Goal: Information Seeking & Learning: Learn about a topic

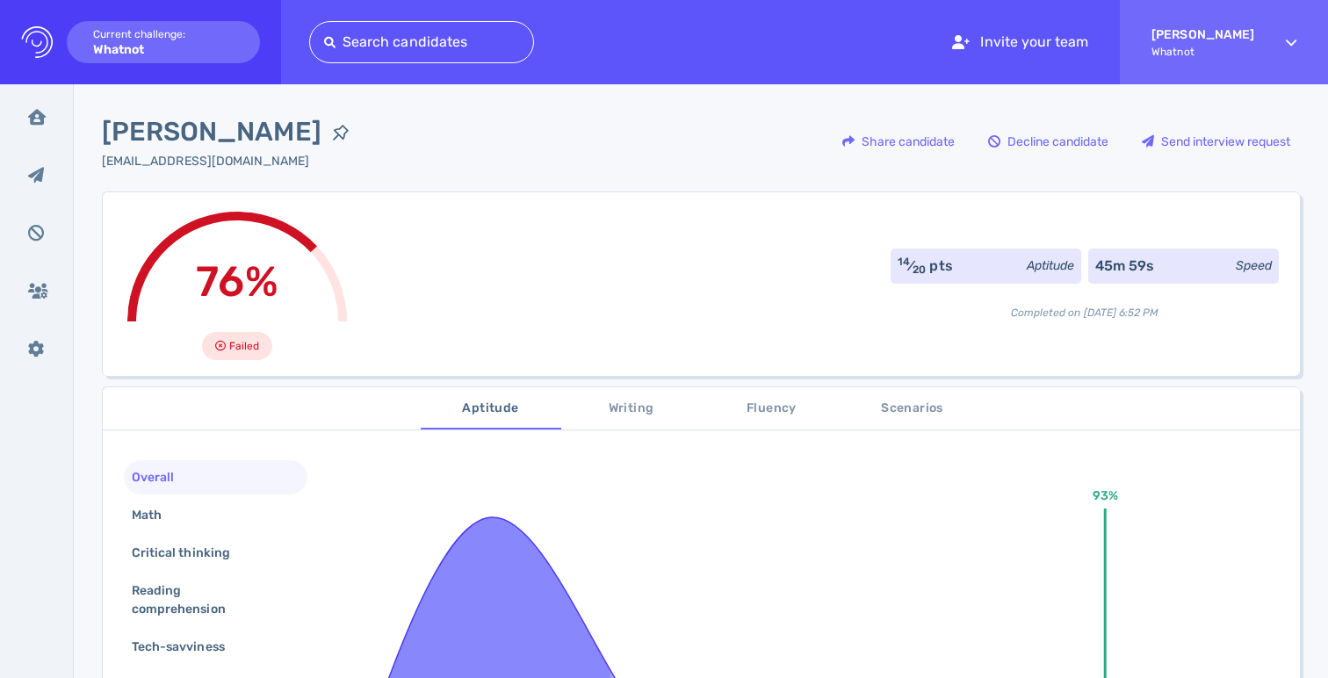
click at [620, 263] on div "76% Failed 14 ⁄ 20 pts Aptitude 45m 59s Speed Completed on [DATE] 6:52 PM" at bounding box center [701, 284] width 1198 height 185
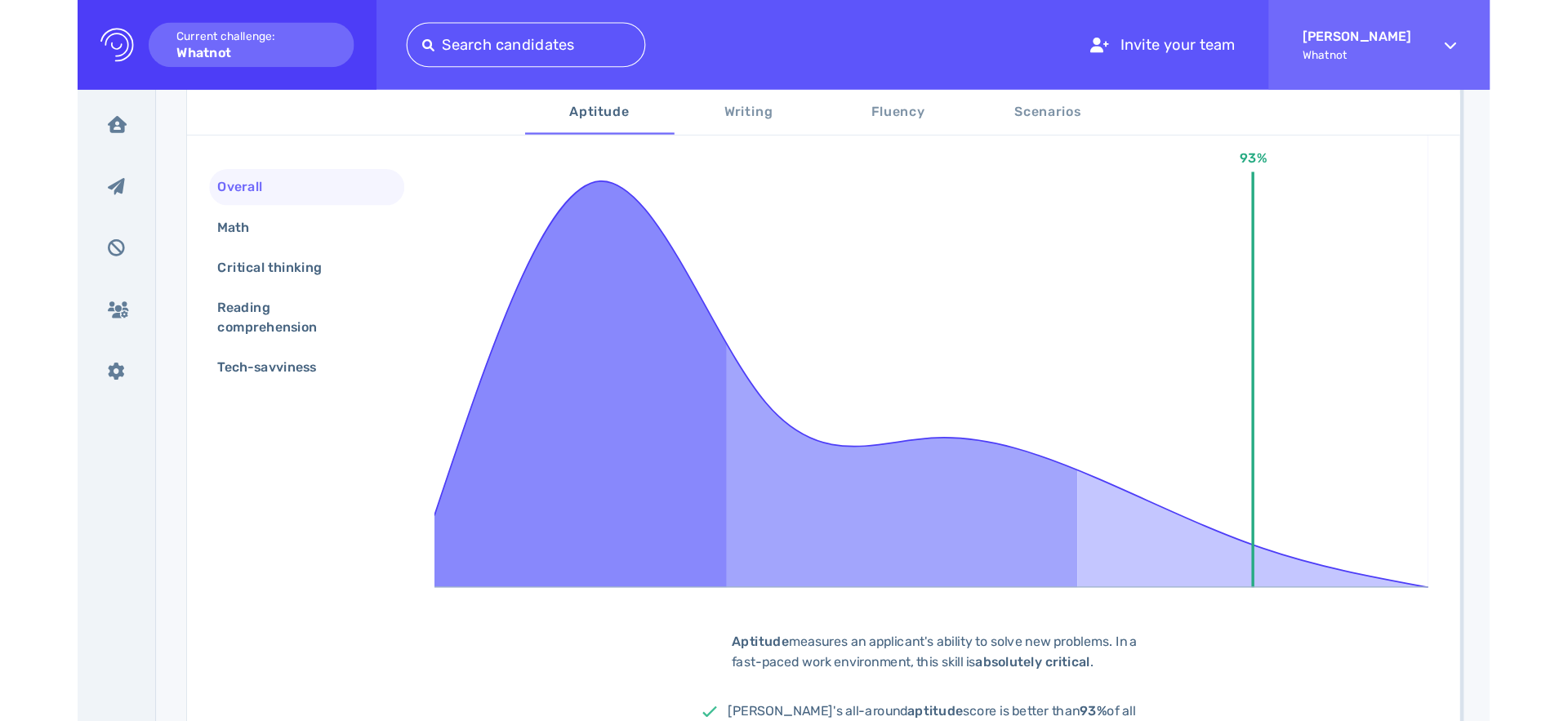
scroll to position [245, 0]
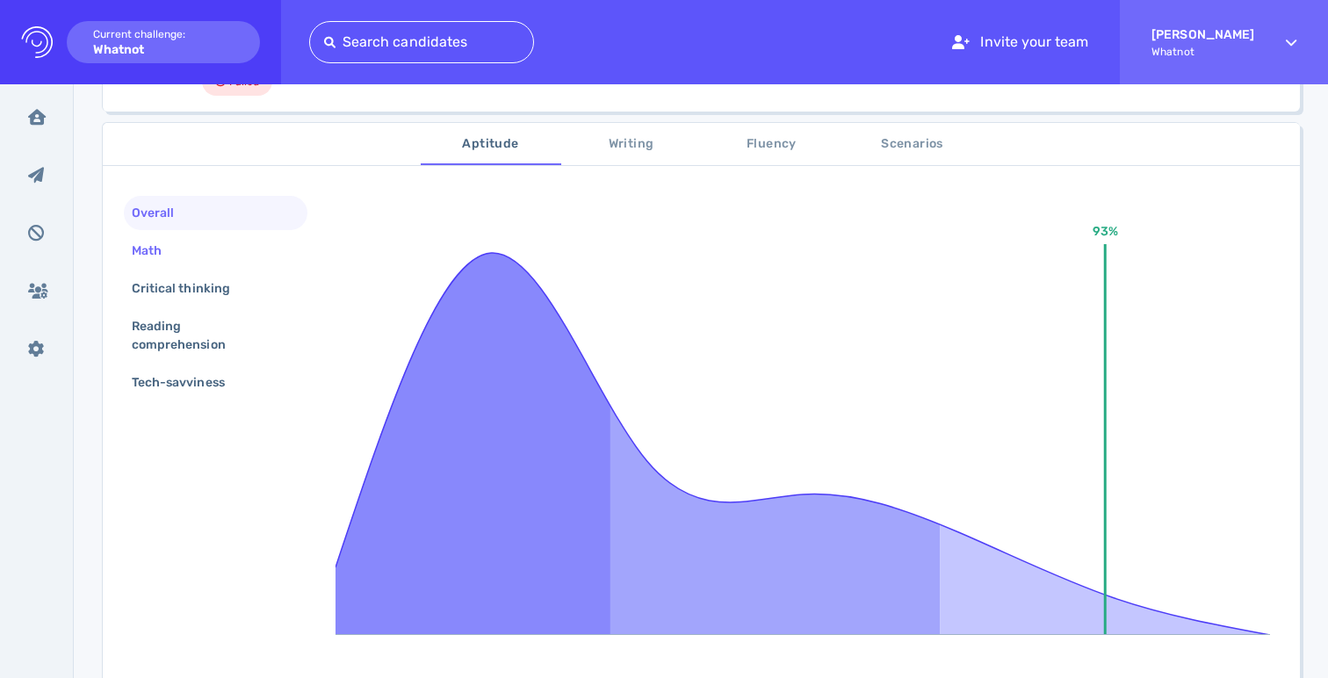
click at [166, 238] on div "Math" at bounding box center [155, 250] width 54 height 25
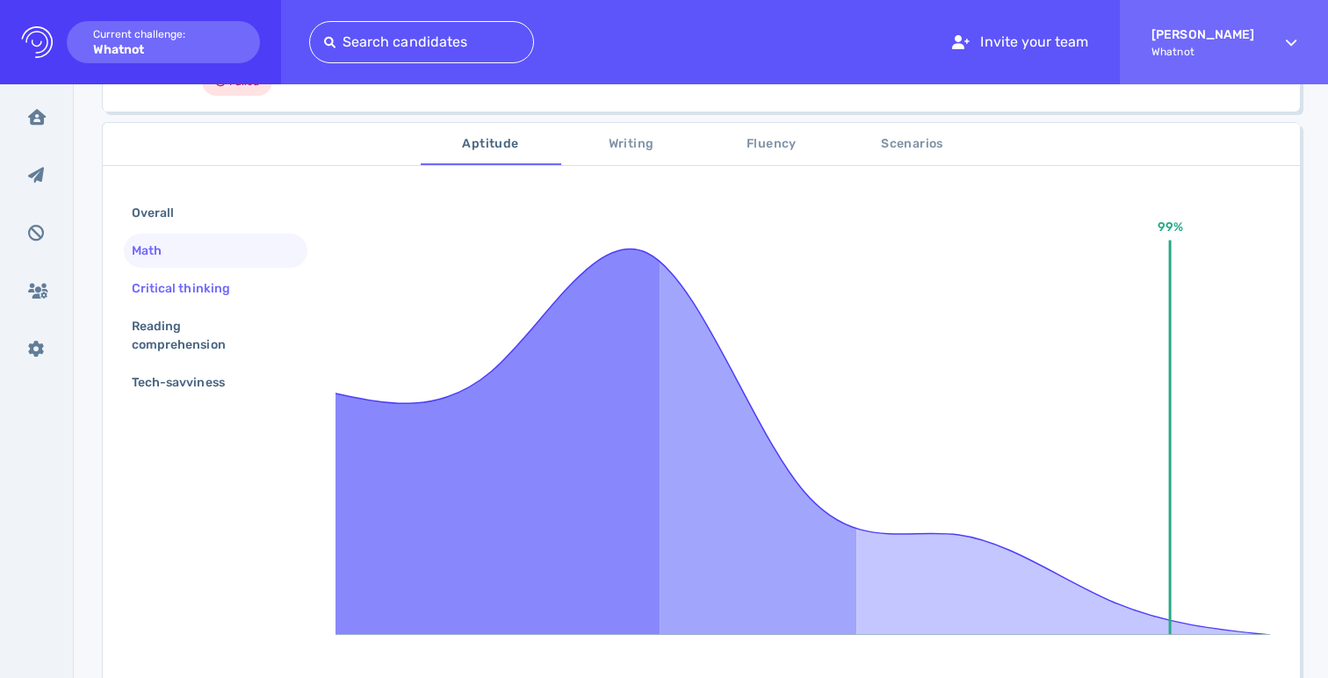
click at [206, 295] on div "Critical thinking" at bounding box center [189, 288] width 123 height 25
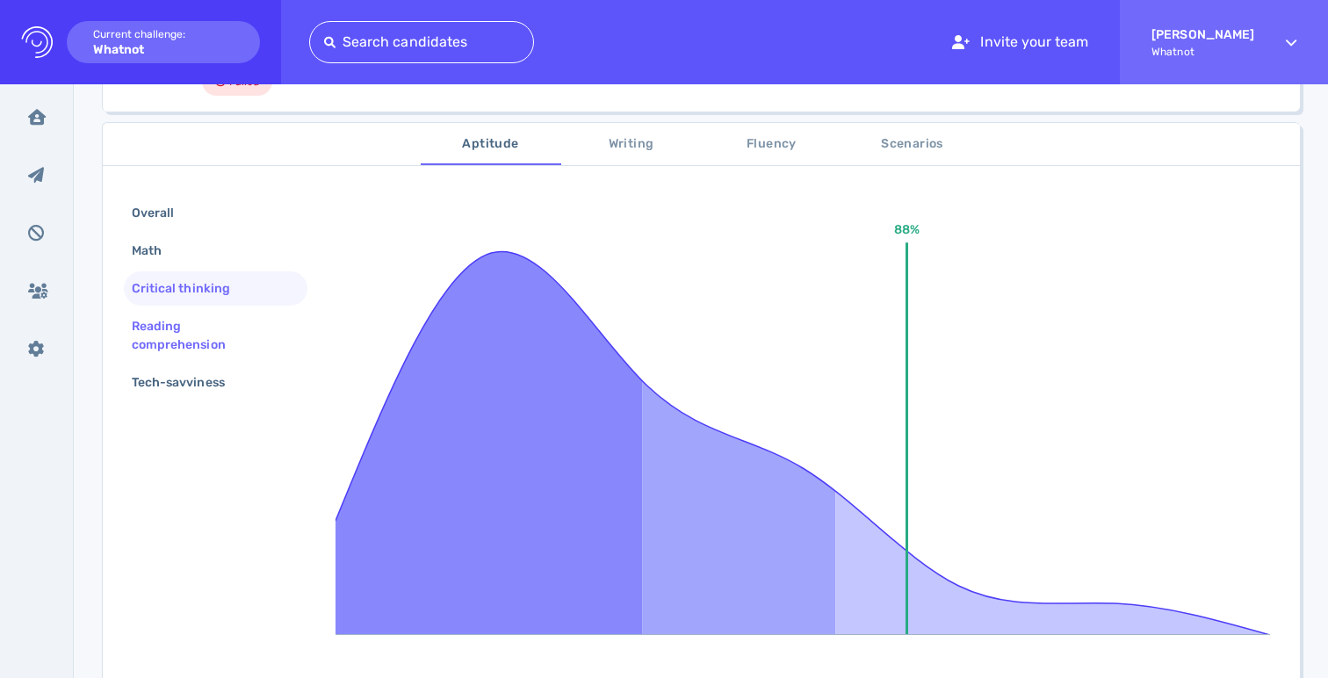
click at [185, 326] on div "Reading comprehension" at bounding box center [208, 336] width 161 height 44
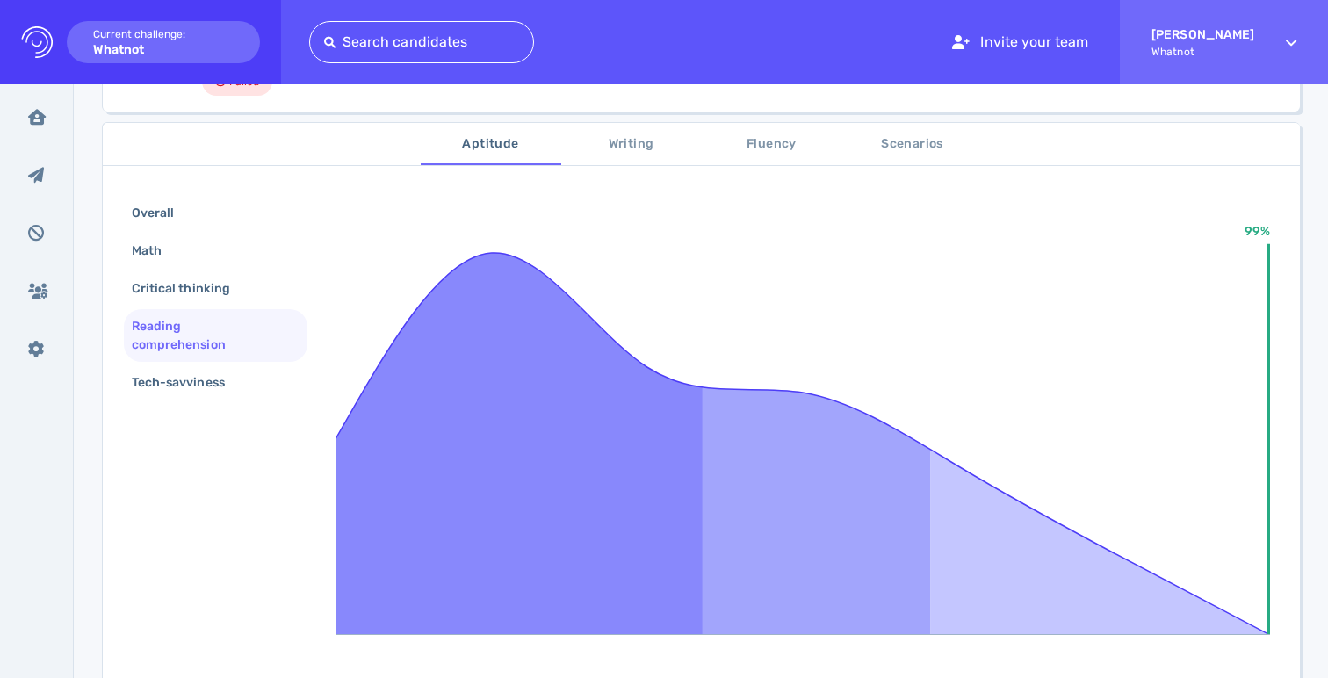
click at [203, 357] on div "Reading comprehension" at bounding box center [208, 336] width 161 height 44
click at [206, 379] on div "Tech-savviness" at bounding box center [187, 382] width 118 height 25
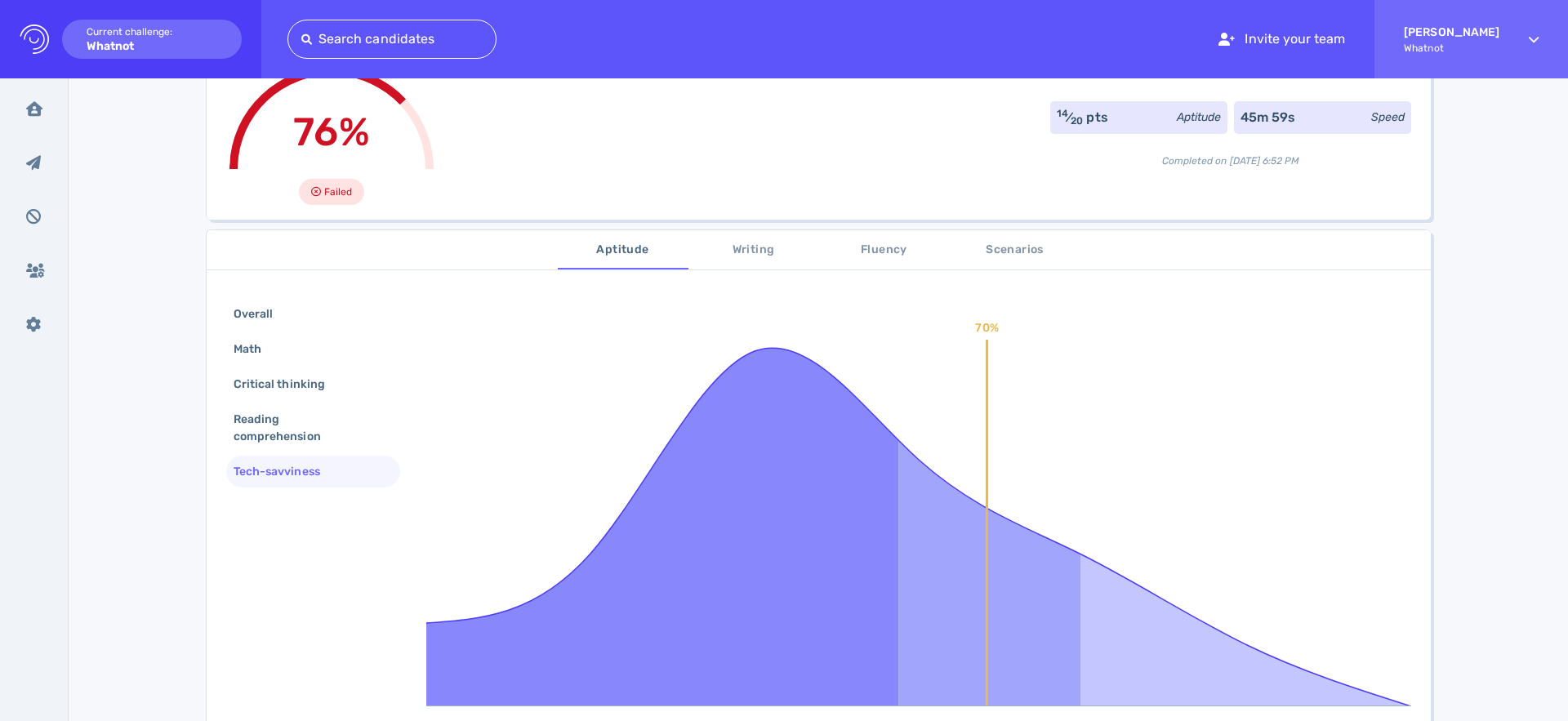
scroll to position [0, 0]
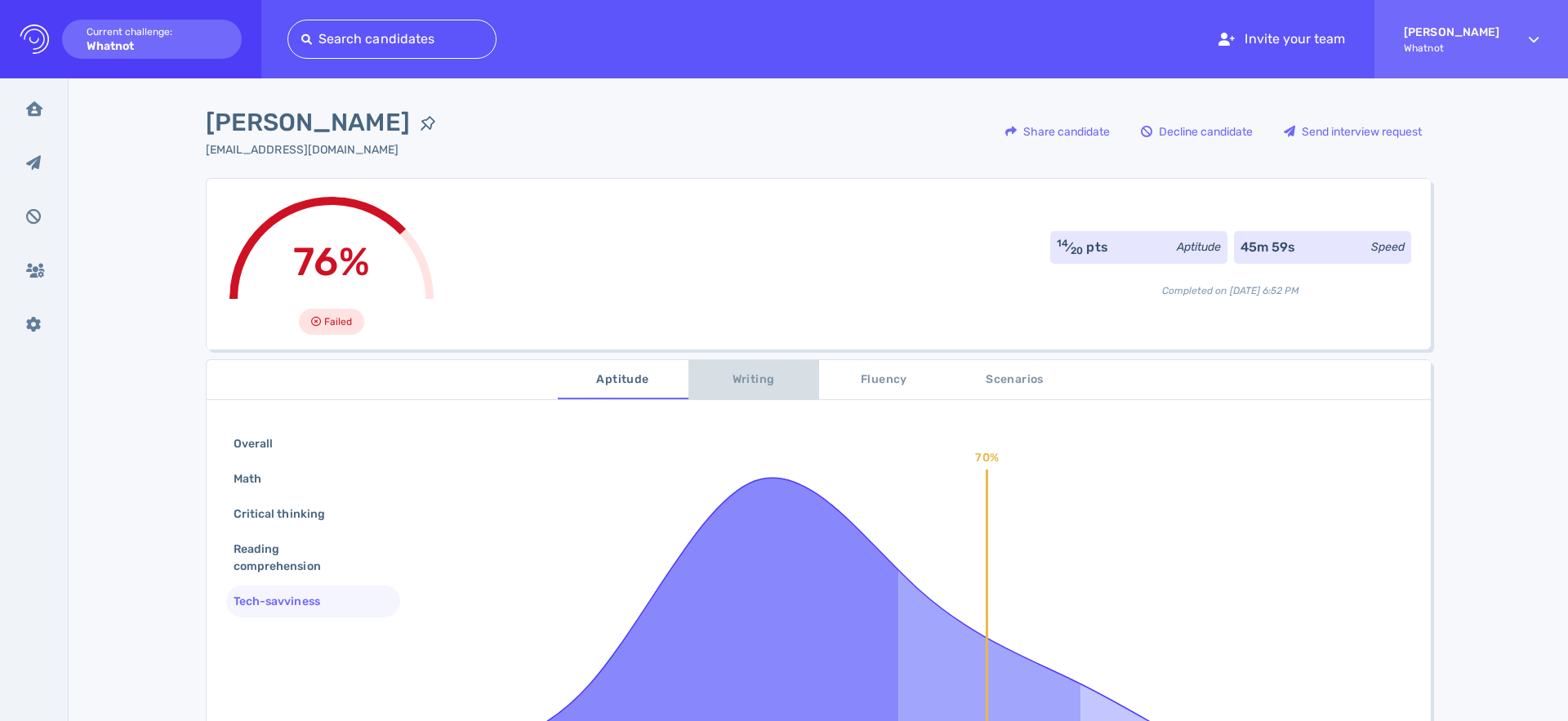
click at [744, 380] on span "Writing" at bounding box center [753, 380] width 111 height 20
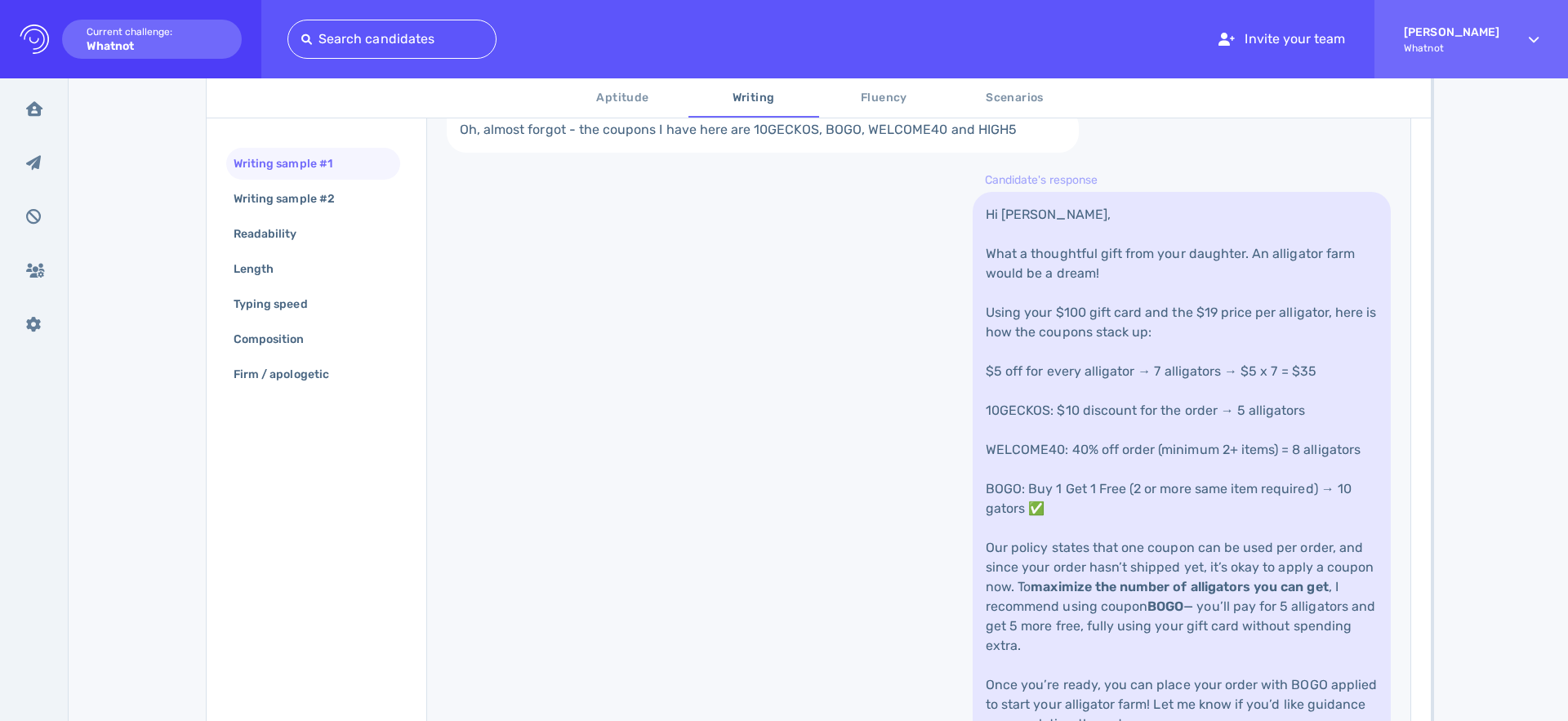
scroll to position [615, 0]
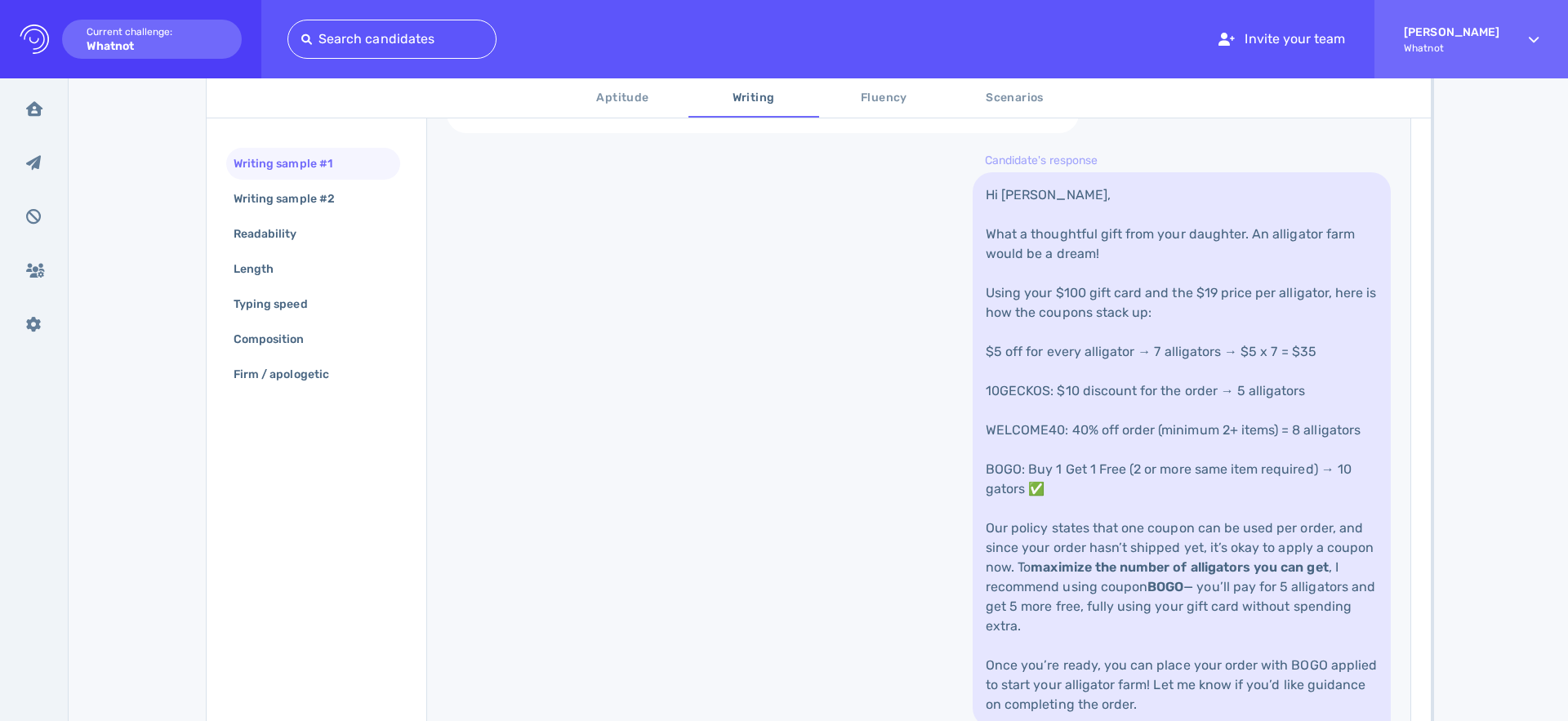
click at [873, 492] on div "My daughter just got me a $100 gift card to your store, and a book of coupons. …" at bounding box center [919, 319] width 983 height 856
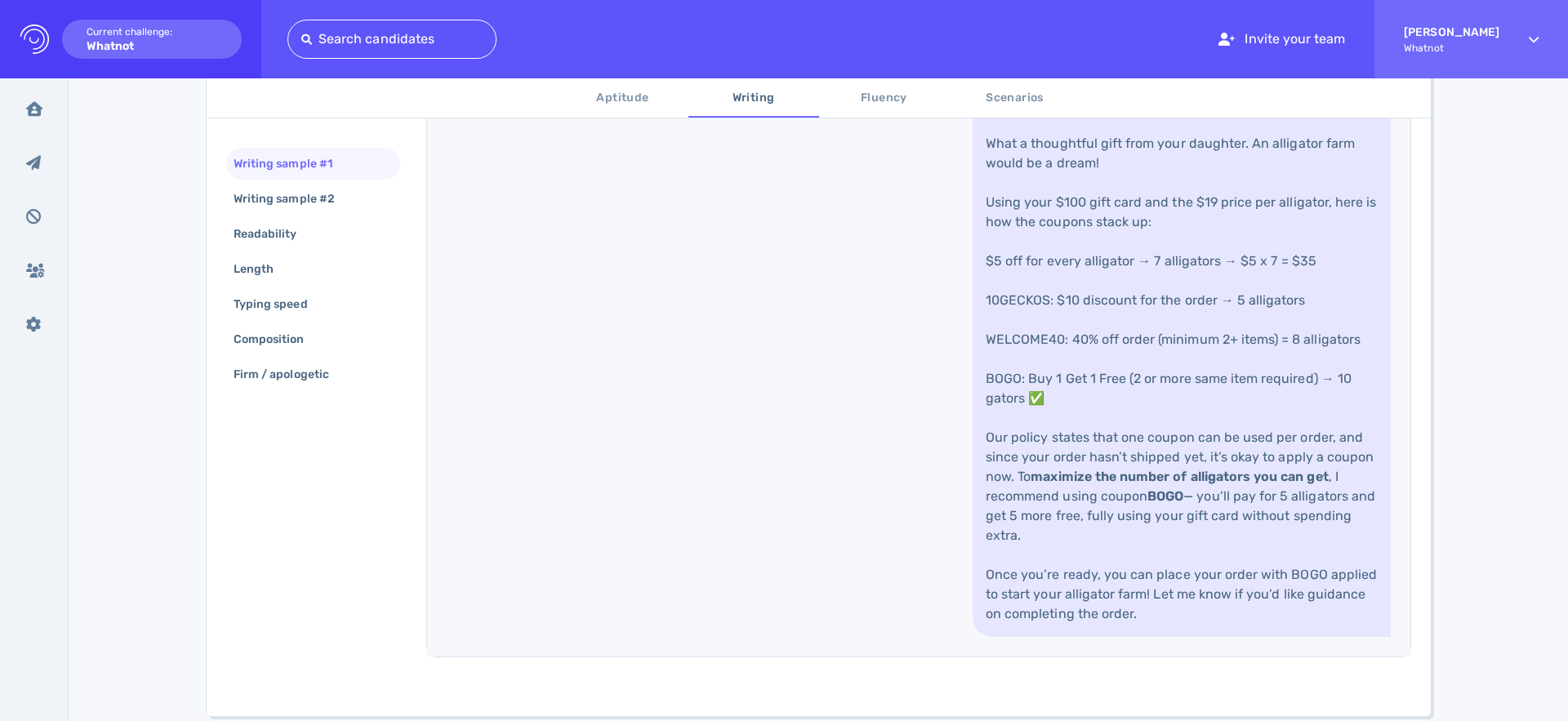
scroll to position [695, 0]
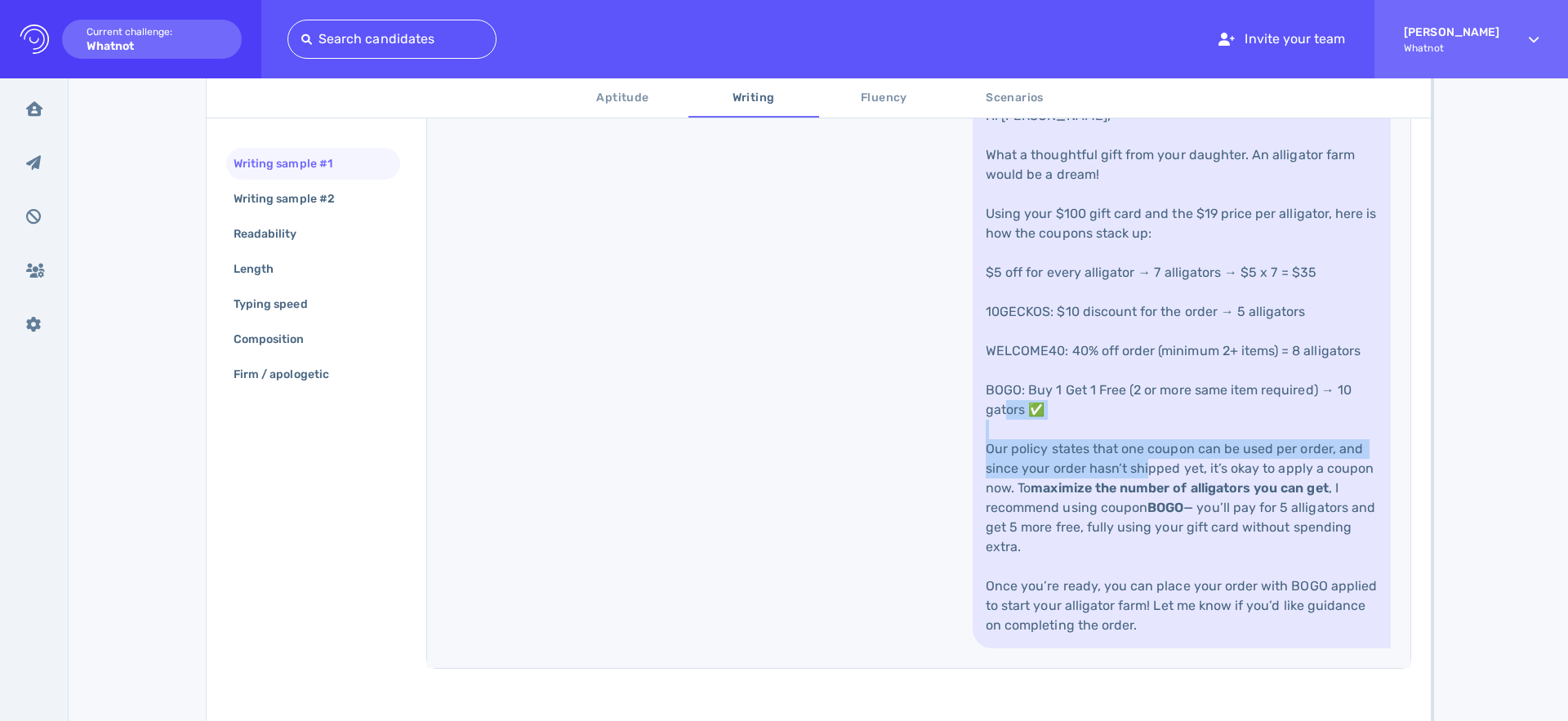
drag, startPoint x: 985, startPoint y: 448, endPoint x: 1187, endPoint y: 473, distance: 203.5
click at [1187, 473] on link "Hi [PERSON_NAME], What a thoughtful gift from your daughter. An alligator farm …" at bounding box center [1181, 370] width 418 height 555
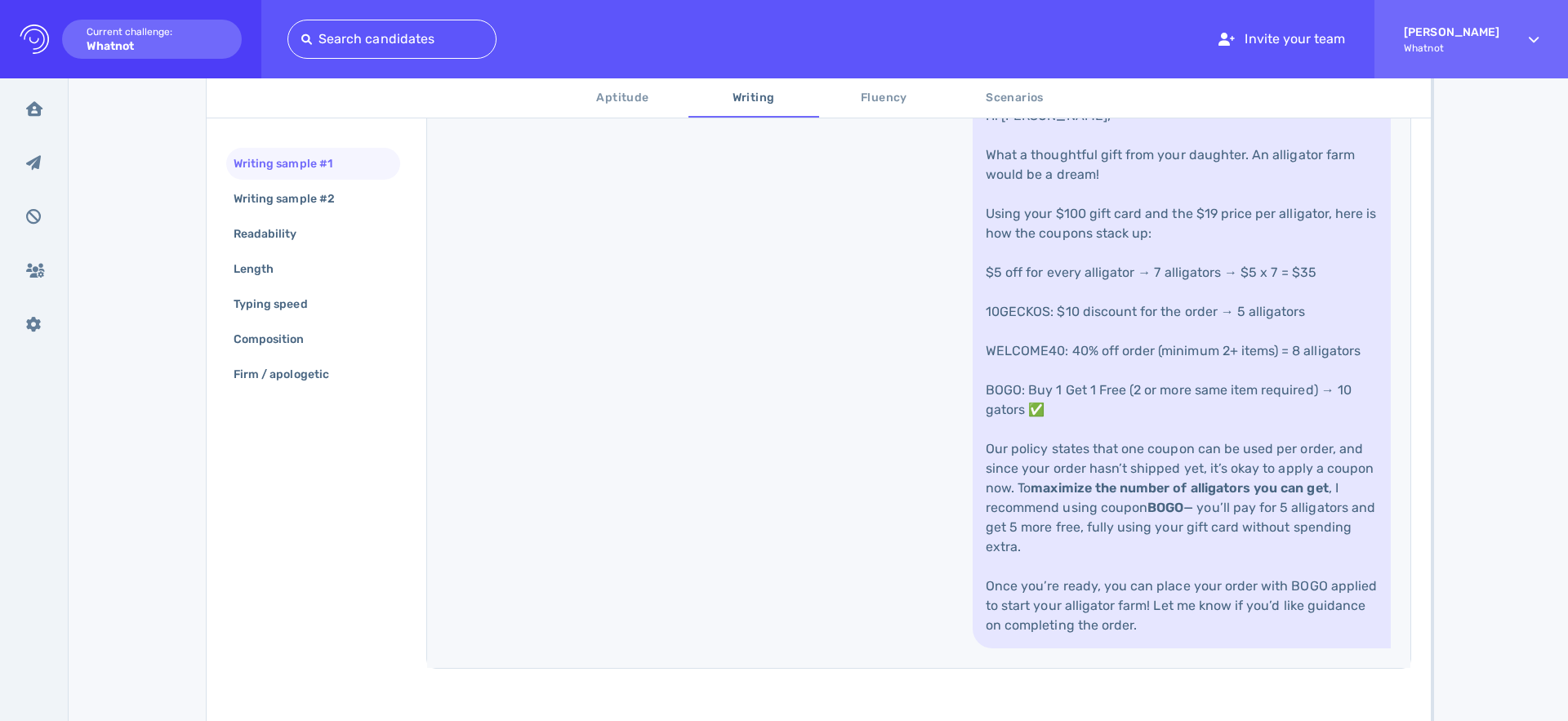
click at [1169, 474] on link "Hi [PERSON_NAME], What a thoughtful gift from your daughter. An alligator farm …" at bounding box center [1181, 370] width 418 height 555
drag, startPoint x: 1237, startPoint y: 462, endPoint x: 1031, endPoint y: 489, distance: 207.8
click at [1028, 489] on link "Hi [PERSON_NAME], What a thoughtful gift from your daughter. An alligator farm …" at bounding box center [1181, 370] width 418 height 555
click at [1031, 489] on strong "maximize the number of alligators you can get" at bounding box center [1179, 488] width 297 height 16
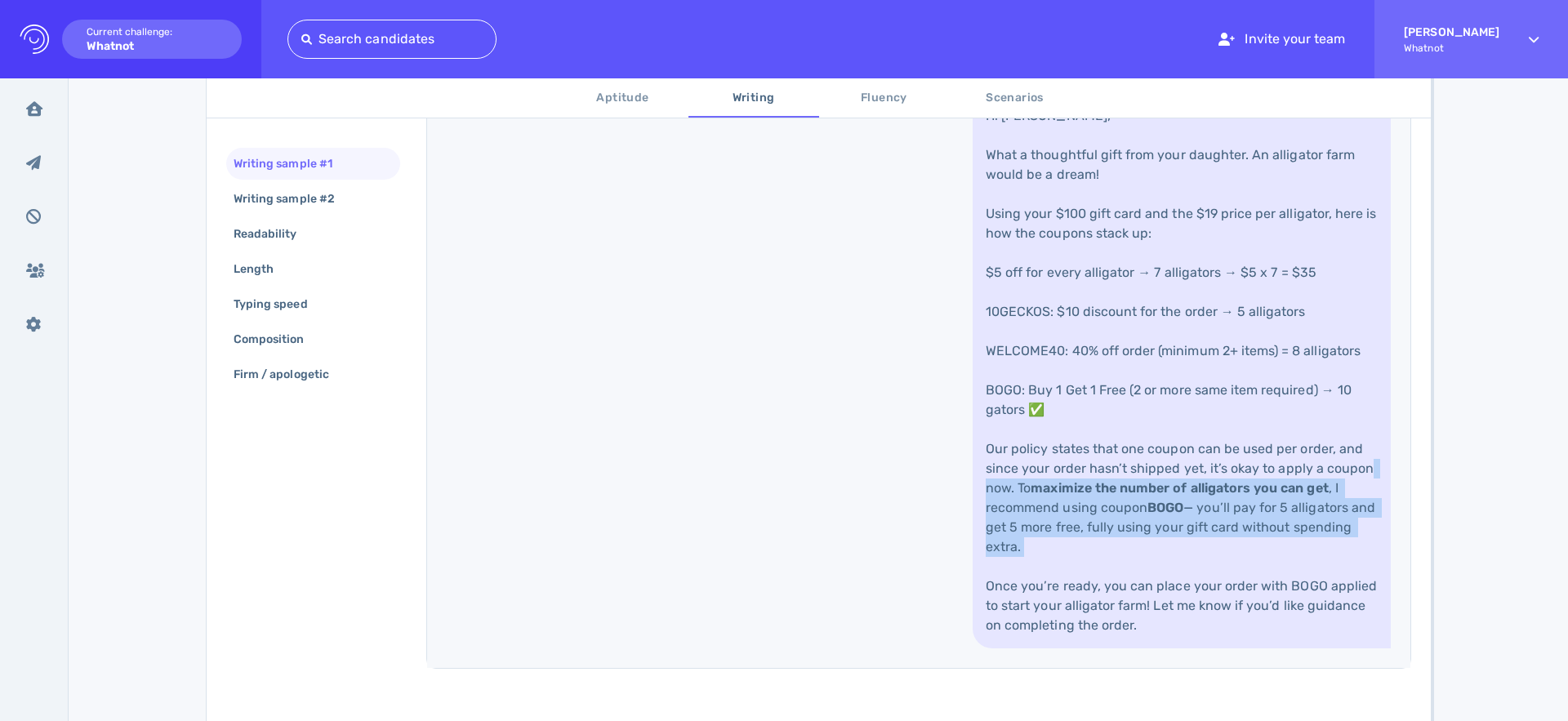
drag, startPoint x: 1021, startPoint y: 490, endPoint x: 1120, endPoint y: 552, distance: 116.8
click at [1120, 552] on link "Hi [PERSON_NAME], What a thoughtful gift from your daughter. An alligator farm …" at bounding box center [1181, 370] width 418 height 555
click at [1120, 548] on link "Hi [PERSON_NAME], What a thoughtful gift from your daughter. An alligator farm …" at bounding box center [1181, 370] width 418 height 555
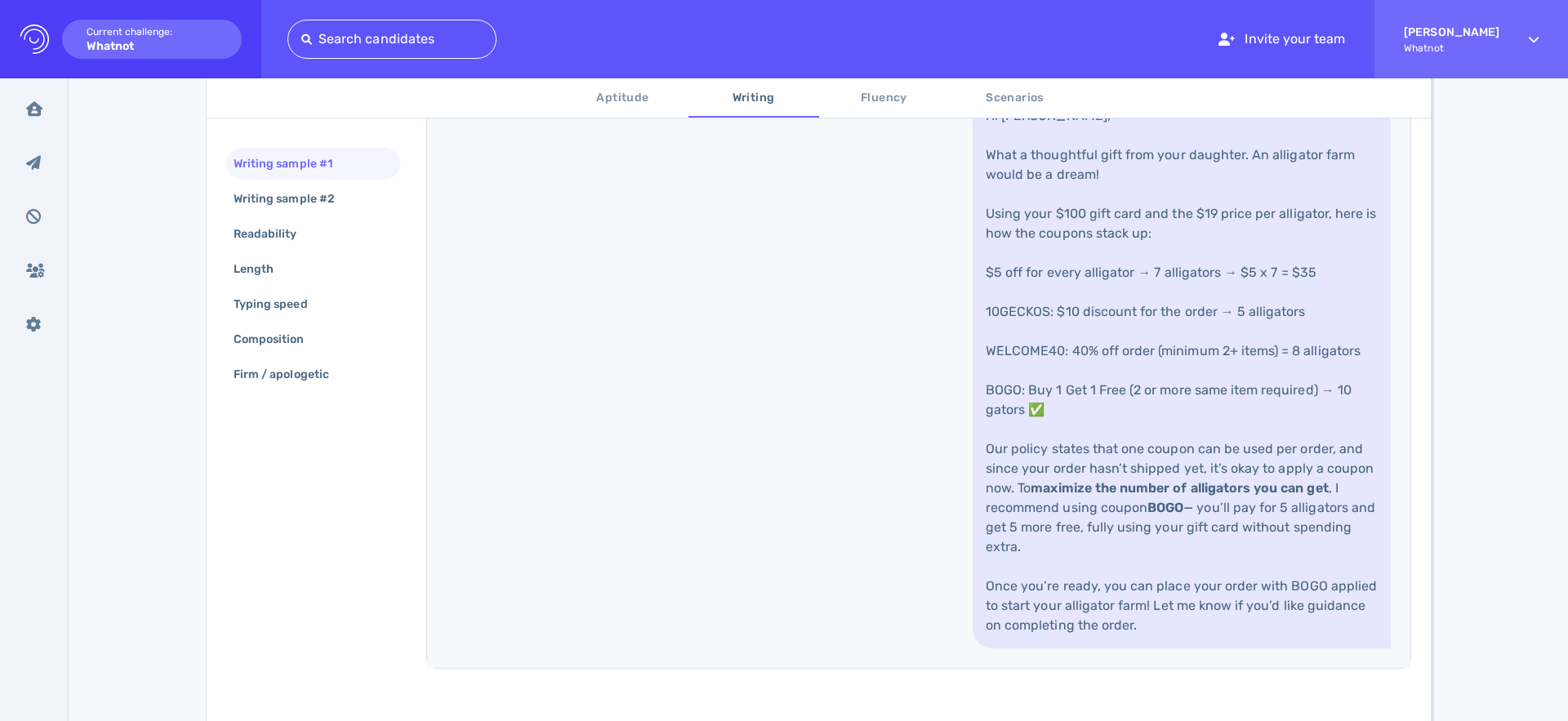
click at [1069, 597] on link "Hi [PERSON_NAME], What a thoughtful gift from your daughter. An alligator farm …" at bounding box center [1181, 370] width 418 height 555
click at [736, 507] on div "My daughter just got me a $100 gift card to your store, and a book of coupons. …" at bounding box center [919, 240] width 983 height 856
click at [266, 204] on div "Writing sample #2" at bounding box center [293, 198] width 125 height 23
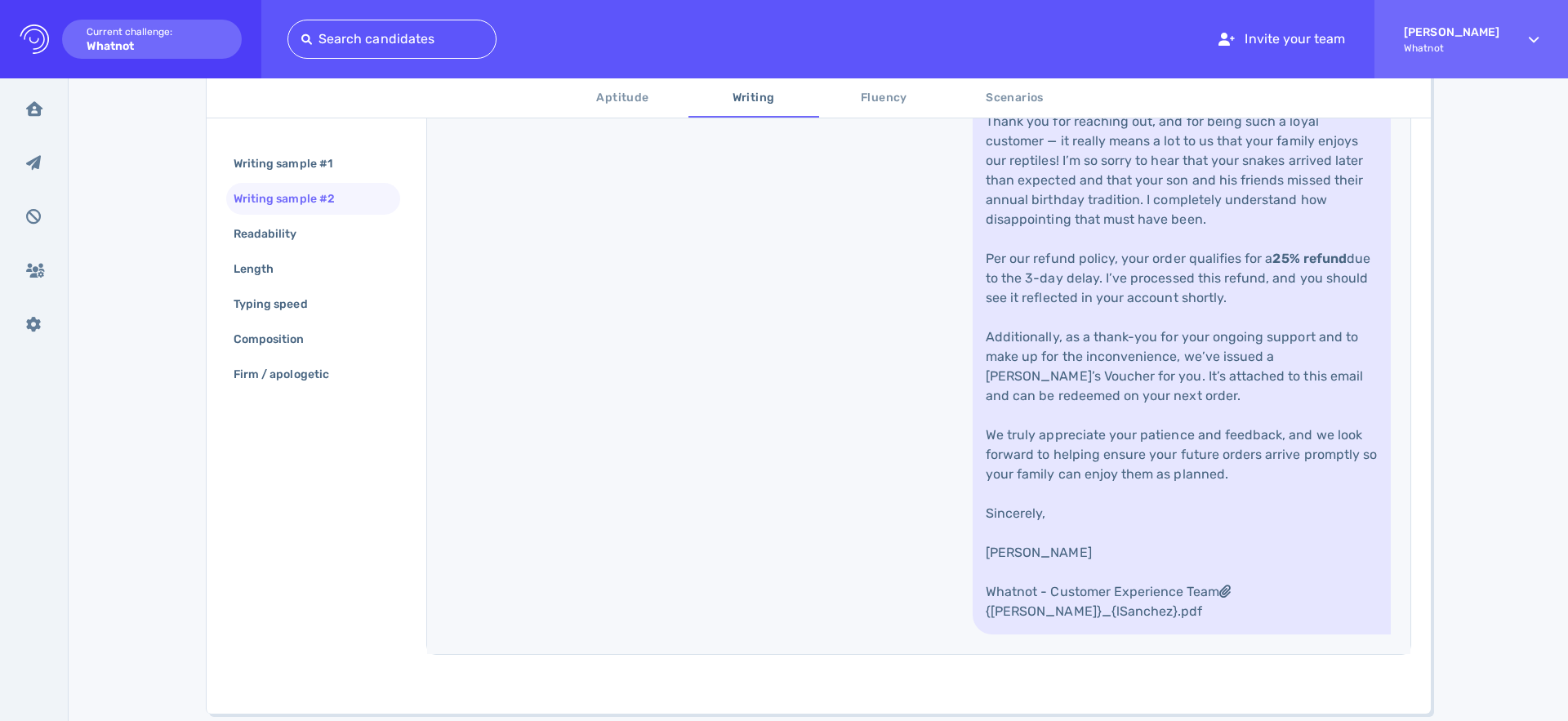
scroll to position [827, 0]
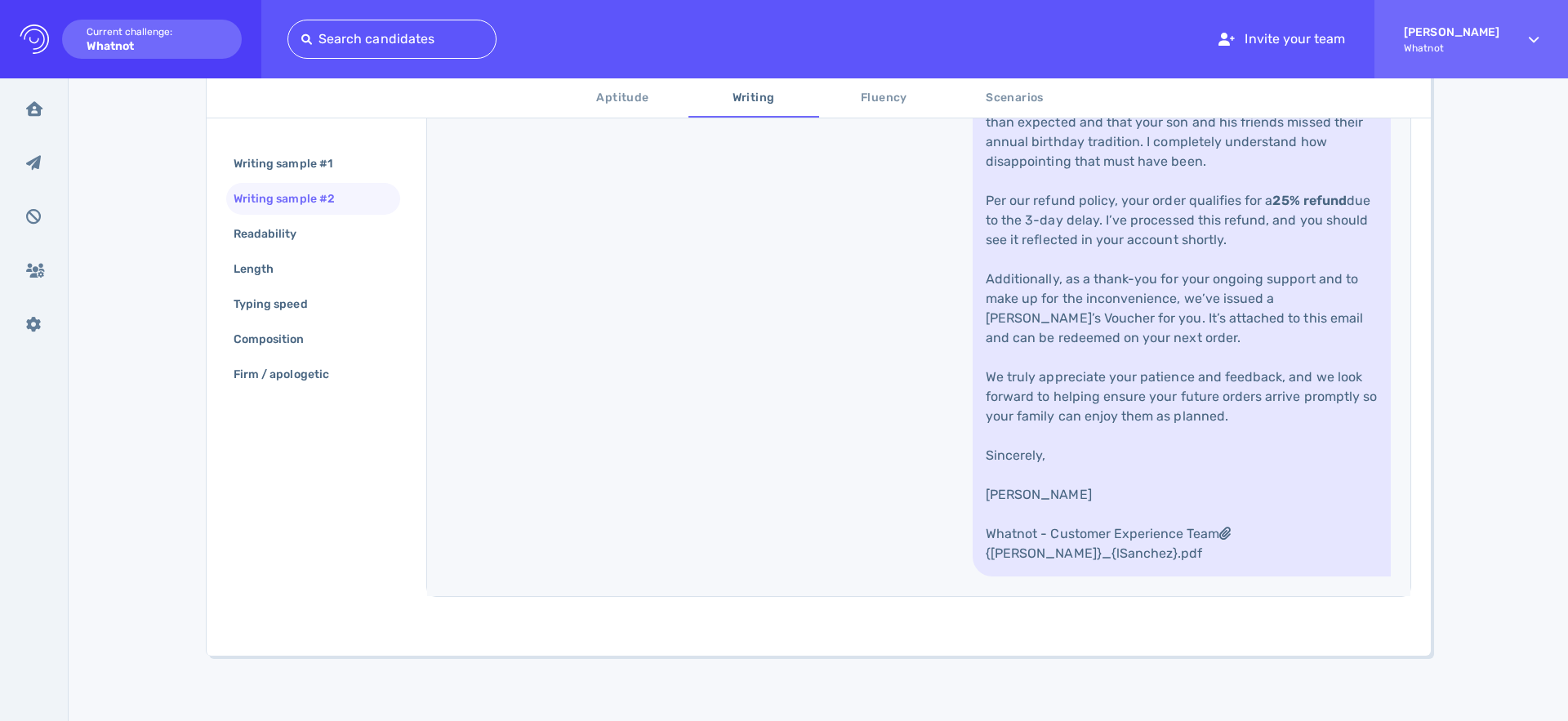
click at [1066, 304] on link "Hi [PERSON_NAME], Thank you for reaching out, and for being such a loyal custom…" at bounding box center [1181, 289] width 418 height 575
click at [281, 231] on div "Readability" at bounding box center [273, 233] width 86 height 23
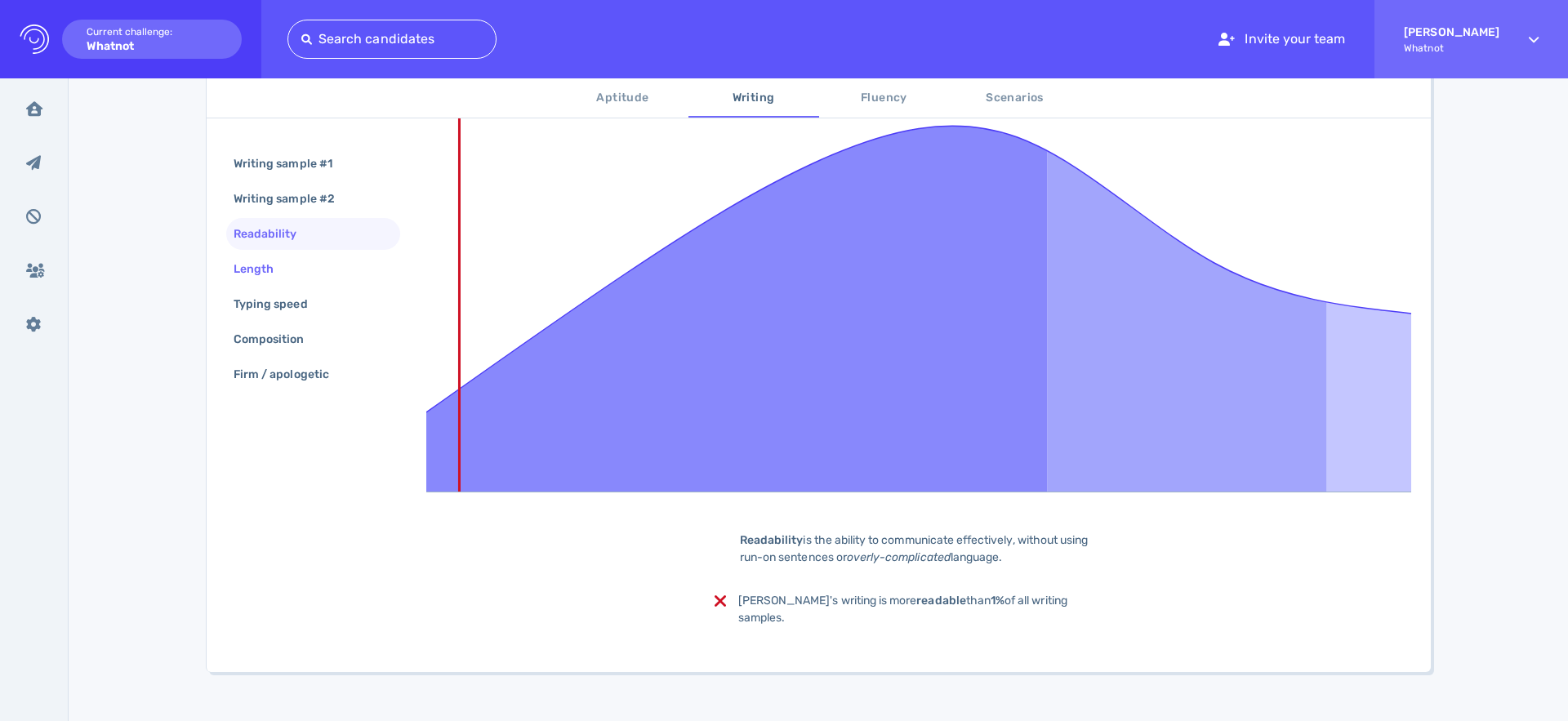
click at [280, 256] on div "Length" at bounding box center [312, 269] width 174 height 32
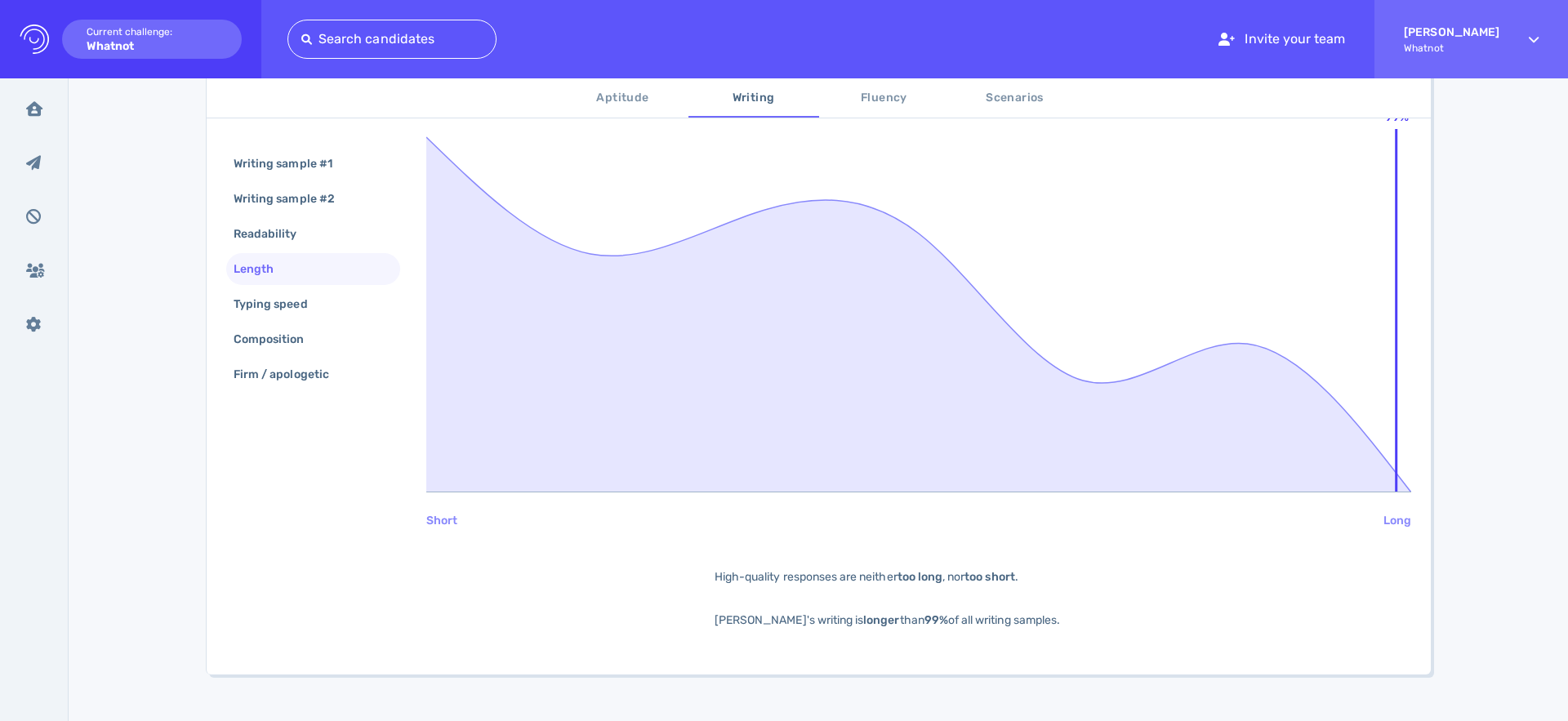
scroll to position [362, 0]
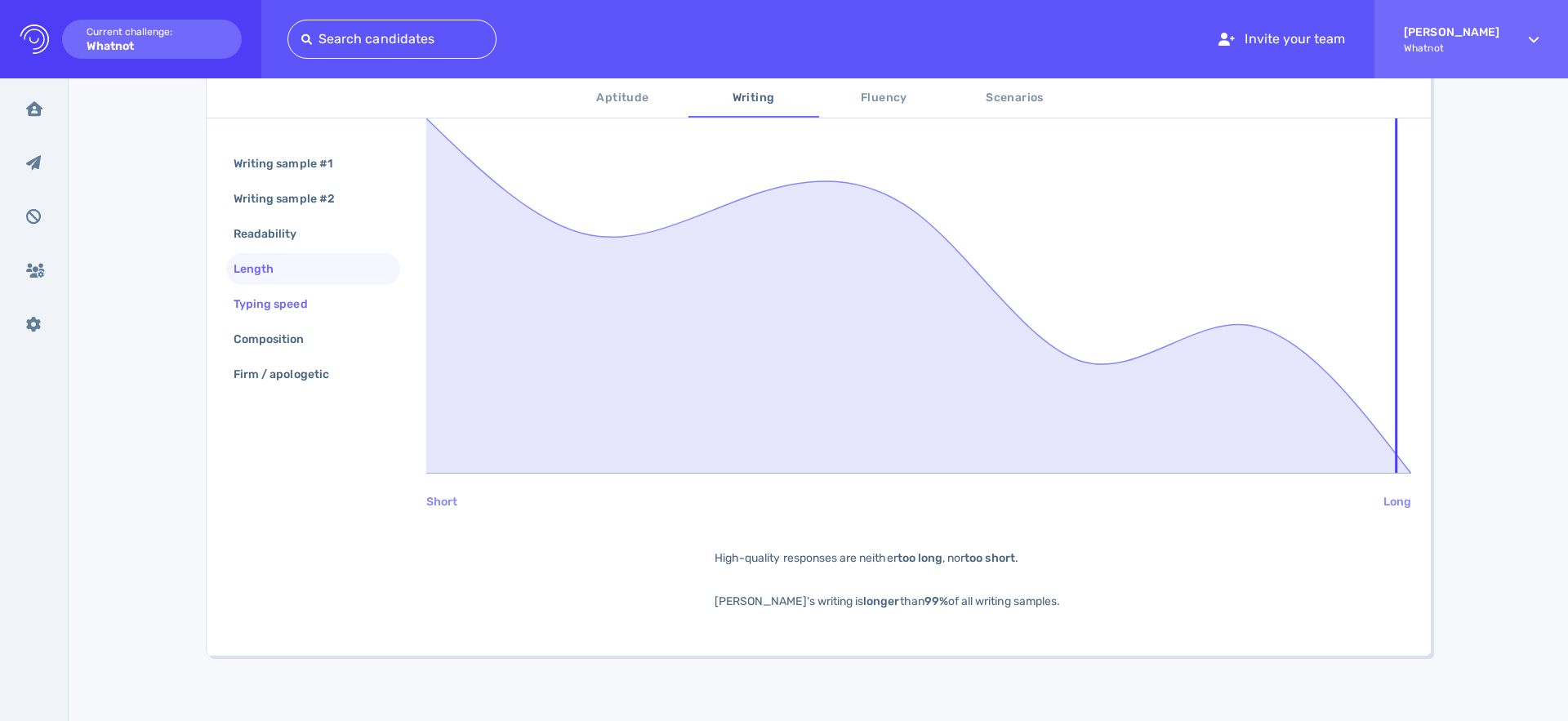
click at [280, 298] on div "Typing speed" at bounding box center [279, 304] width 98 height 23
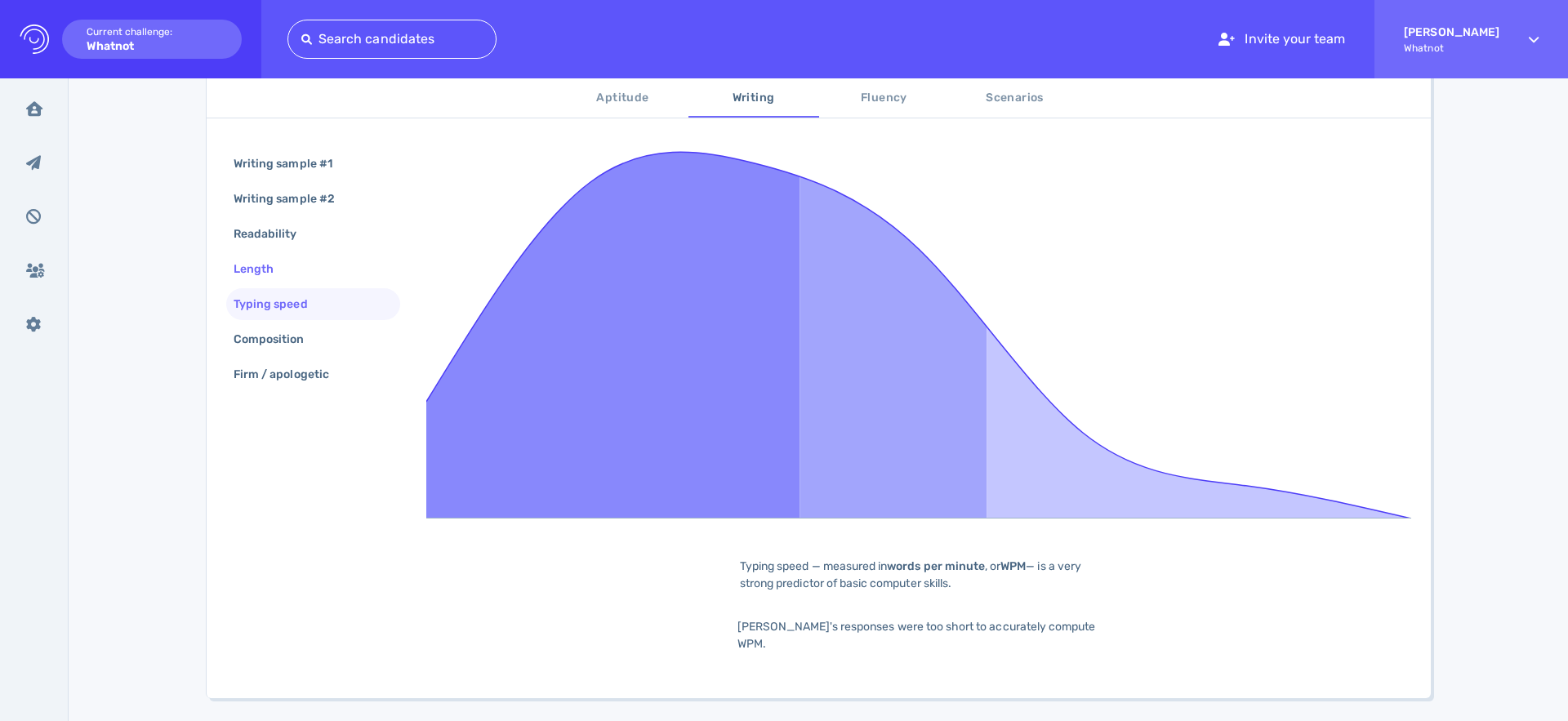
scroll to position [320, 0]
click at [259, 345] on div "Composition" at bounding box center [277, 338] width 94 height 23
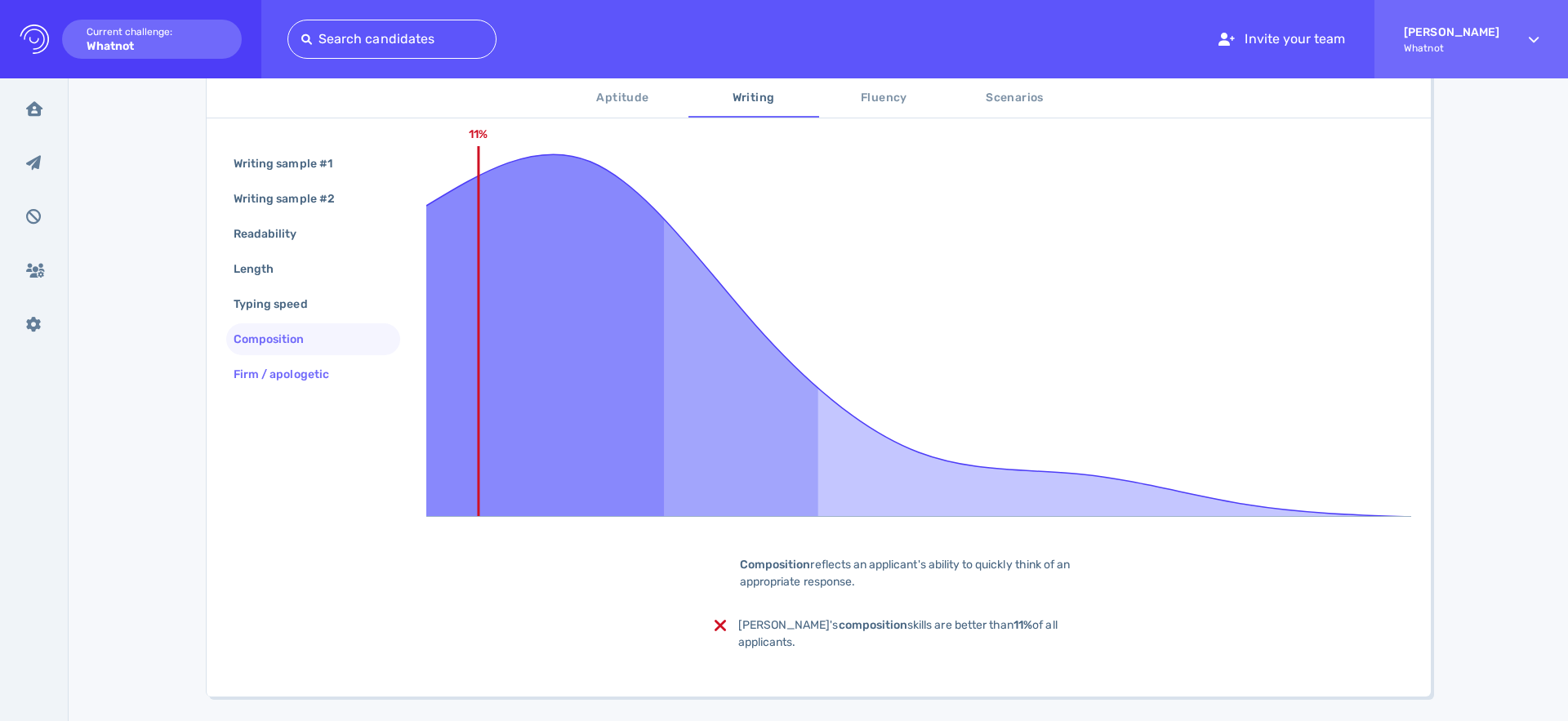
click at [272, 374] on div "Firm / apologetic" at bounding box center [289, 374] width 118 height 23
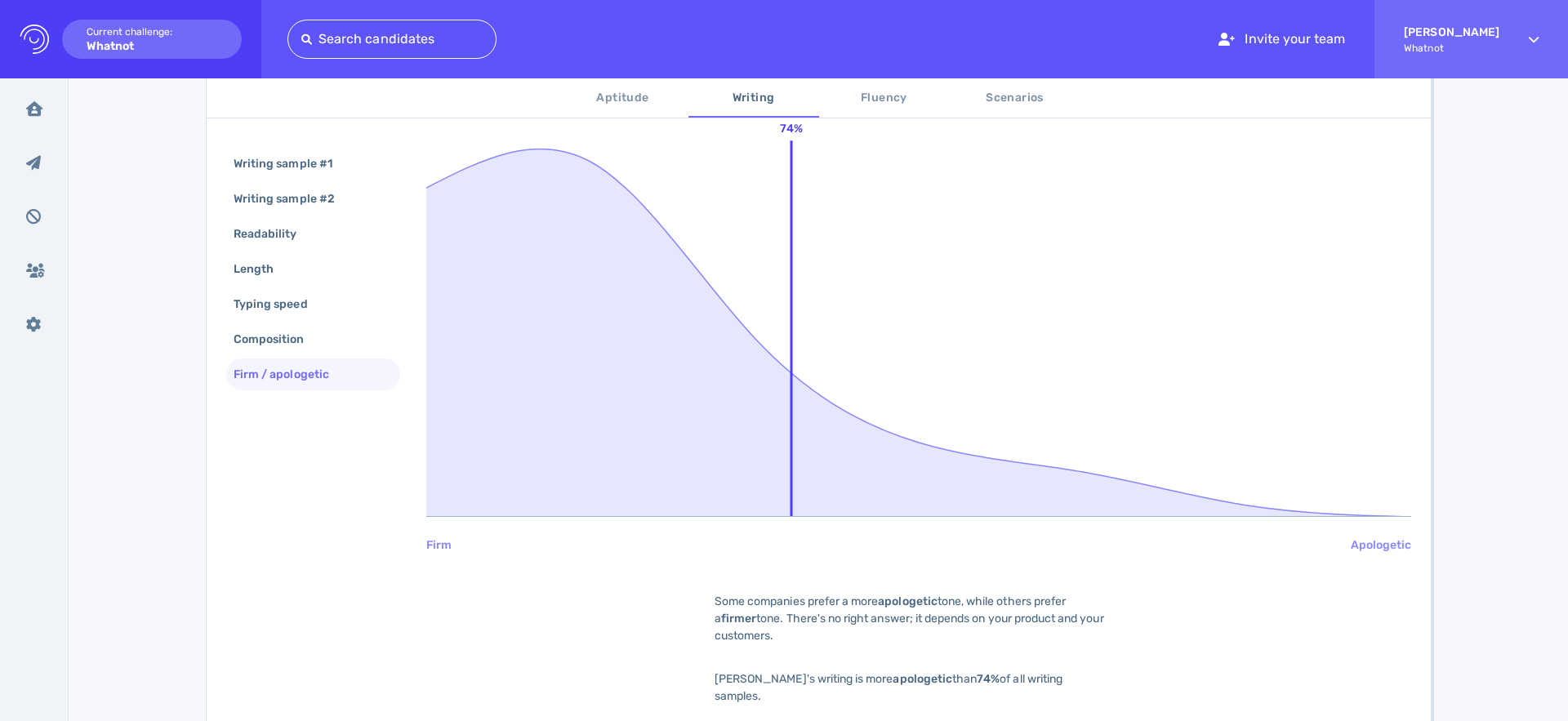
click at [911, 96] on span "Fluency" at bounding box center [884, 98] width 111 height 20
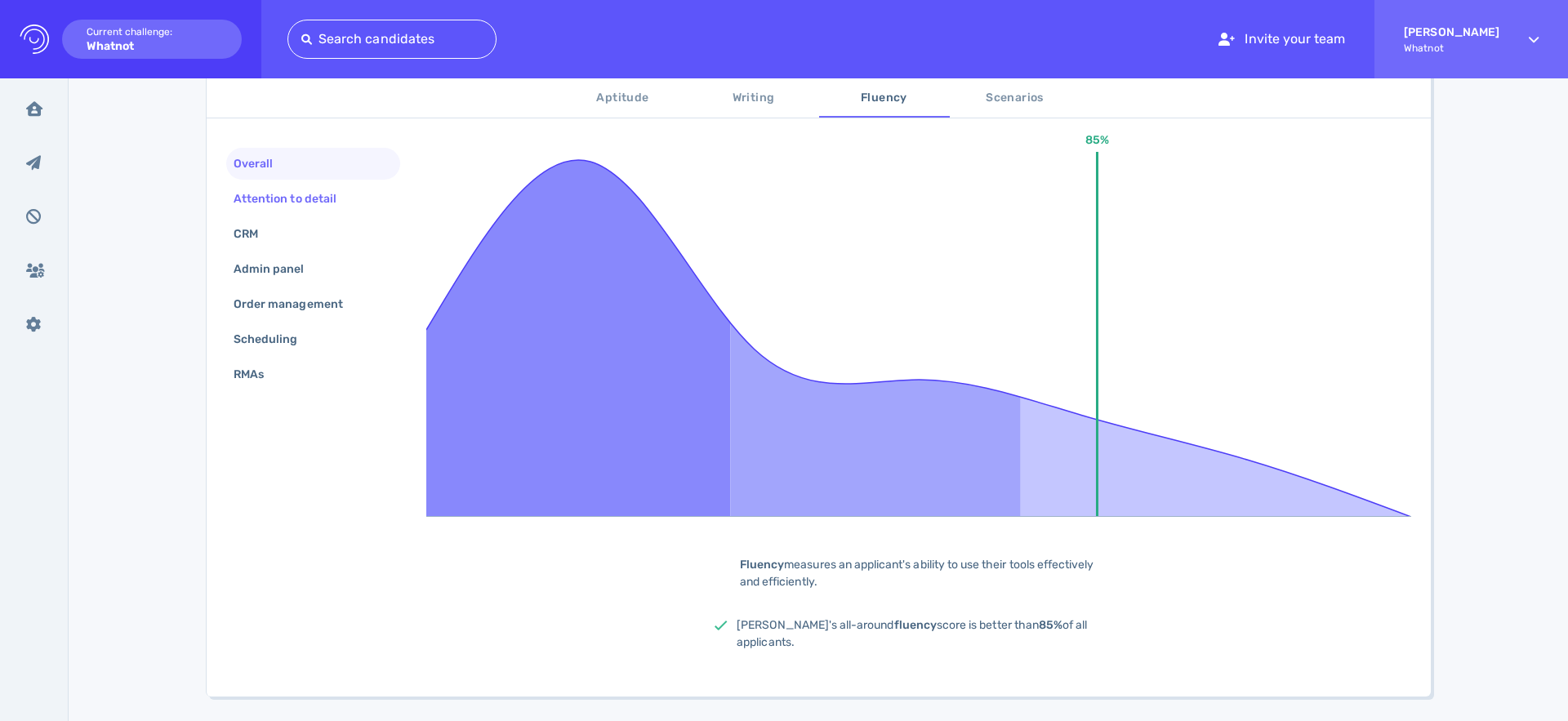
click at [262, 198] on div "Attention to detail" at bounding box center [293, 198] width 125 height 23
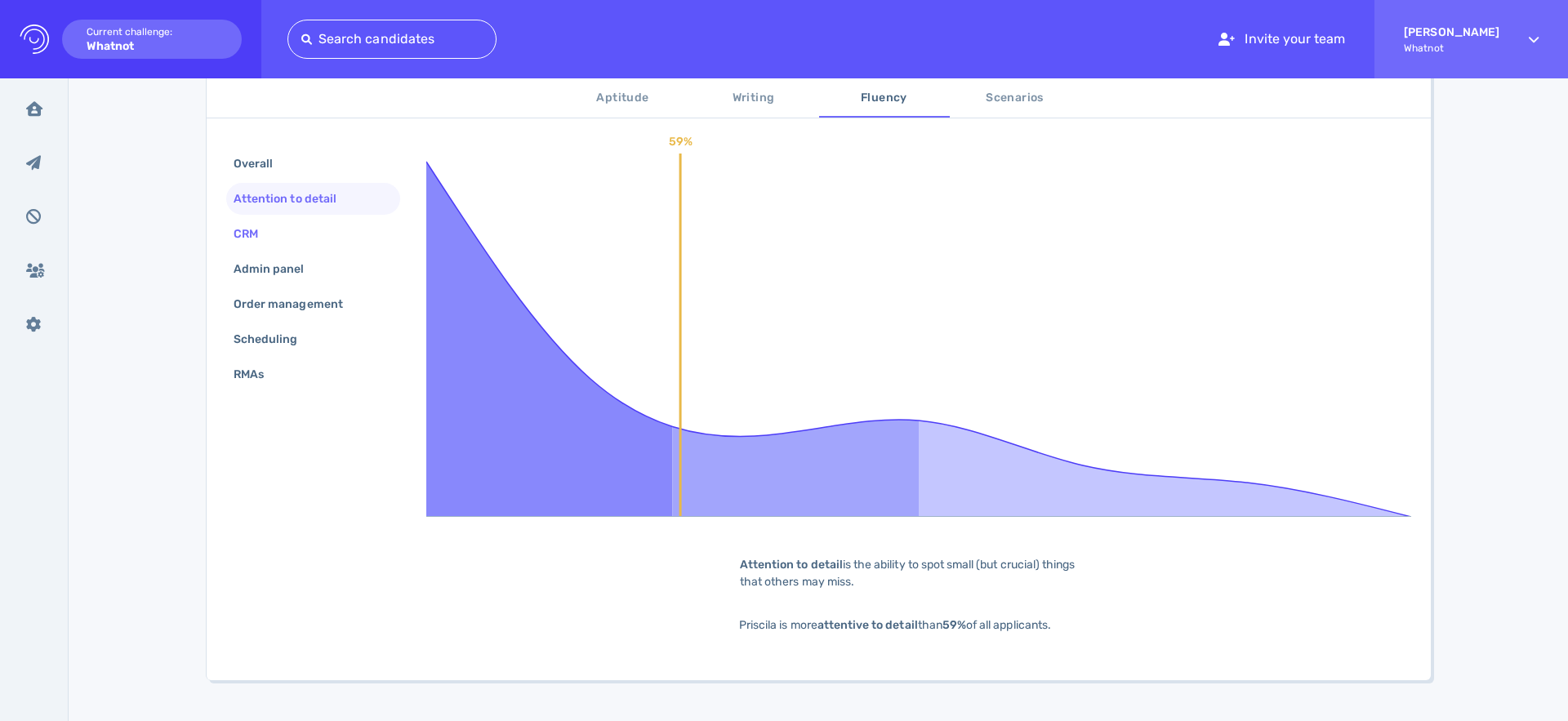
click at [253, 239] on div "CRM" at bounding box center [254, 233] width 47 height 23
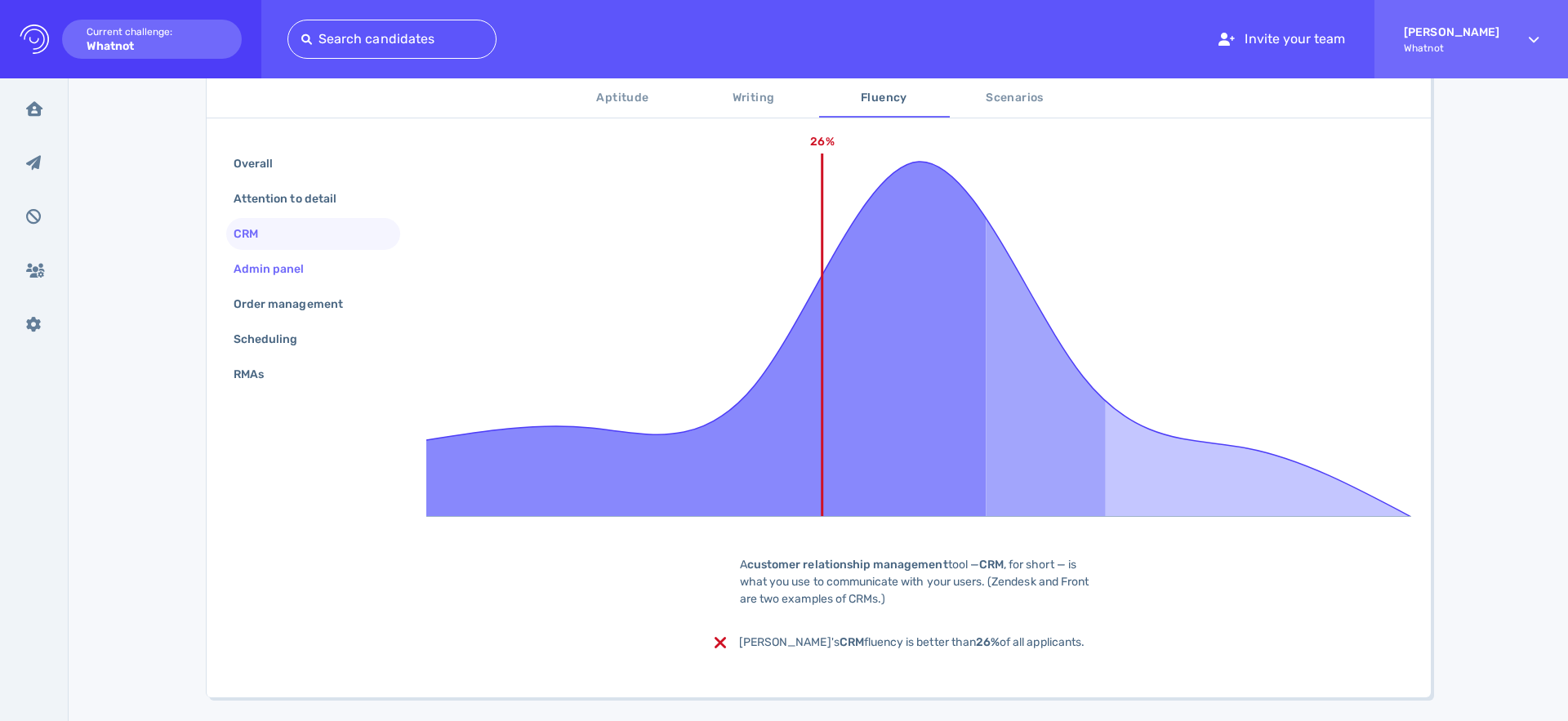
click at [267, 272] on div "Admin panel" at bounding box center [277, 269] width 94 height 23
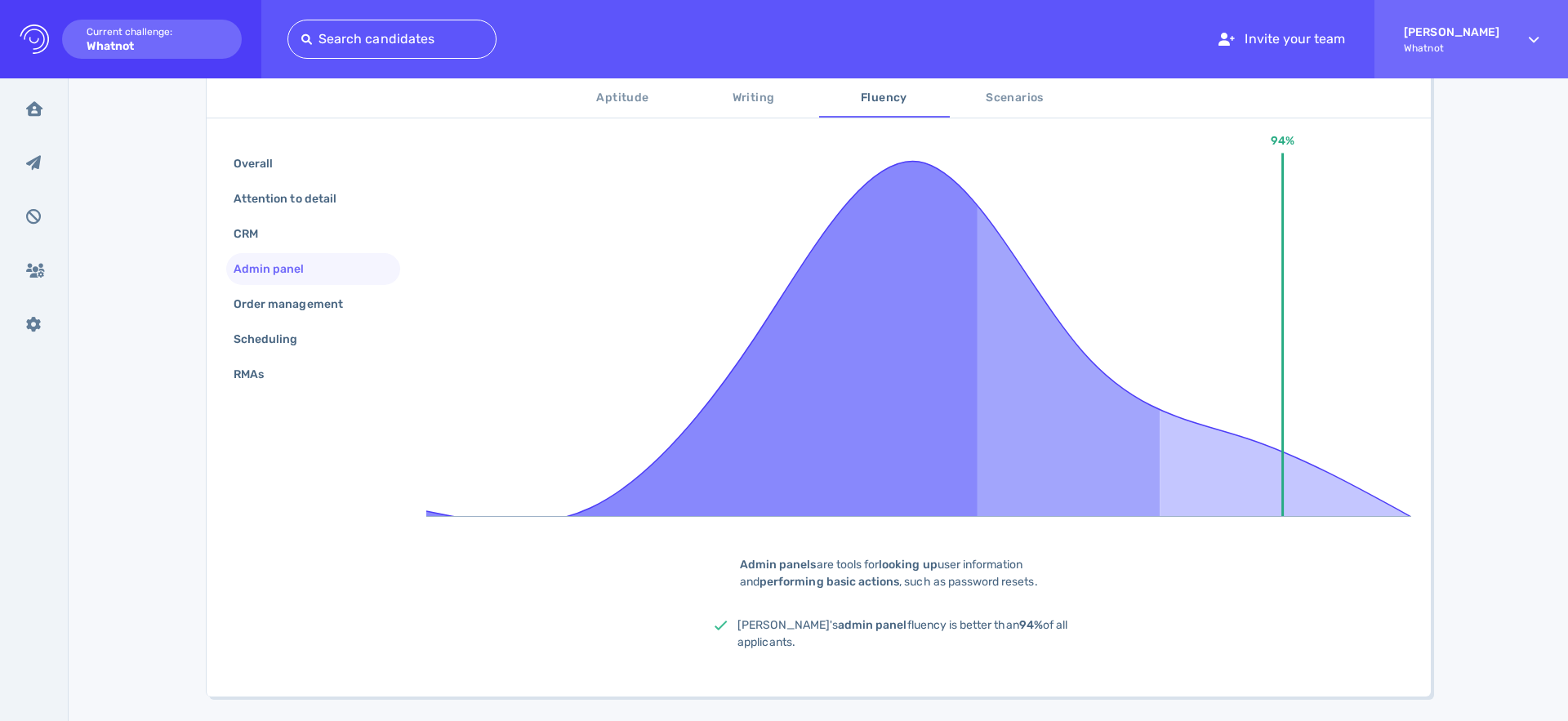
click at [310, 320] on div "Overall Attention to detail CRM Admin panel Order management Scheduling RMAs" at bounding box center [312, 270] width 174 height 245
click at [286, 311] on div "Order management" at bounding box center [296, 304] width 132 height 23
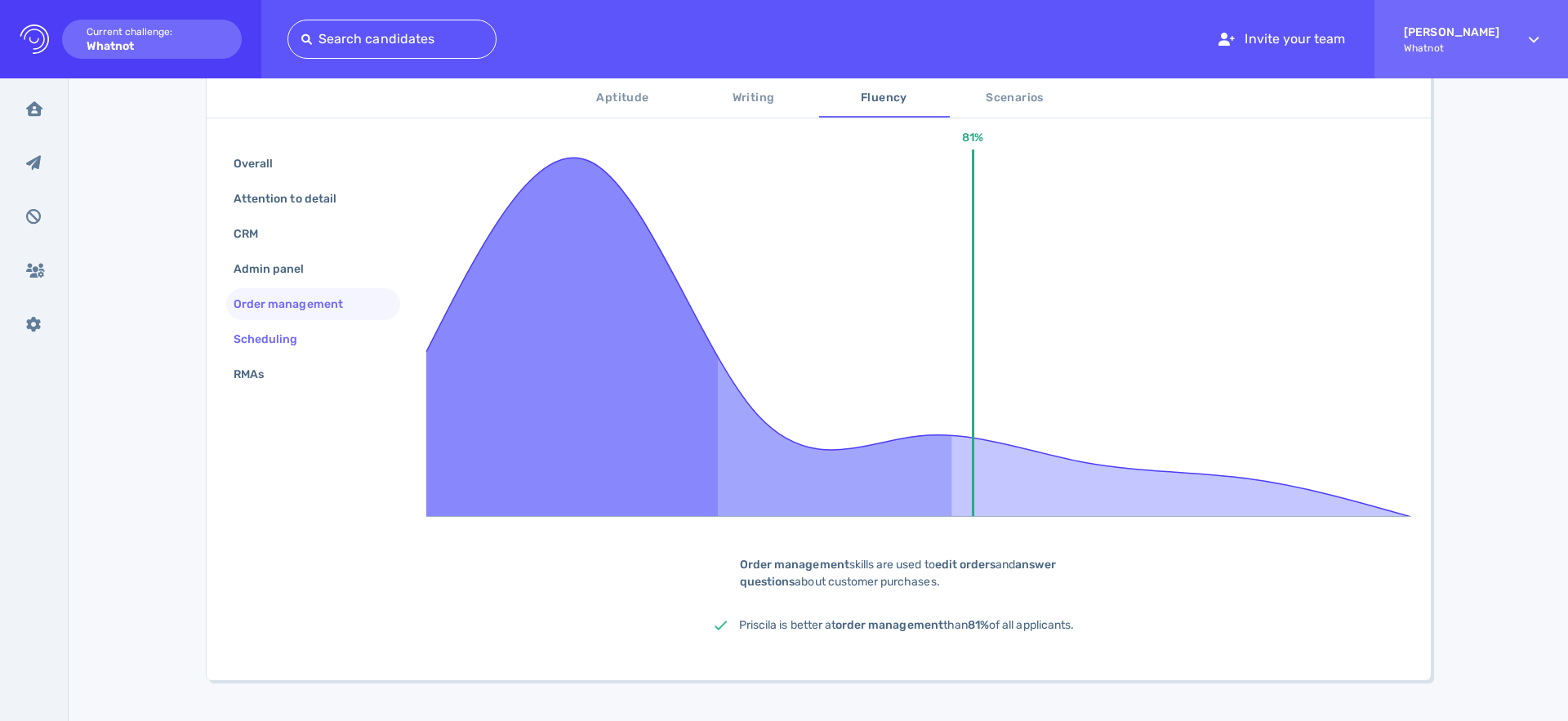
click at [273, 333] on div "Scheduling" at bounding box center [274, 338] width 87 height 23
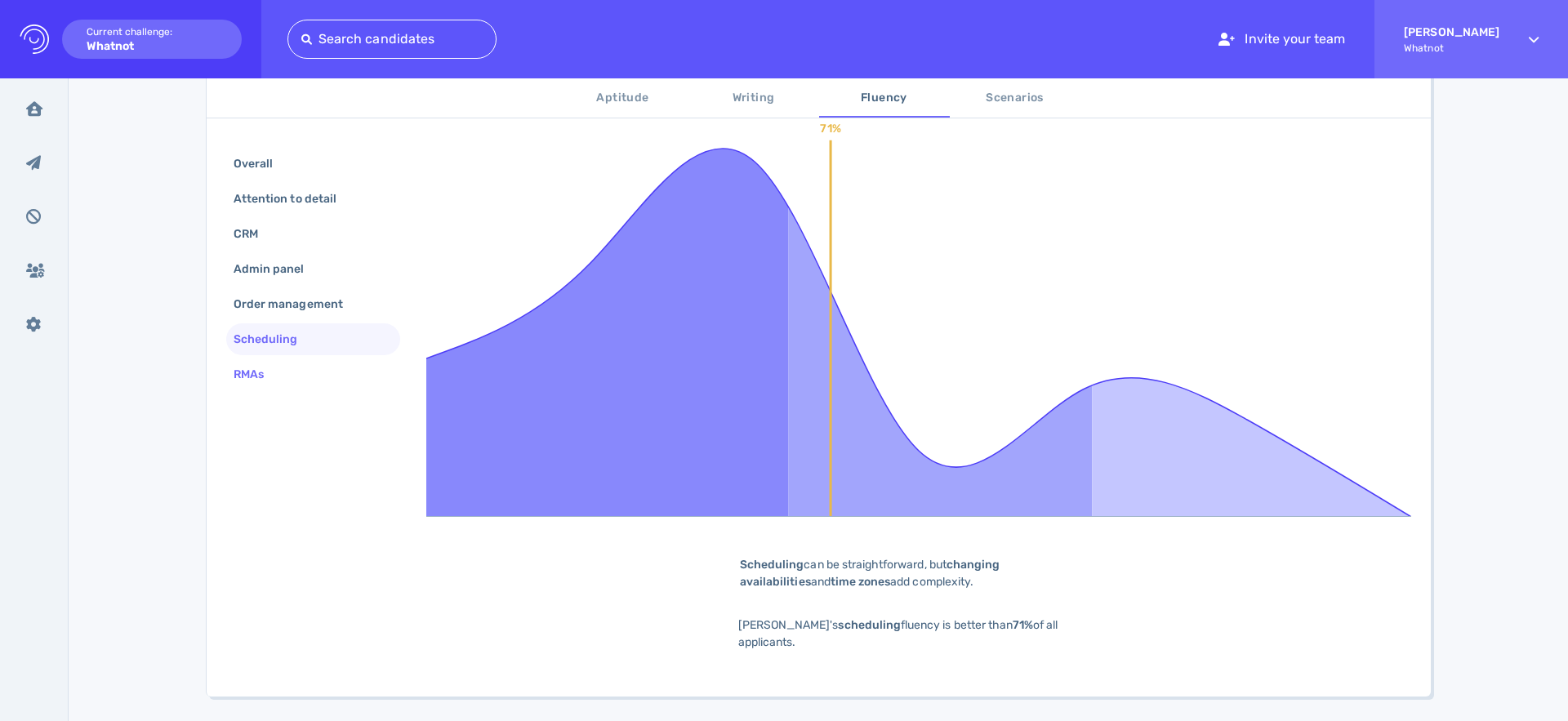
click at [273, 376] on div "RMAs" at bounding box center [257, 374] width 53 height 23
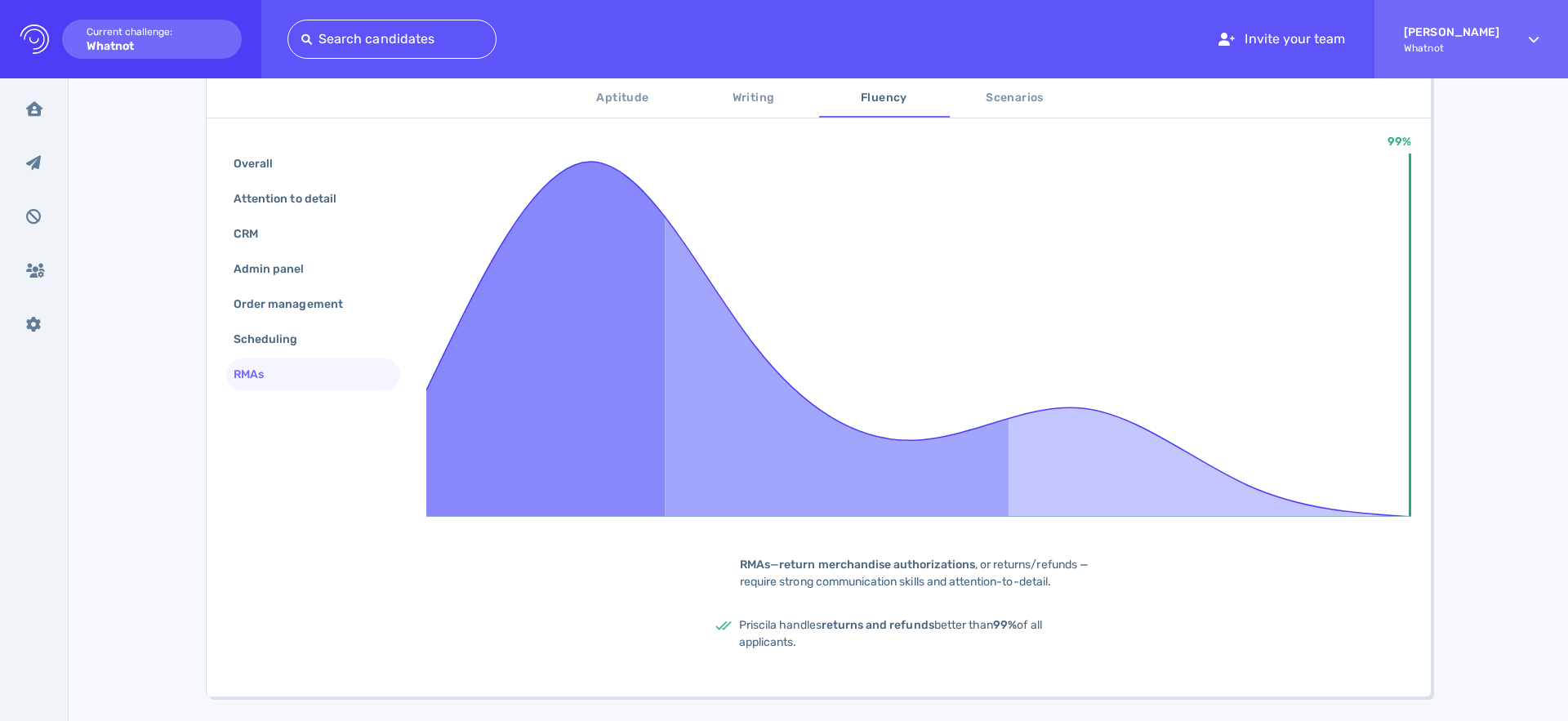
click at [992, 112] on button "Scenarios" at bounding box center [1015, 98] width 131 height 39
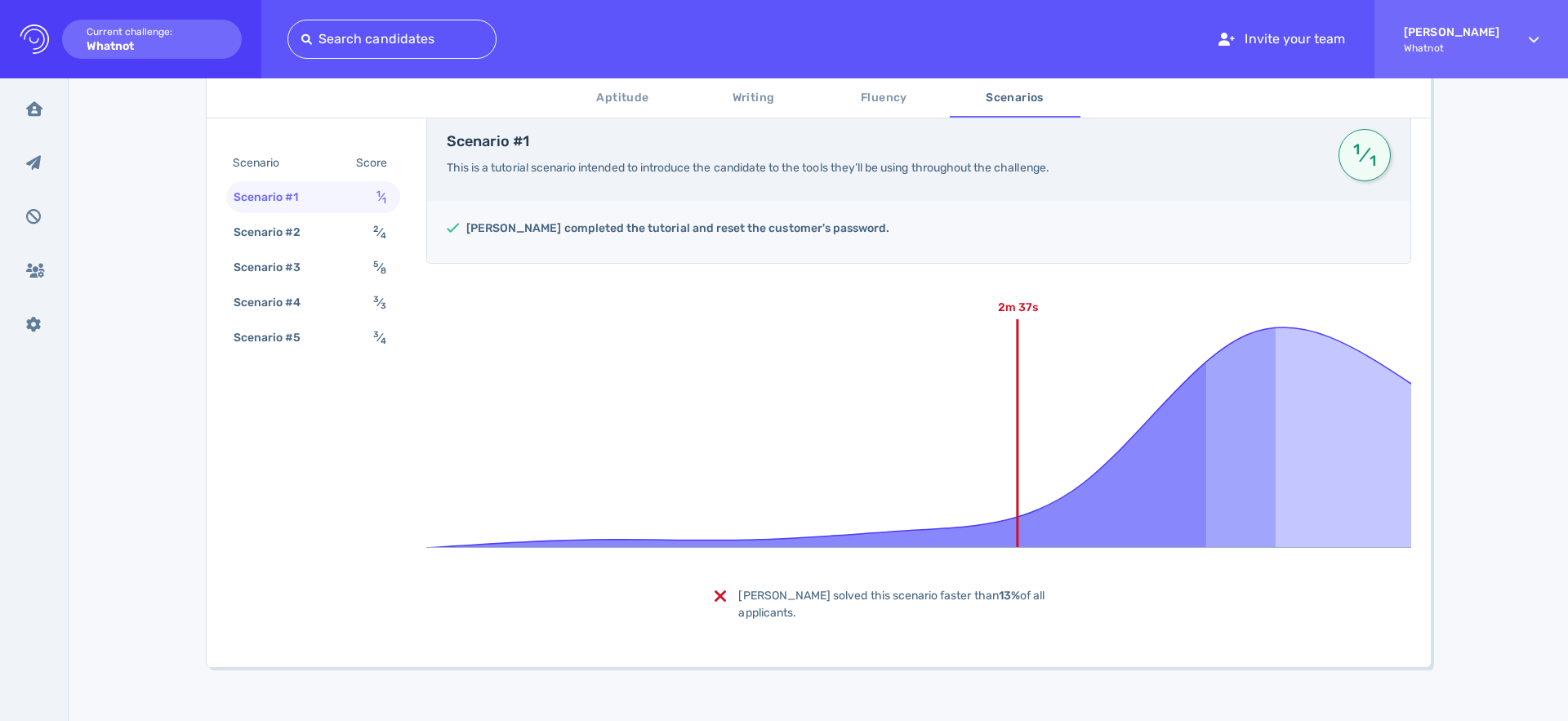
scroll to position [314, 0]
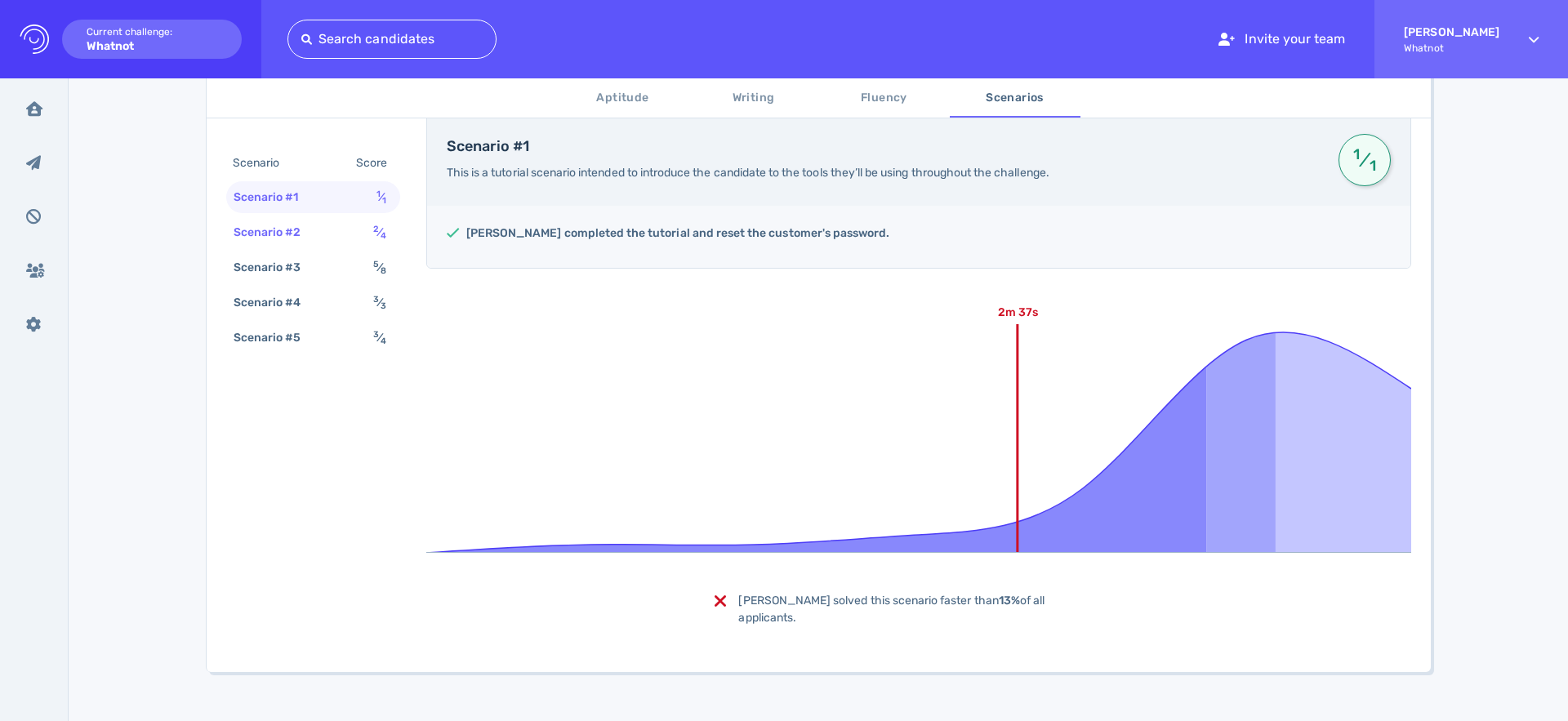
click at [254, 228] on div "Scenario #2" at bounding box center [276, 231] width 91 height 23
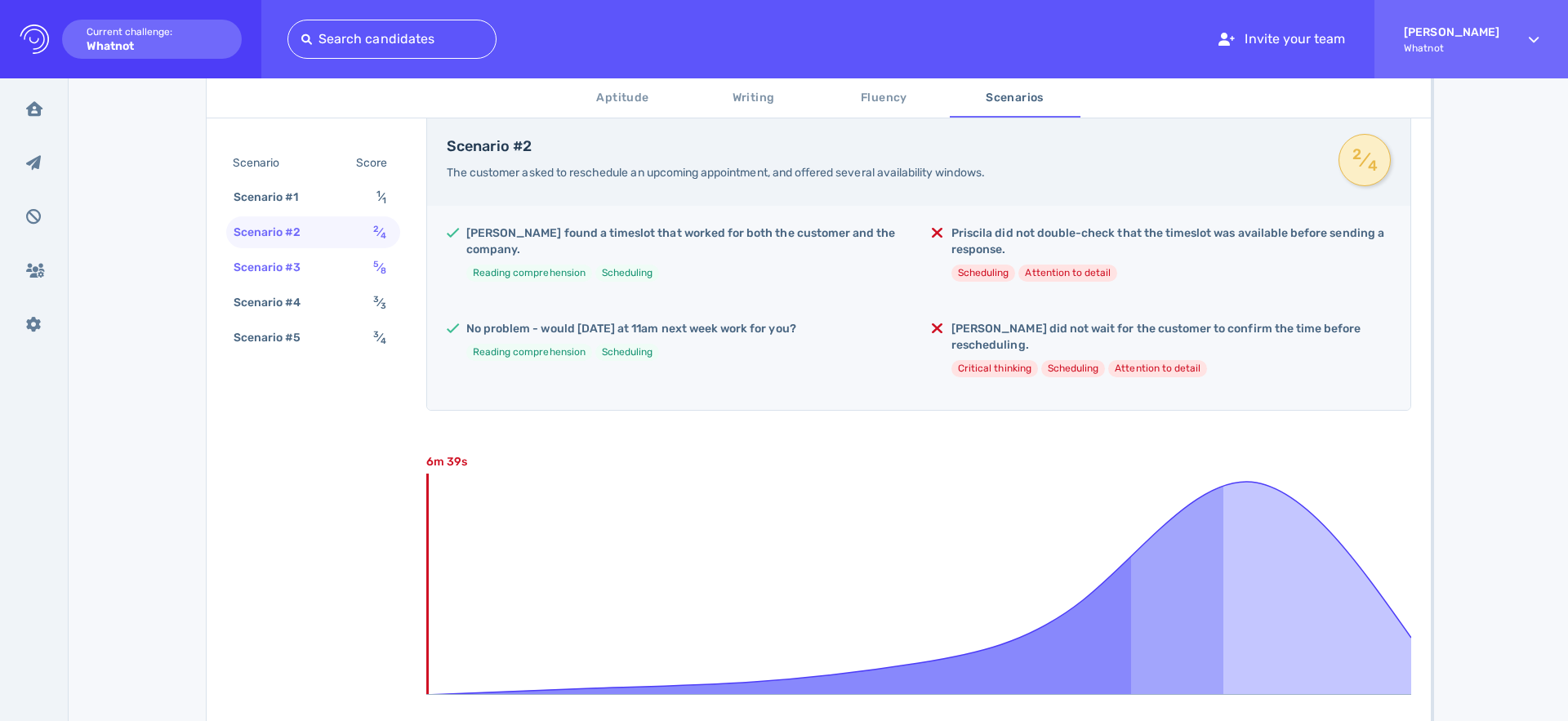
click at [291, 261] on div "Scenario #3" at bounding box center [276, 267] width 91 height 23
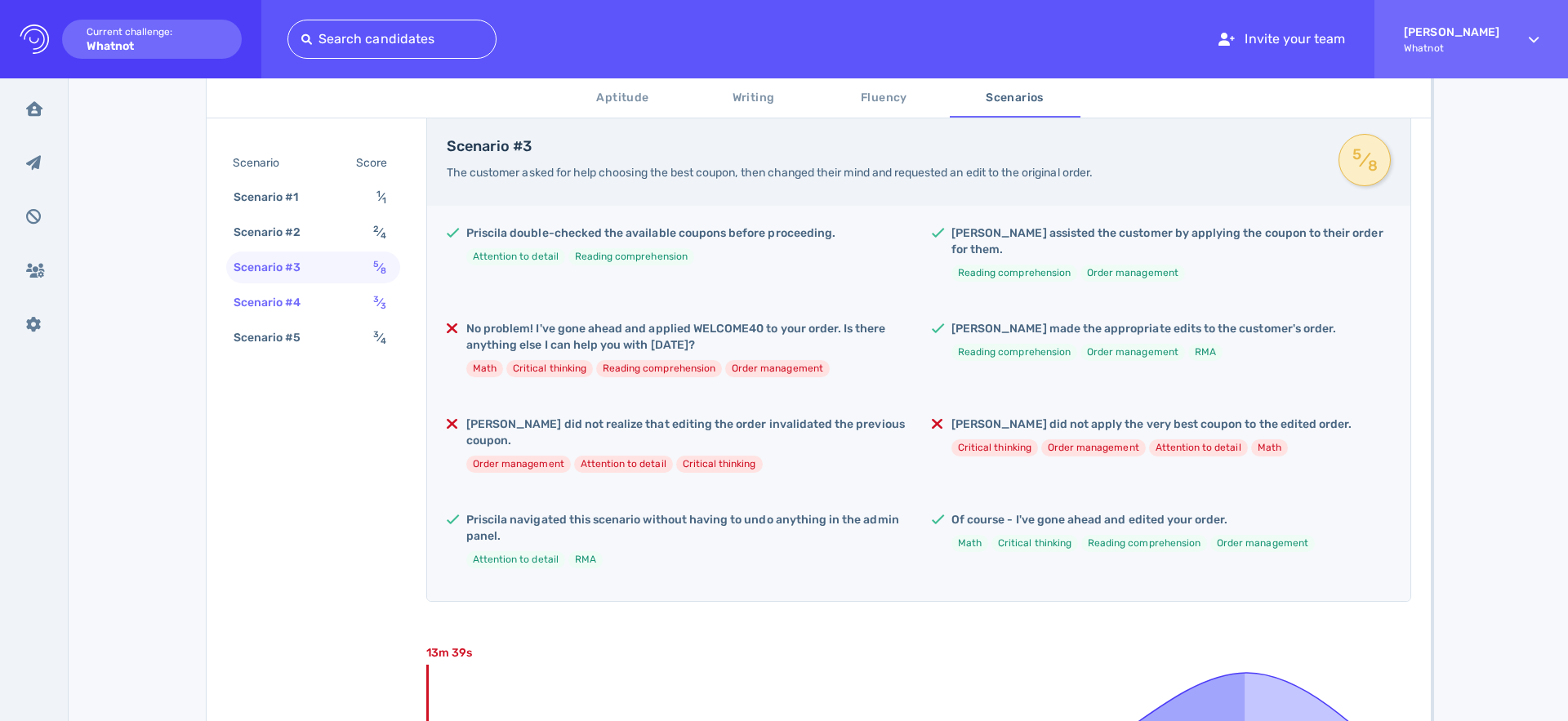
click at [293, 295] on div "Scenario #4" at bounding box center [276, 302] width 91 height 23
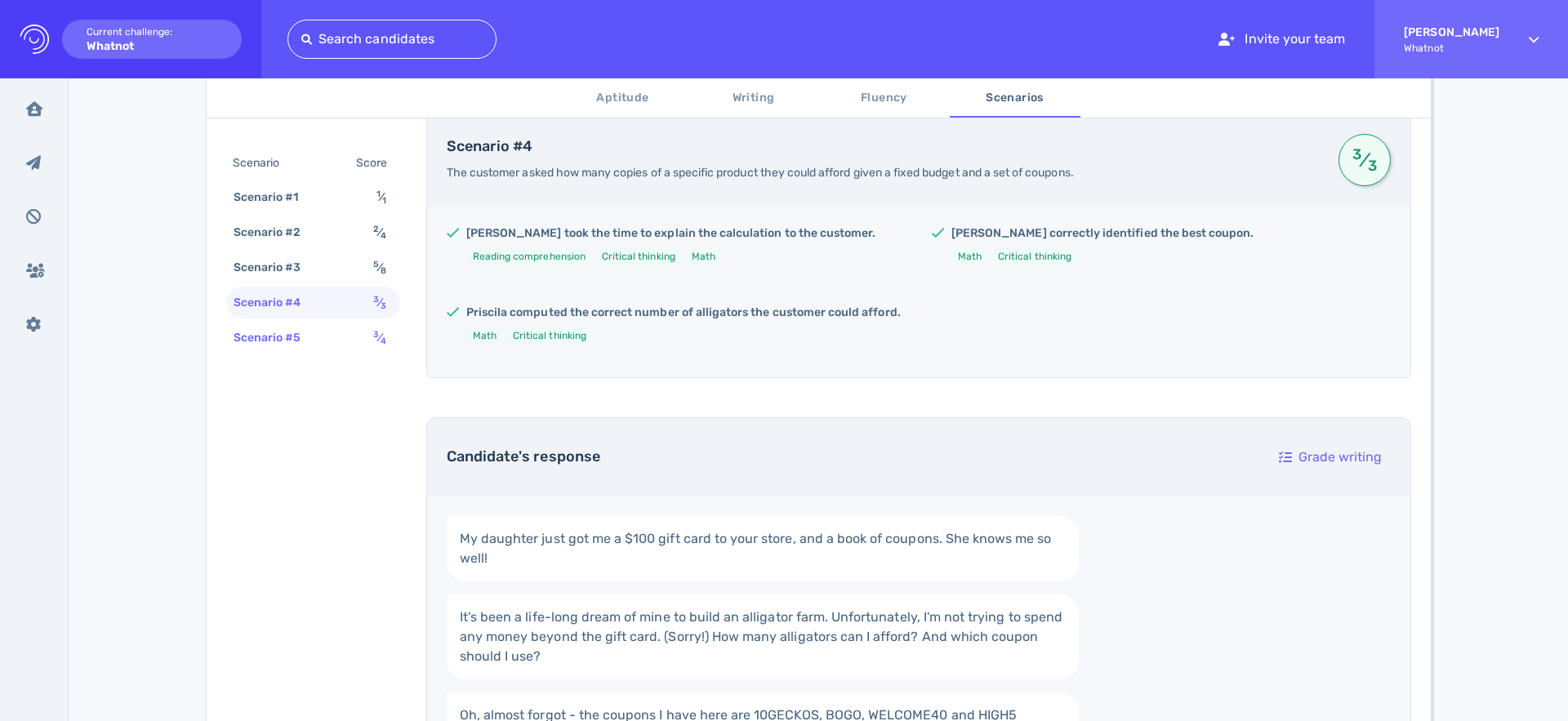
click at [288, 332] on div "Scenario #5" at bounding box center [276, 337] width 91 height 23
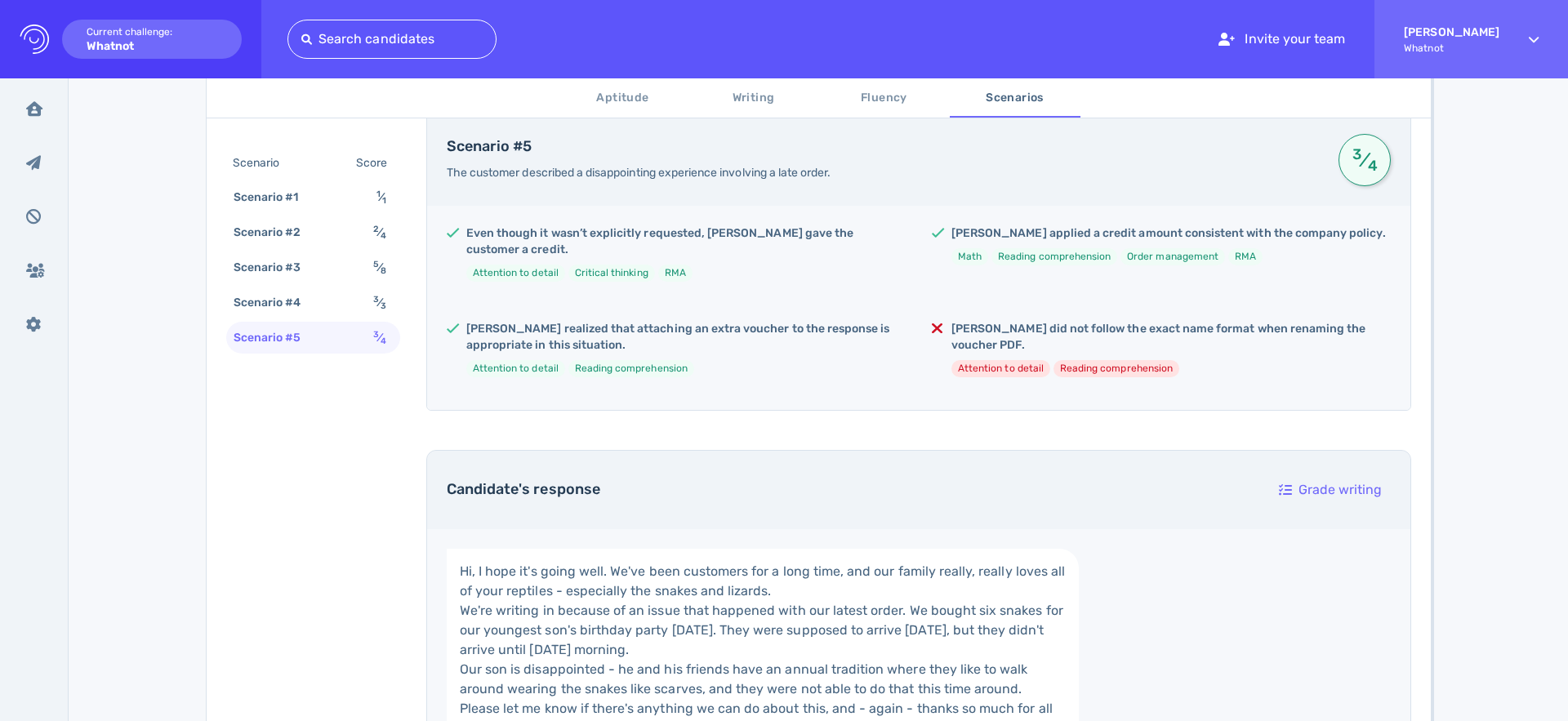
click at [746, 103] on span "Writing" at bounding box center [753, 98] width 111 height 20
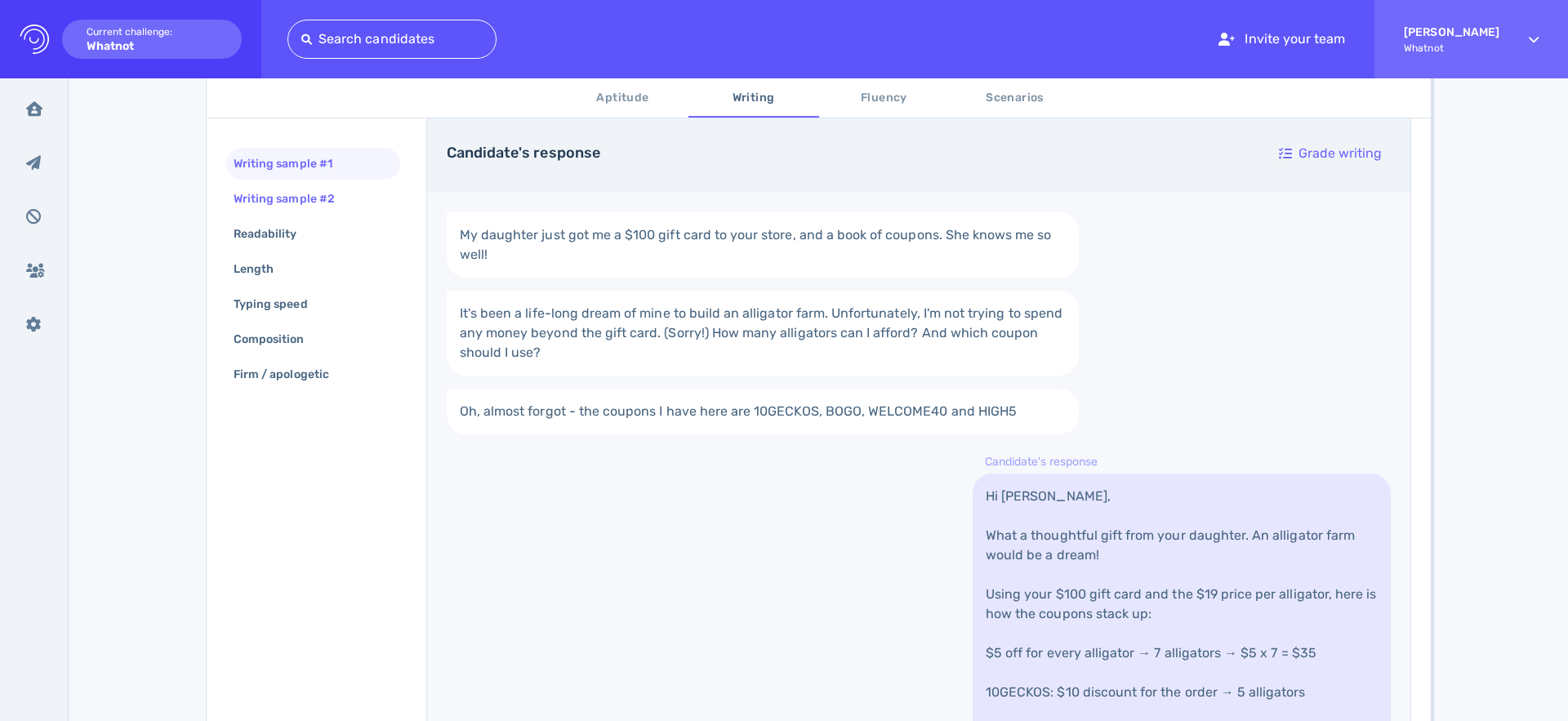
click at [365, 194] on div "Writing sample #2" at bounding box center [312, 199] width 174 height 32
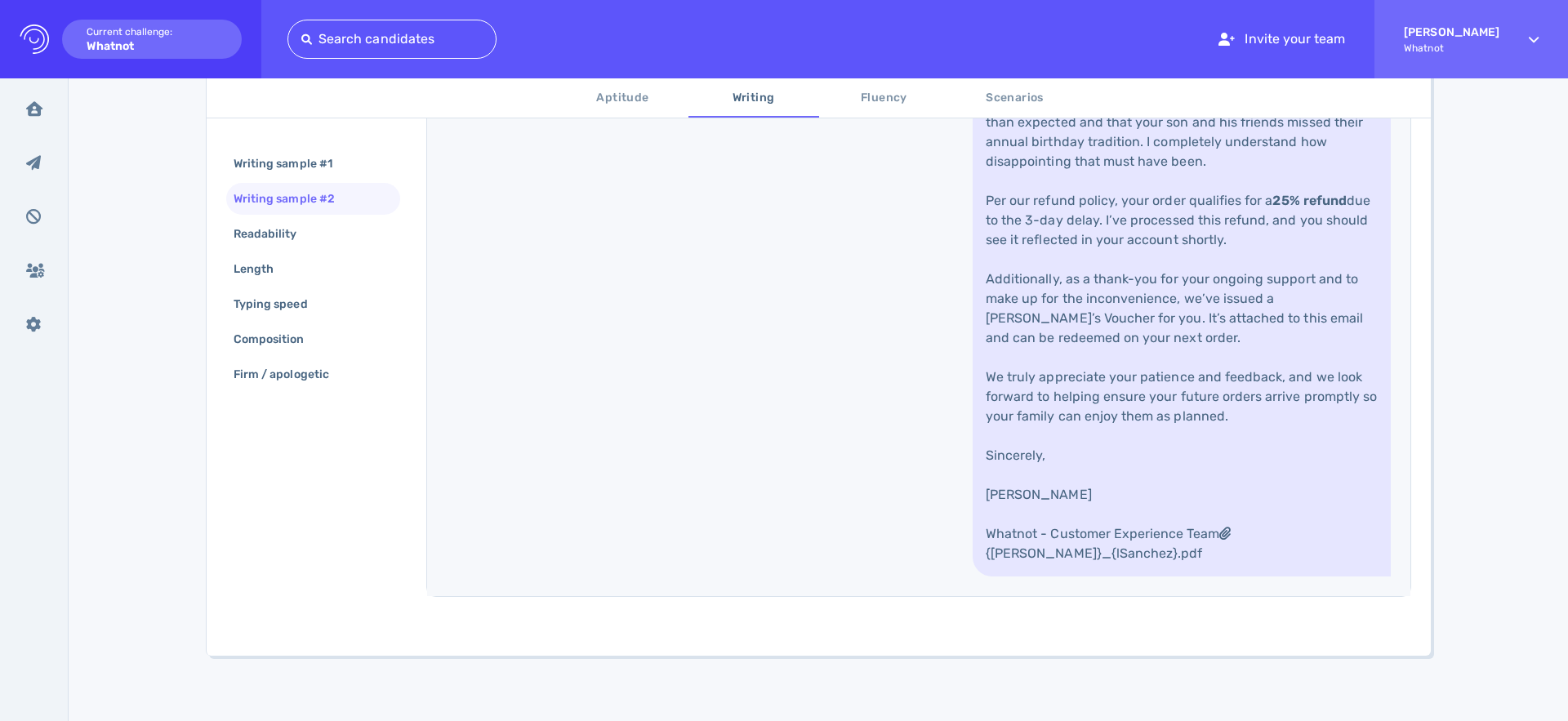
scroll to position [0, 0]
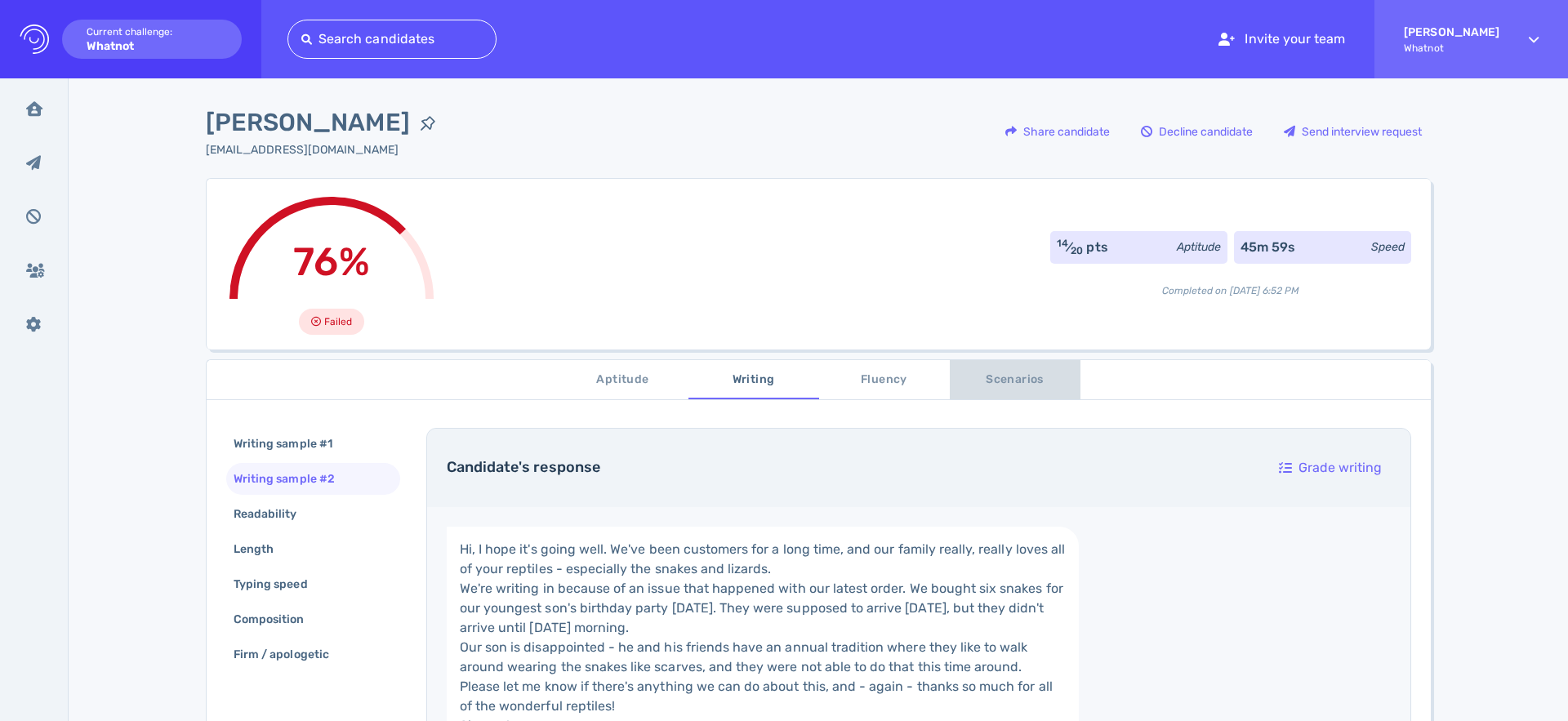
drag, startPoint x: 1023, startPoint y: 376, endPoint x: 1012, endPoint y: 376, distance: 11.0
click at [1023, 376] on span "Scenarios" at bounding box center [1014, 380] width 111 height 20
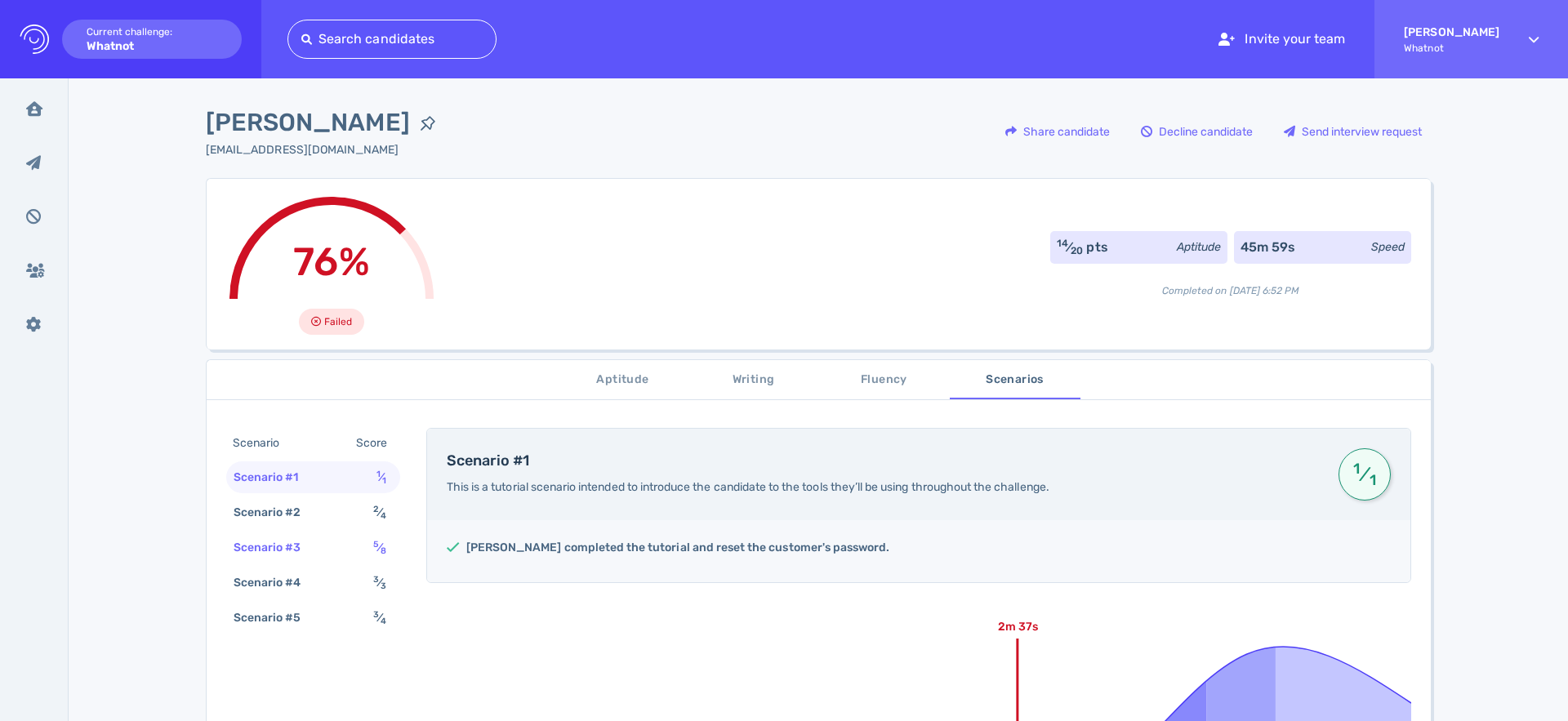
click at [303, 556] on div "Scenario #3" at bounding box center [276, 546] width 91 height 23
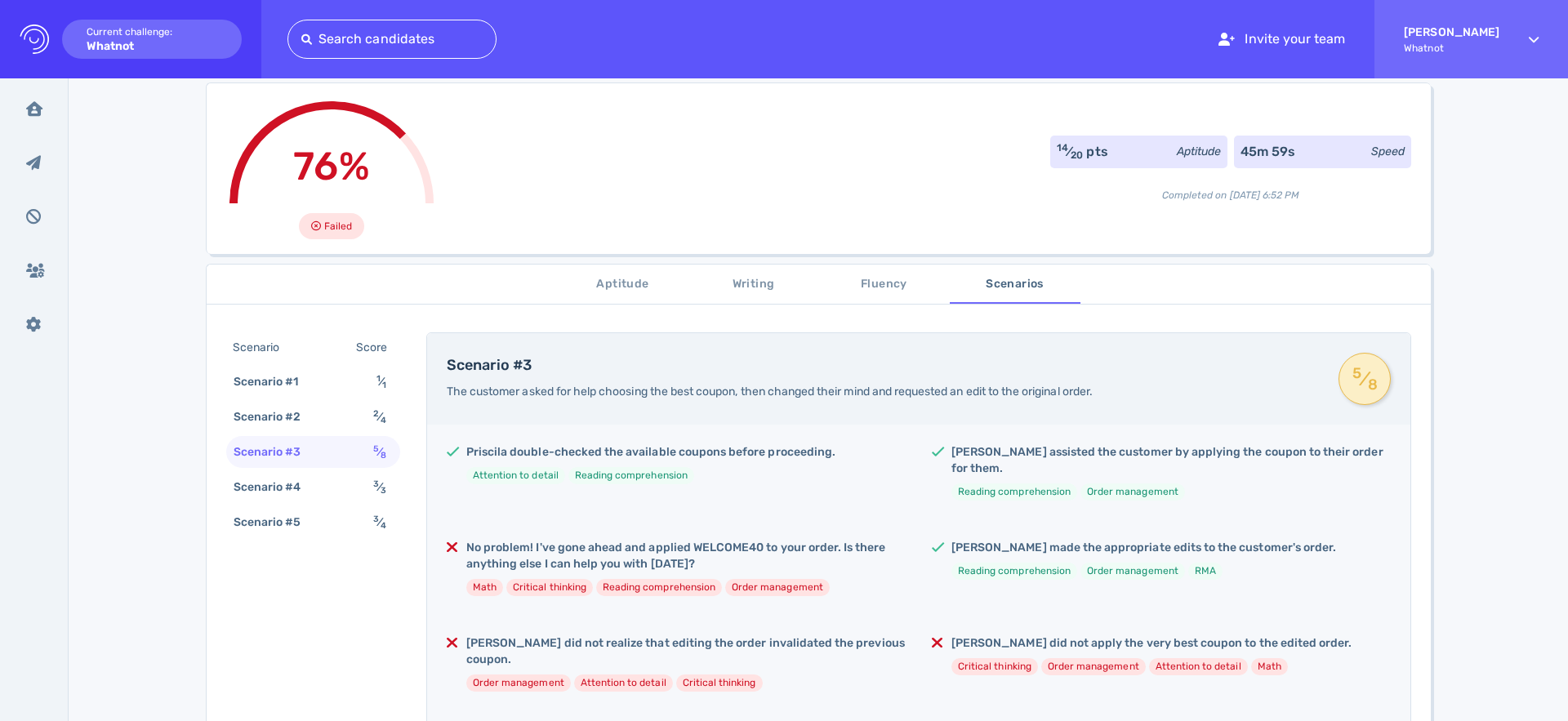
scroll to position [97, 0]
click at [569, 578] on li "Critical thinking" at bounding box center [549, 586] width 86 height 17
click at [560, 539] on h5 "No problem! I've gone ahead and applied WELCOME40 to your order. Is there anyth…" at bounding box center [686, 555] width 440 height 33
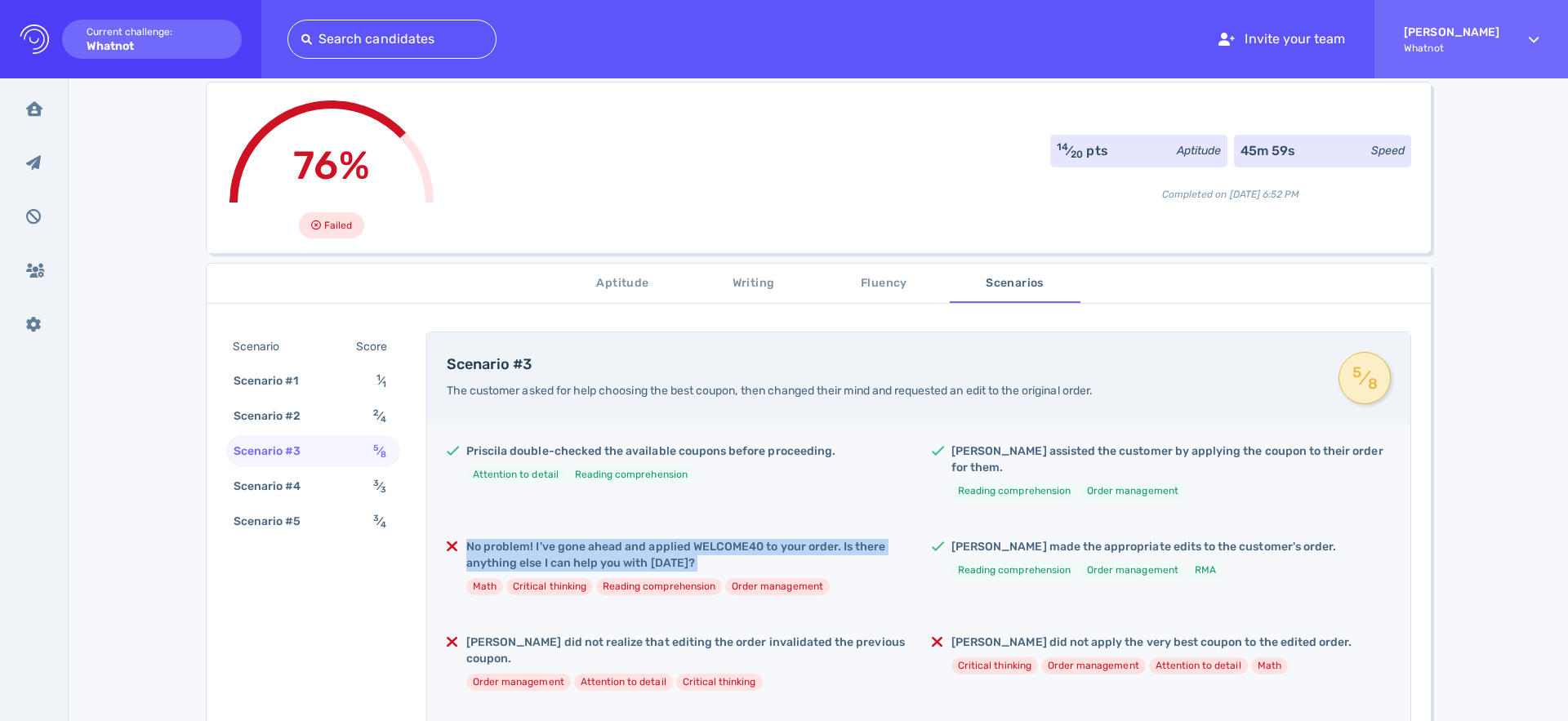
click at [560, 539] on h5 "No problem! I've gone ahead and applied WELCOME40 to your order. Is there anyth…" at bounding box center [686, 555] width 440 height 33
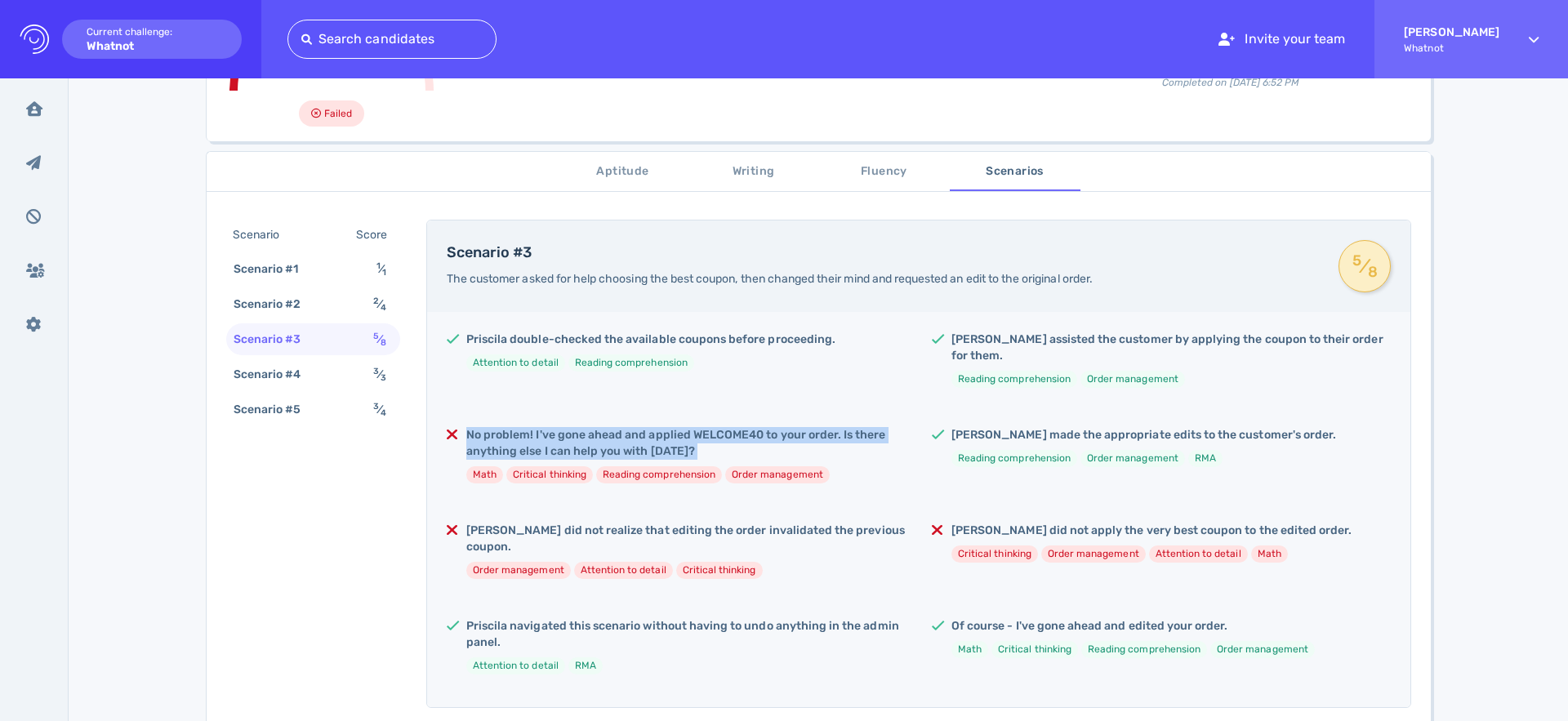
scroll to position [222, 0]
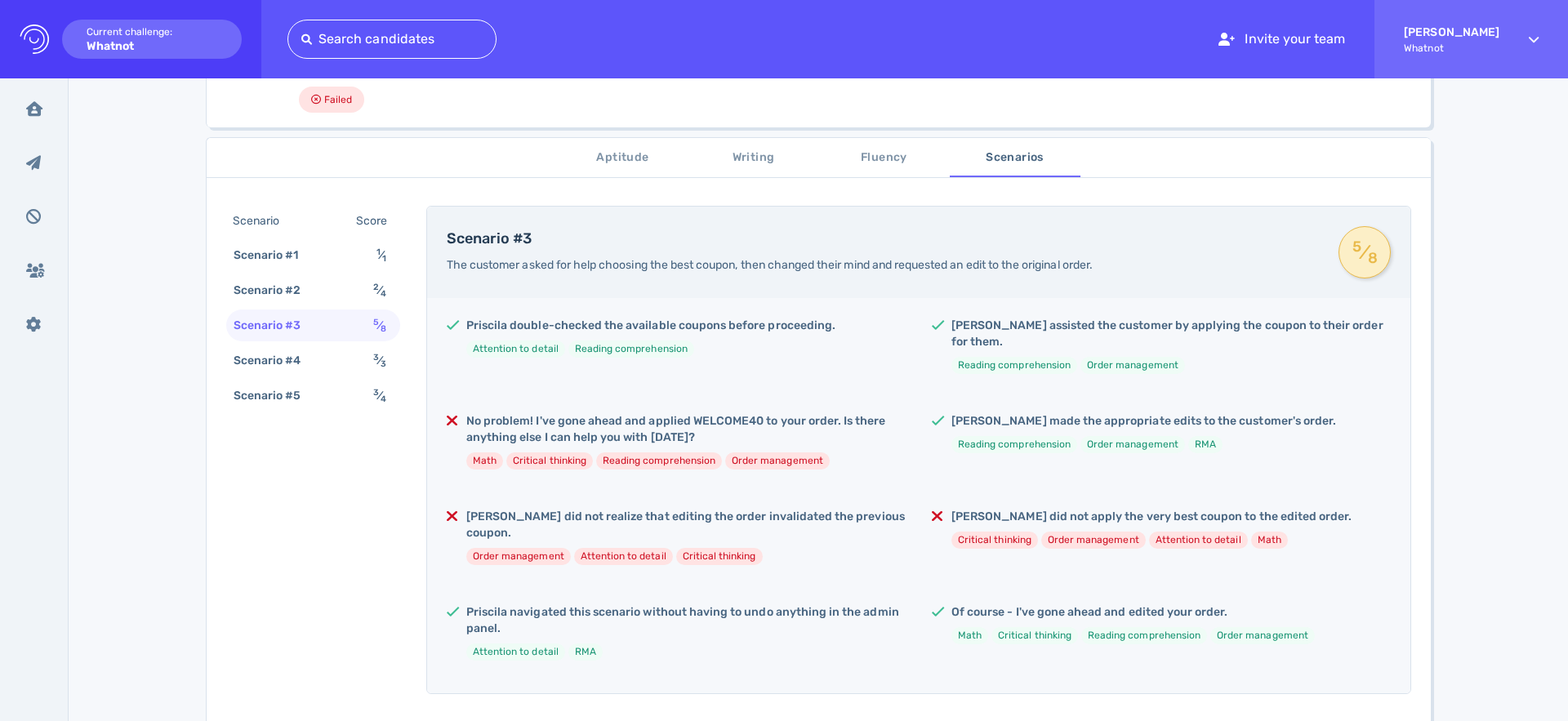
click at [583, 604] on h5 "Priscila navigated this scenario without having to undo anything in the admin p…" at bounding box center [686, 620] width 440 height 33
click at [549, 392] on div "Priscila double-checked the available coupons before proceeding. Attention to d…" at bounding box center [919, 495] width 983 height 395
click at [542, 413] on h5 "No problem! I've gone ahead and applied WELCOME40 to your order. Is there anyth…" at bounding box center [686, 429] width 440 height 33
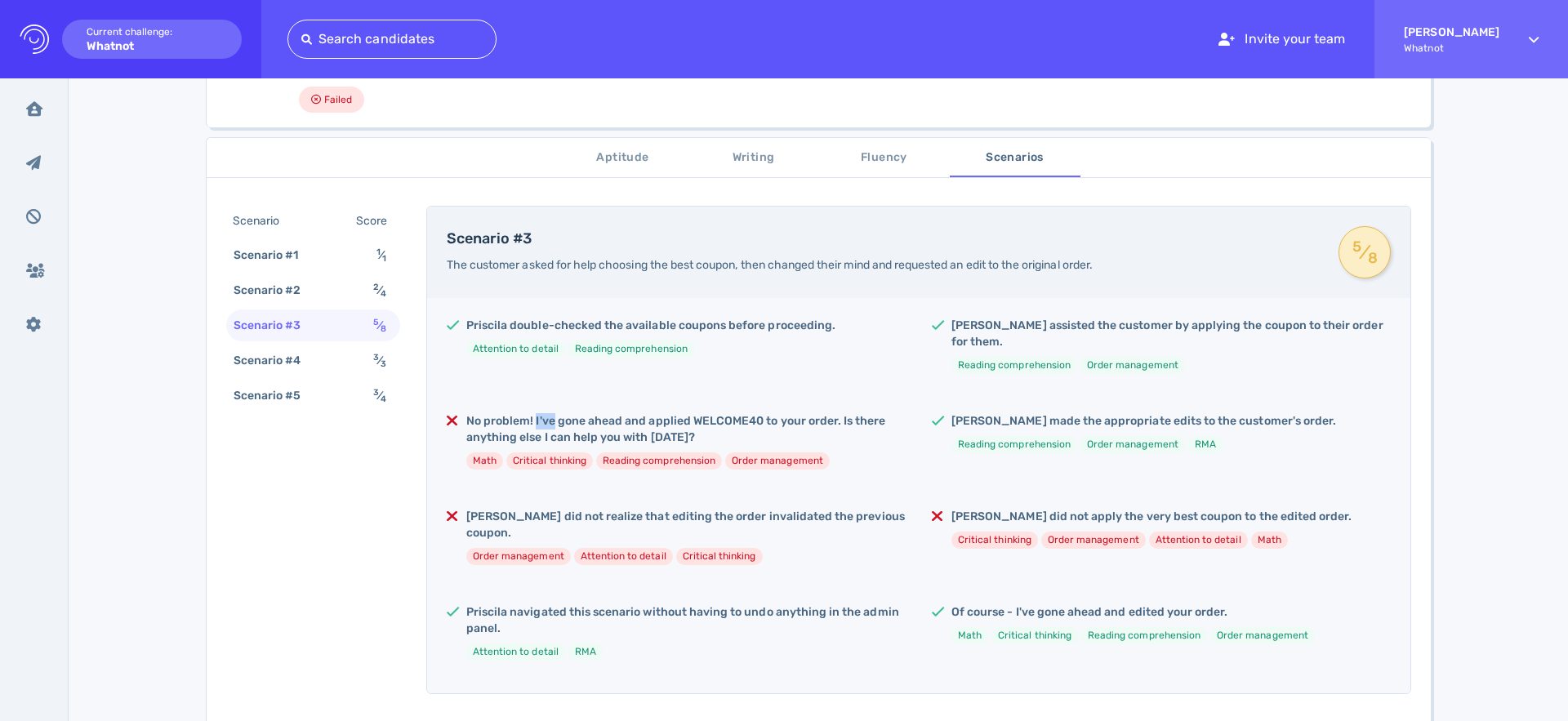
click at [542, 413] on h5 "No problem! I've gone ahead and applied WELCOME40 to your order. Is there anyth…" at bounding box center [686, 429] width 440 height 33
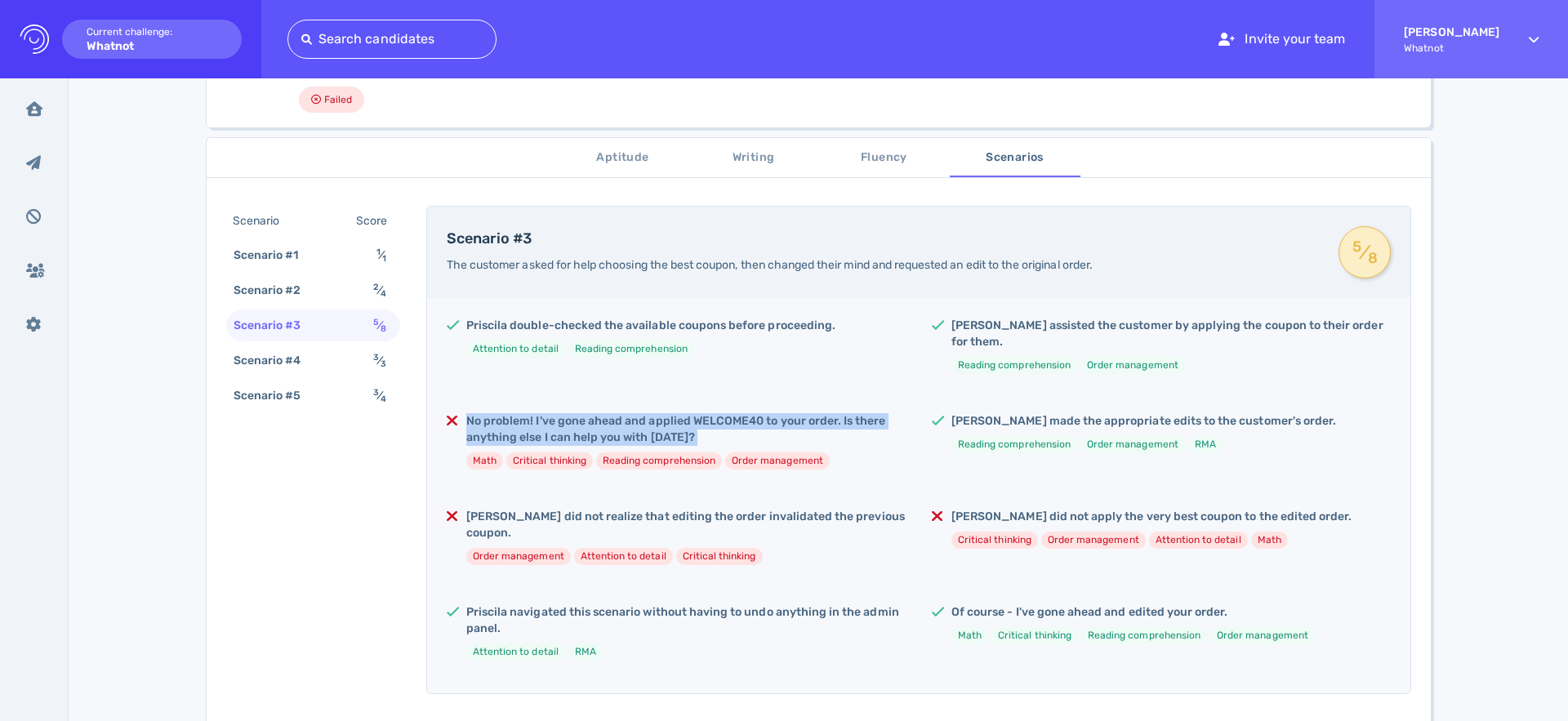
click at [542, 413] on h5 "No problem! I've gone ahead and applied WELCOME40 to your order. Is there anyth…" at bounding box center [686, 429] width 440 height 33
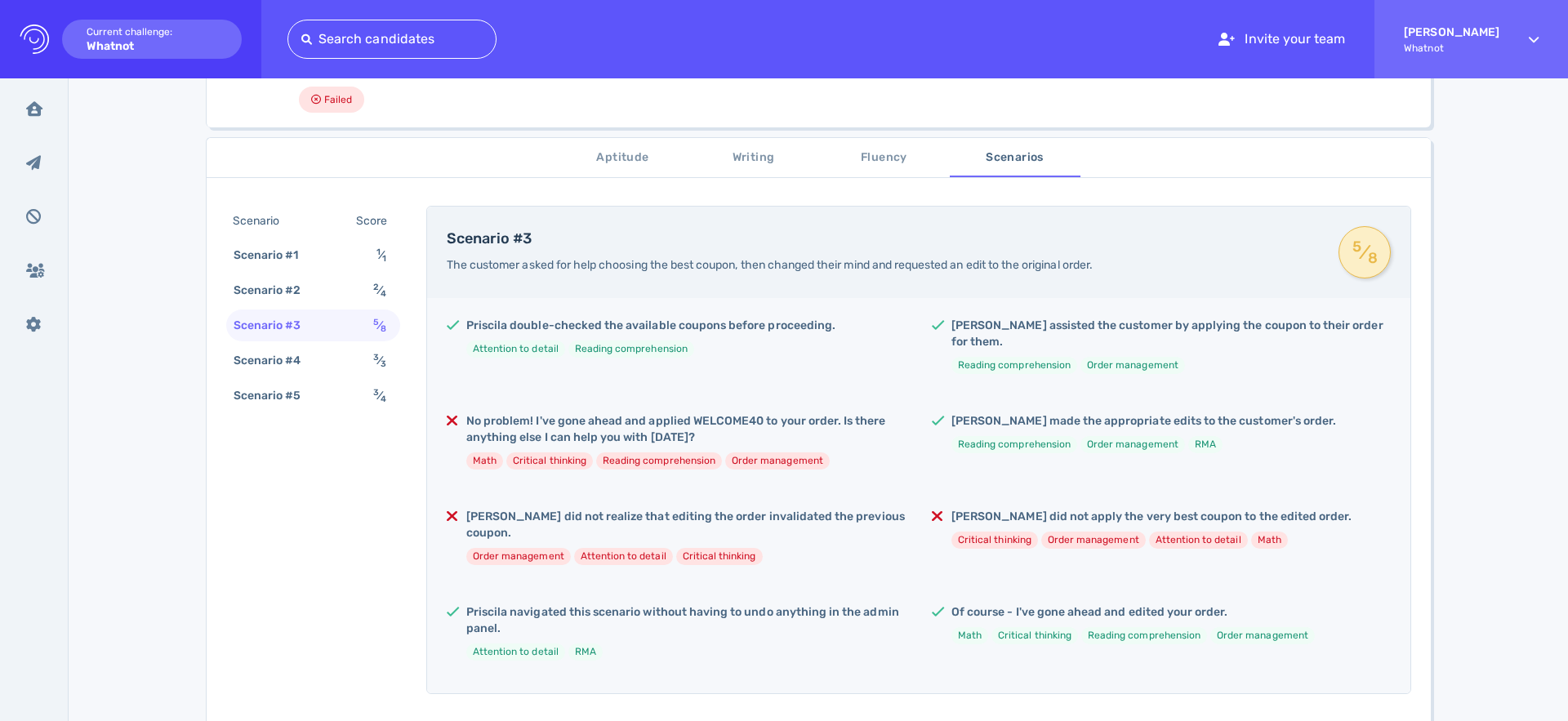
click at [349, 623] on div "Scenario Score Scenario #1 1 ⁄ 1 Scenario #2 2 ⁄ 4 Scenario #3 5 ⁄ 8 Scenario #…" at bounding box center [818, 641] width 1224 height 911
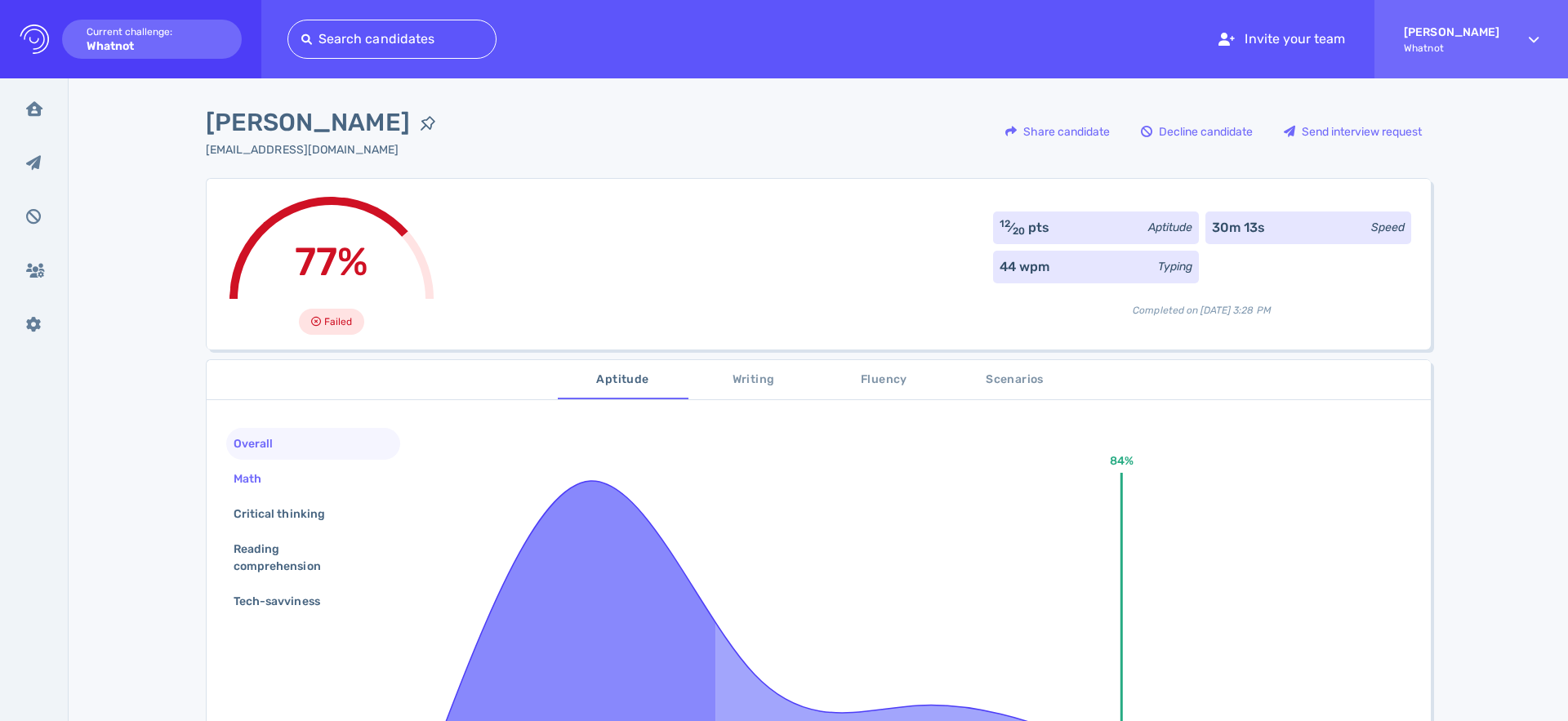
click at [257, 464] on div "Math" at bounding box center [312, 478] width 174 height 32
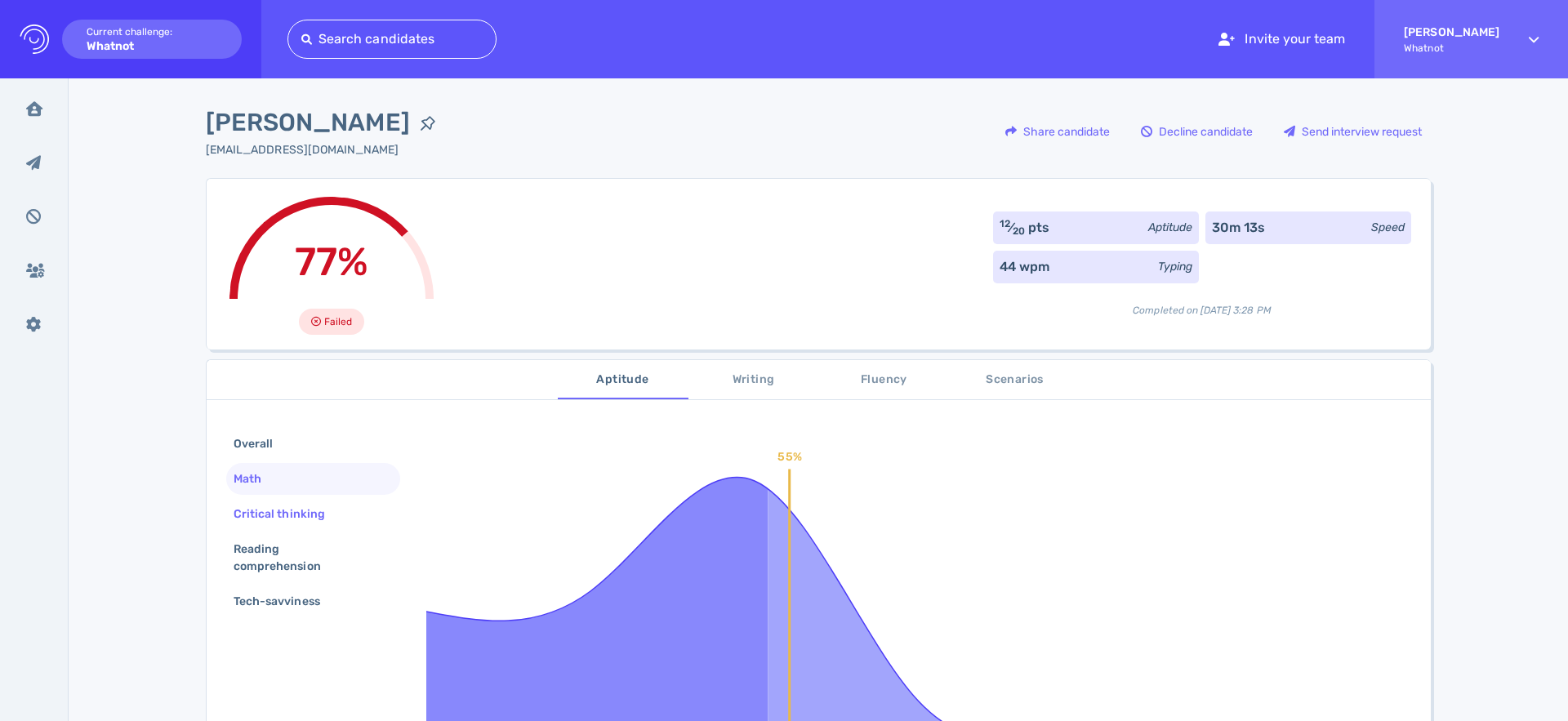
click at [284, 509] on div "Critical thinking" at bounding box center [287, 513] width 114 height 23
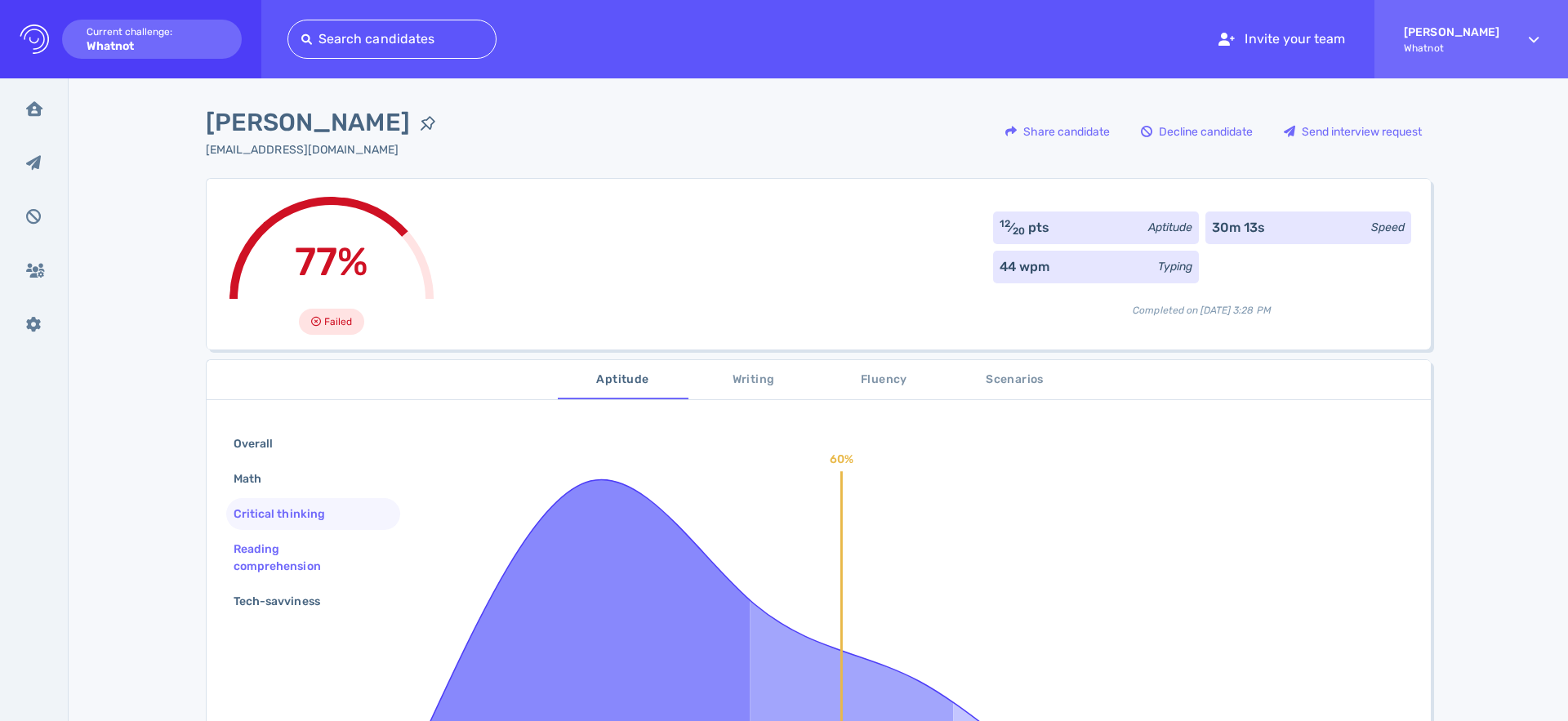
click at [293, 548] on div "Reading comprehension" at bounding box center [307, 557] width 152 height 41
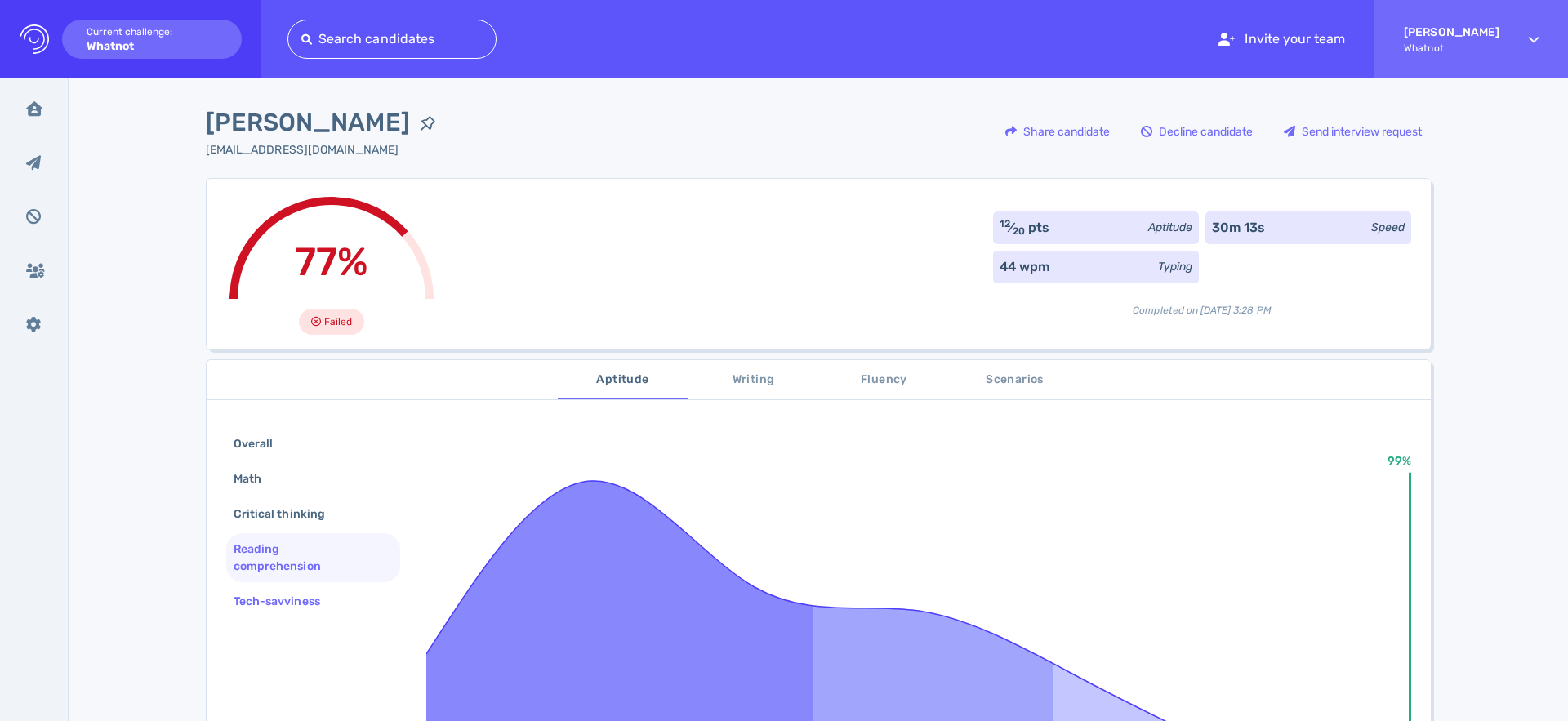
click at [325, 613] on div "Tech-savviness" at bounding box center [312, 601] width 174 height 32
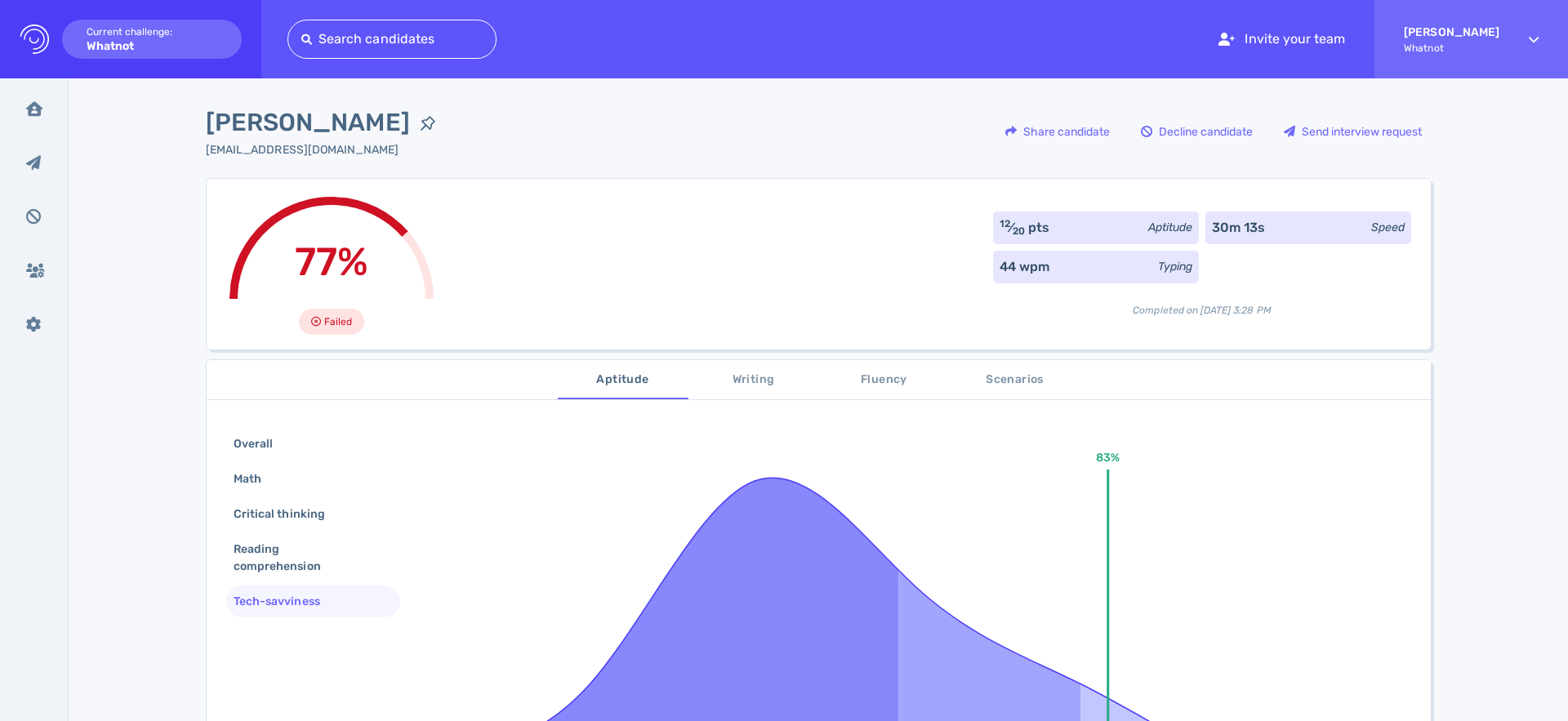
click at [746, 380] on span "Writing" at bounding box center [753, 380] width 111 height 20
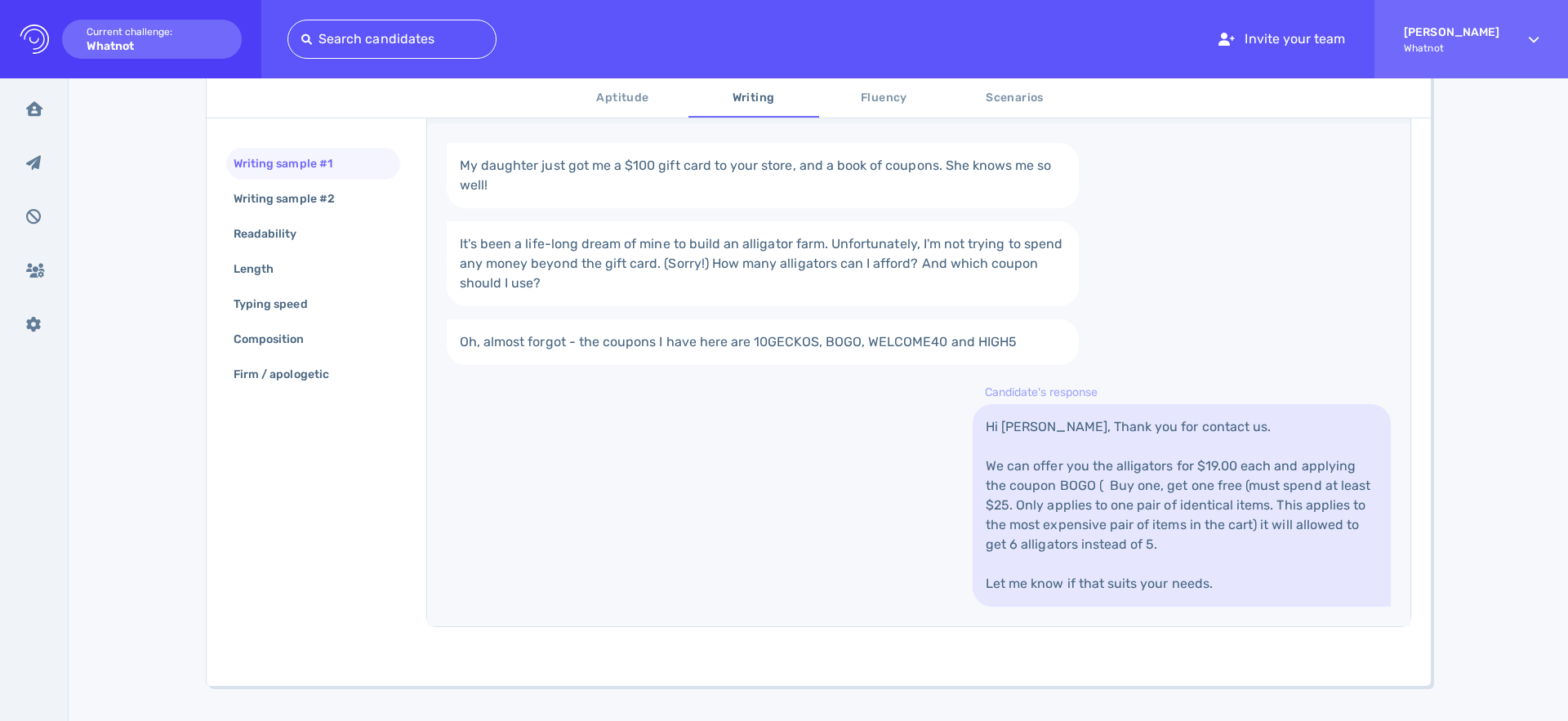
scroll to position [413, 0]
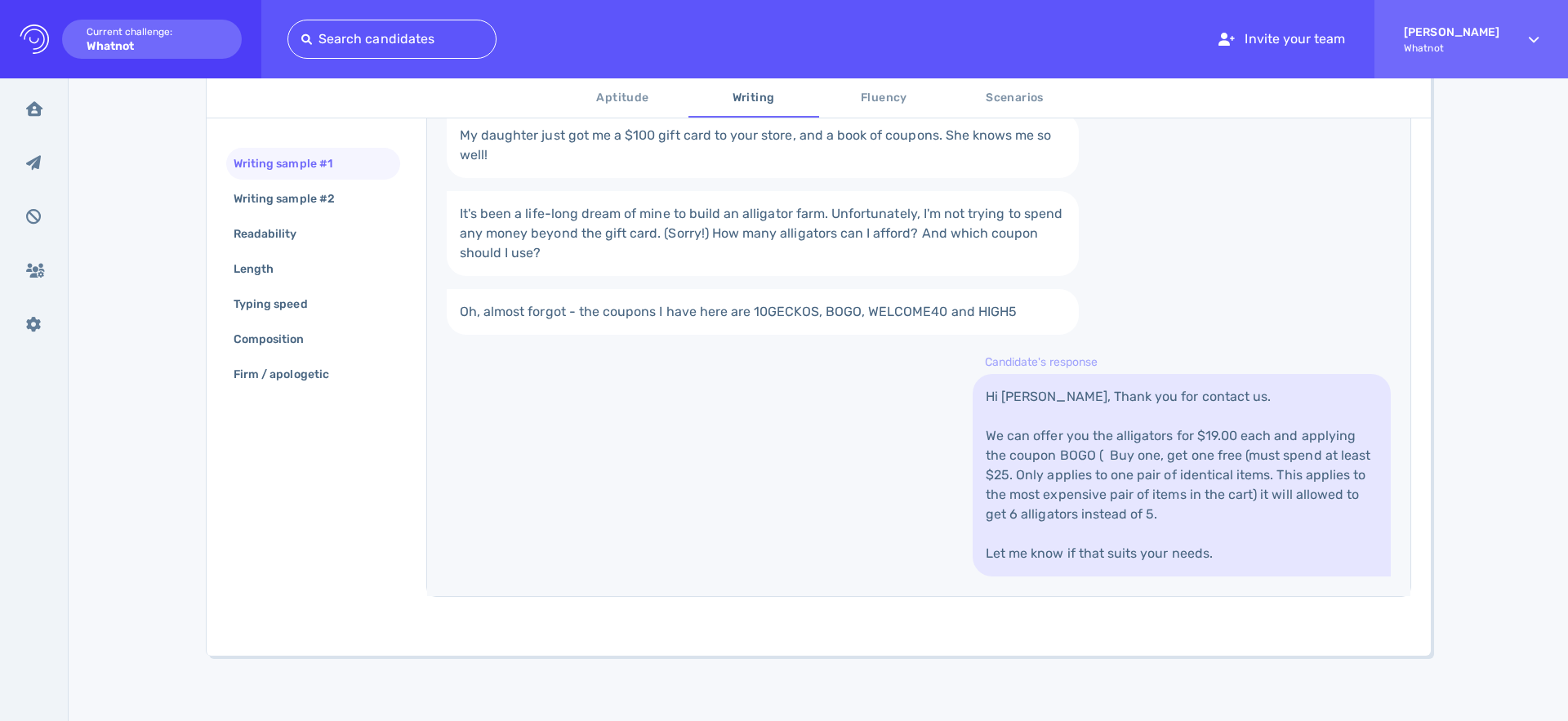
click at [418, 491] on div "Writing sample #1 Writing sample #2 Readability Length Typing speed Composition…" at bounding box center [818, 325] width 1224 height 662
click at [347, 196] on div "Writing sample #2" at bounding box center [293, 198] width 125 height 23
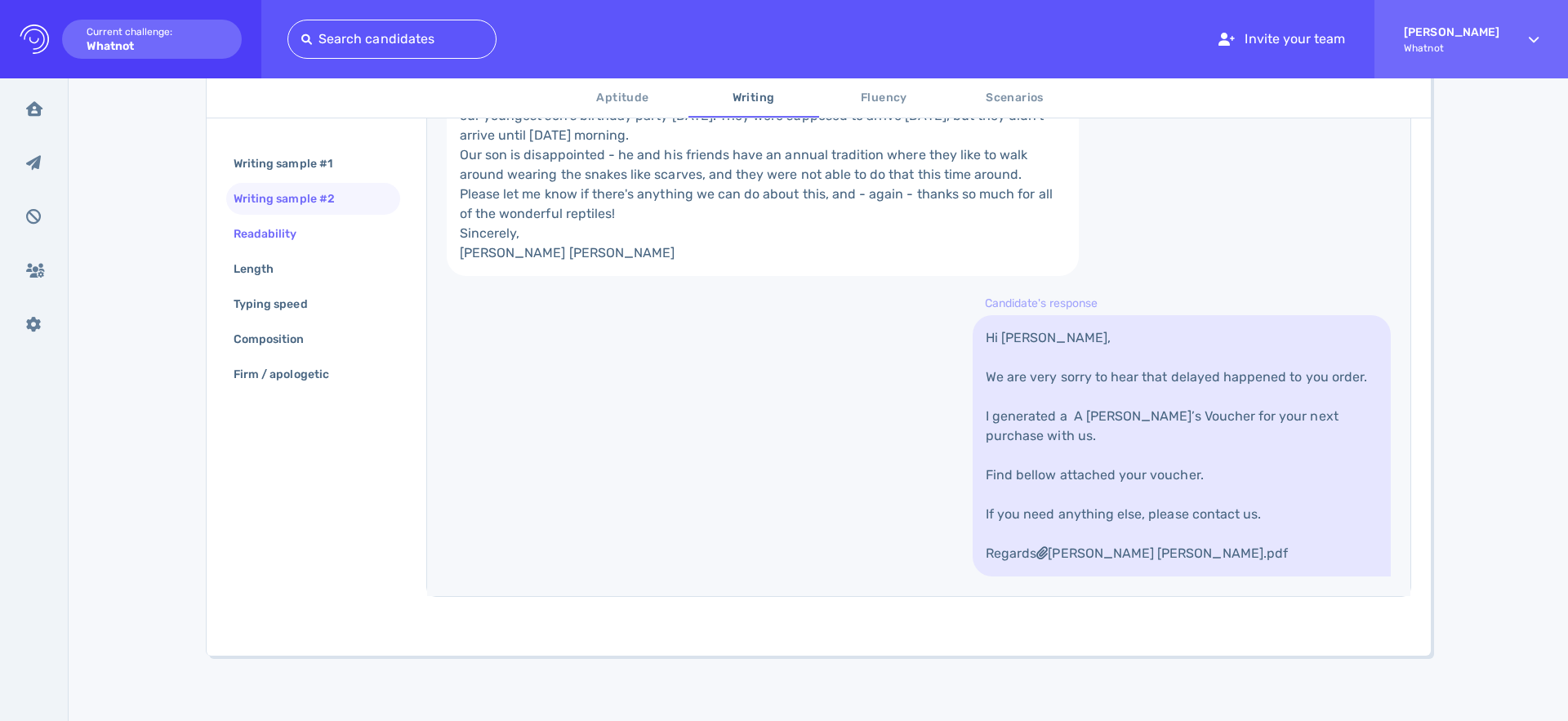
scroll to position [0, 0]
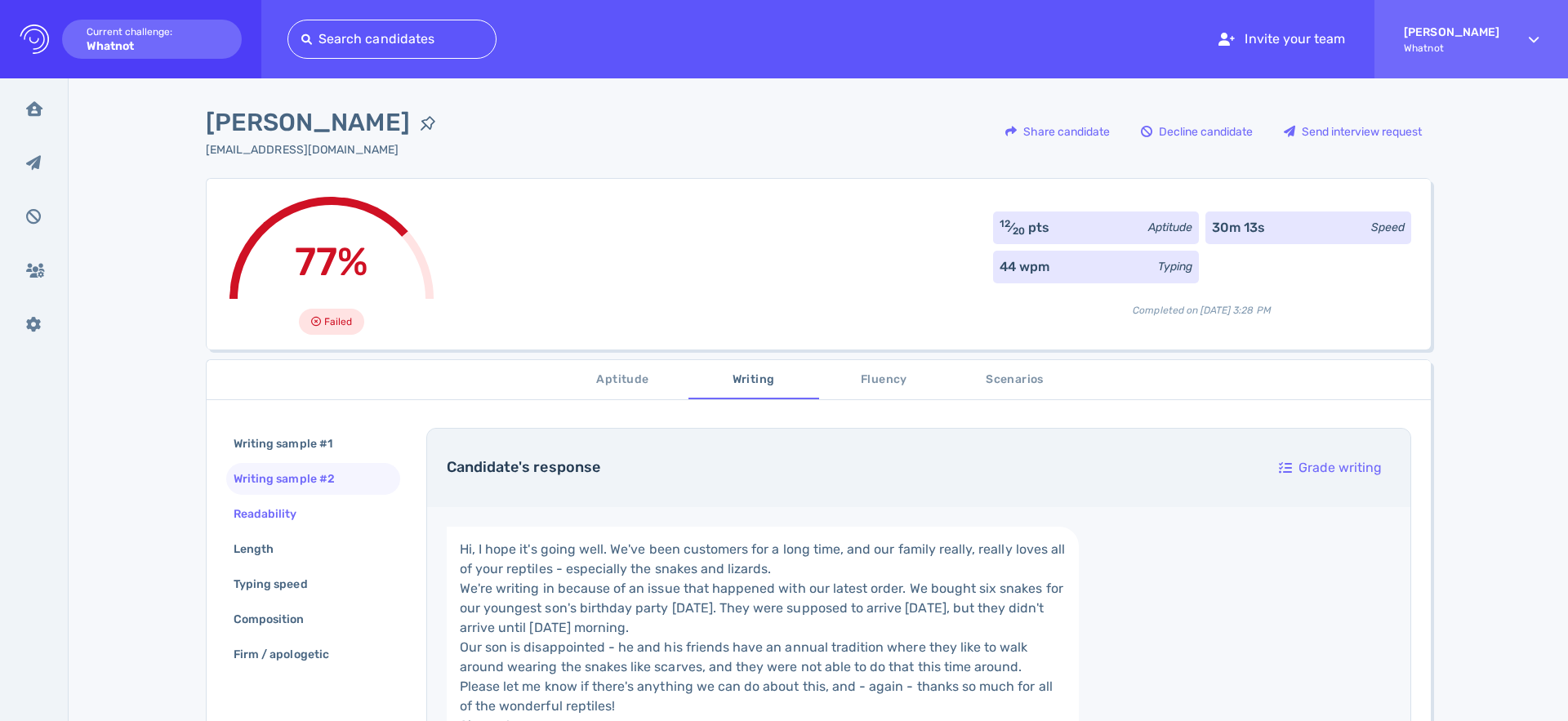
click at [336, 516] on div "Readability" at bounding box center [312, 514] width 174 height 32
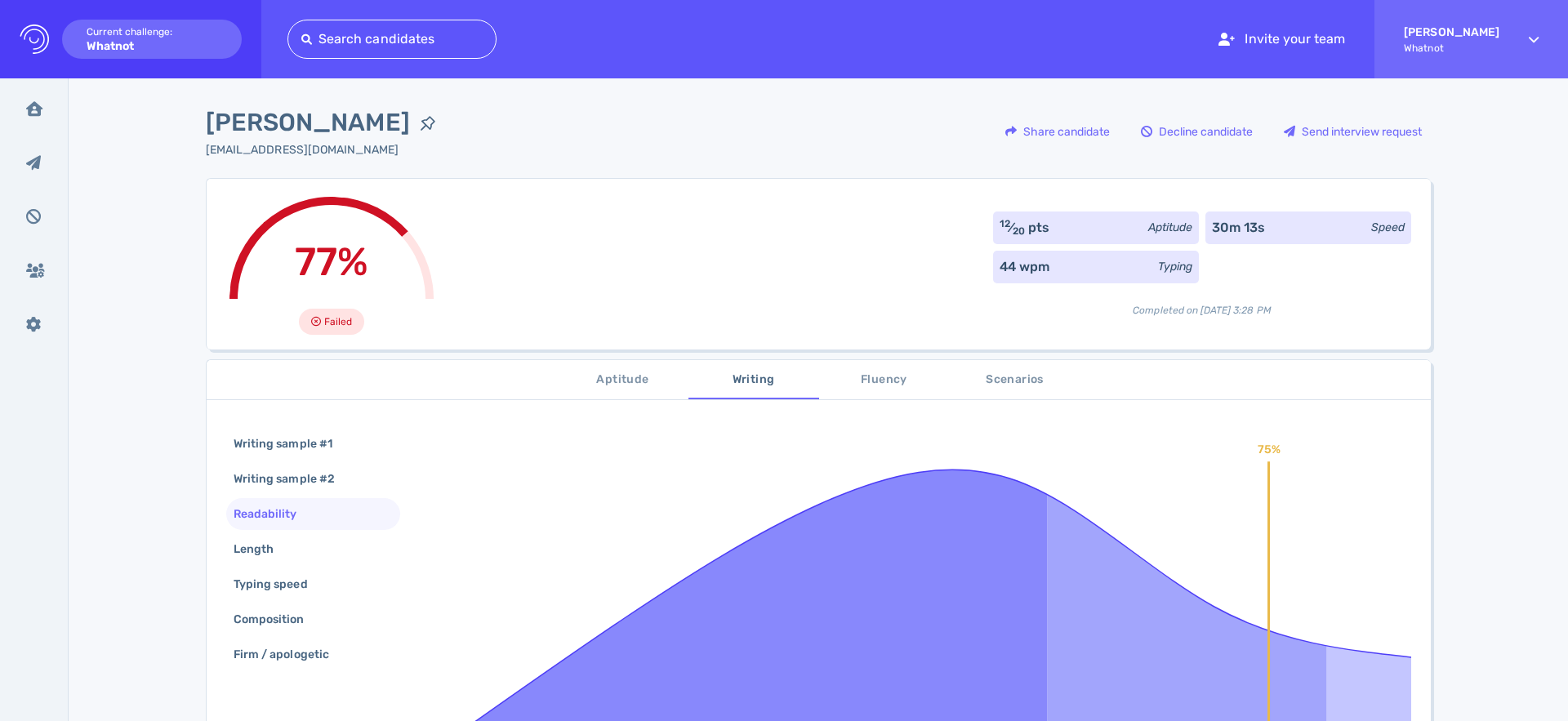
click at [334, 524] on div "Readability" at bounding box center [312, 514] width 174 height 32
click at [333, 542] on div "Length" at bounding box center [312, 549] width 174 height 32
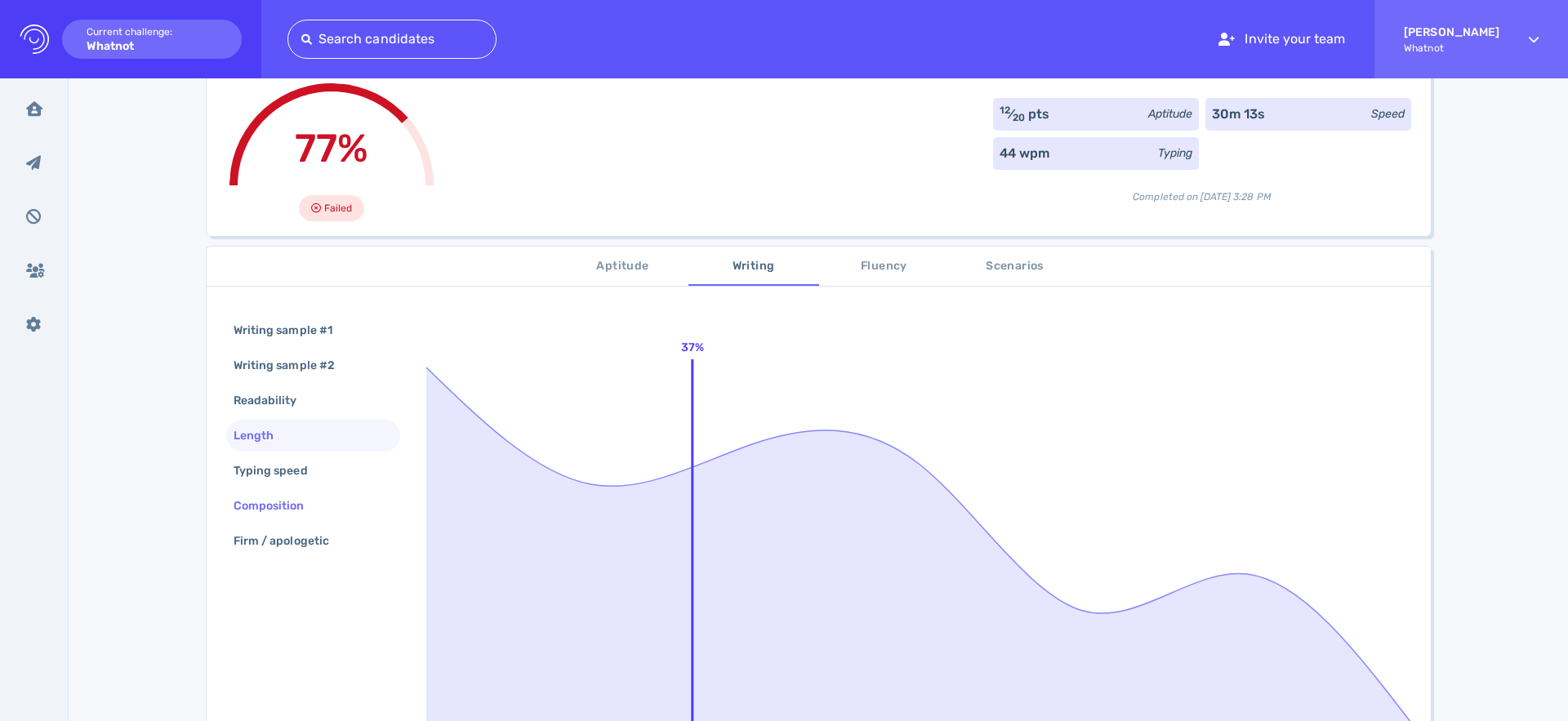
scroll to position [117, 0]
click at [329, 470] on div "Typing speed" at bounding box center [312, 467] width 174 height 32
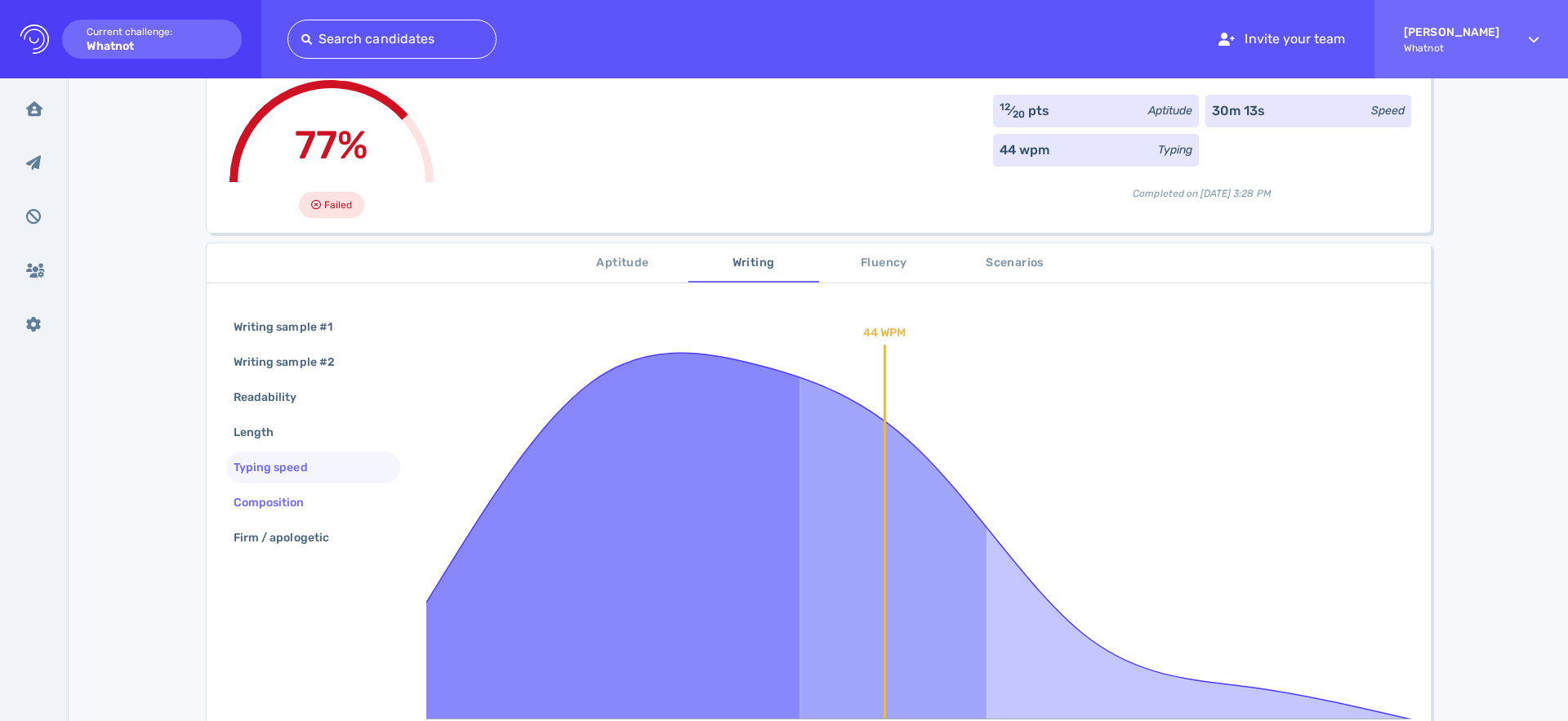
click at [333, 498] on div "Composition" at bounding box center [312, 503] width 174 height 32
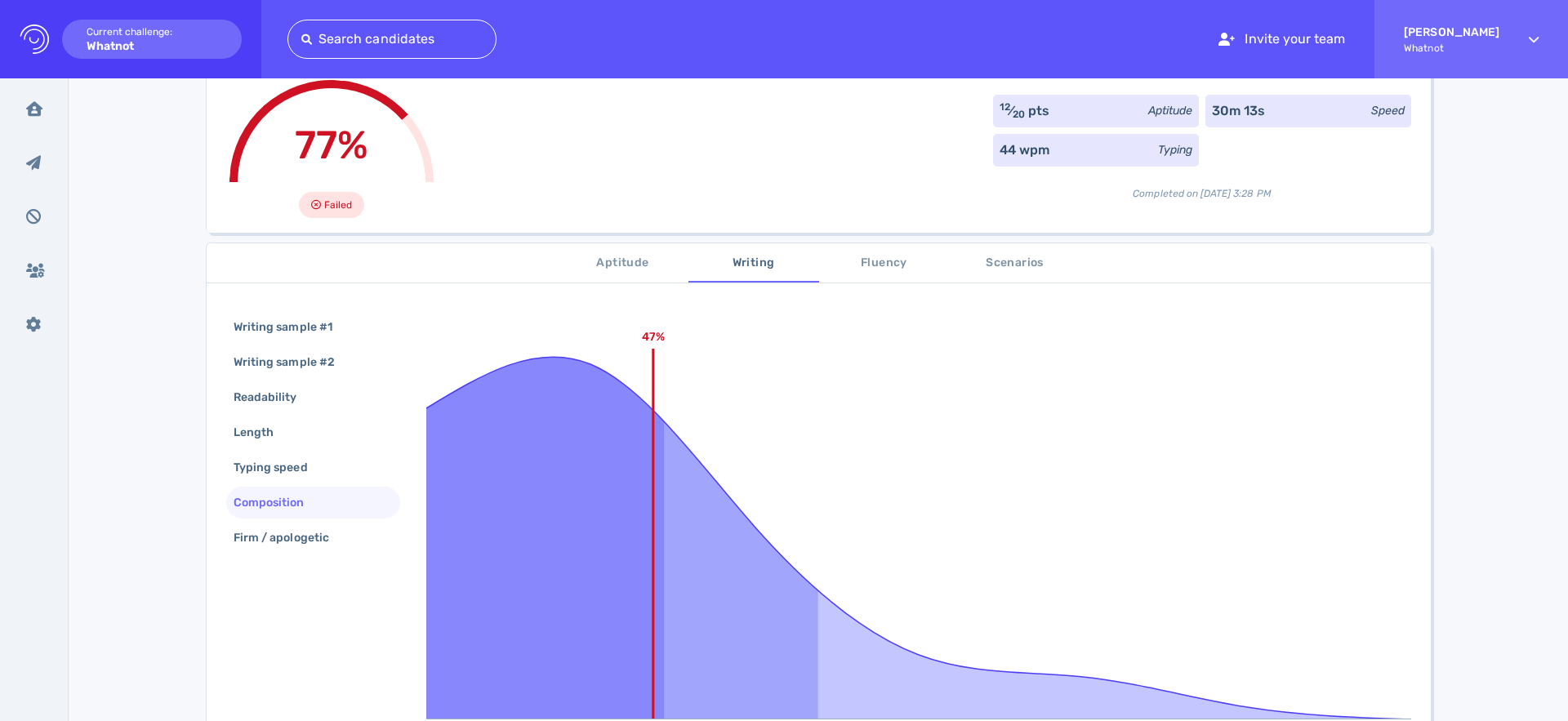
click at [337, 521] on div "Writing sample #1 Writing sample #2 Readability Length Typing speed Composition…" at bounding box center [312, 434] width 174 height 245
click at [337, 531] on div "Firm / apologetic" at bounding box center [289, 537] width 118 height 23
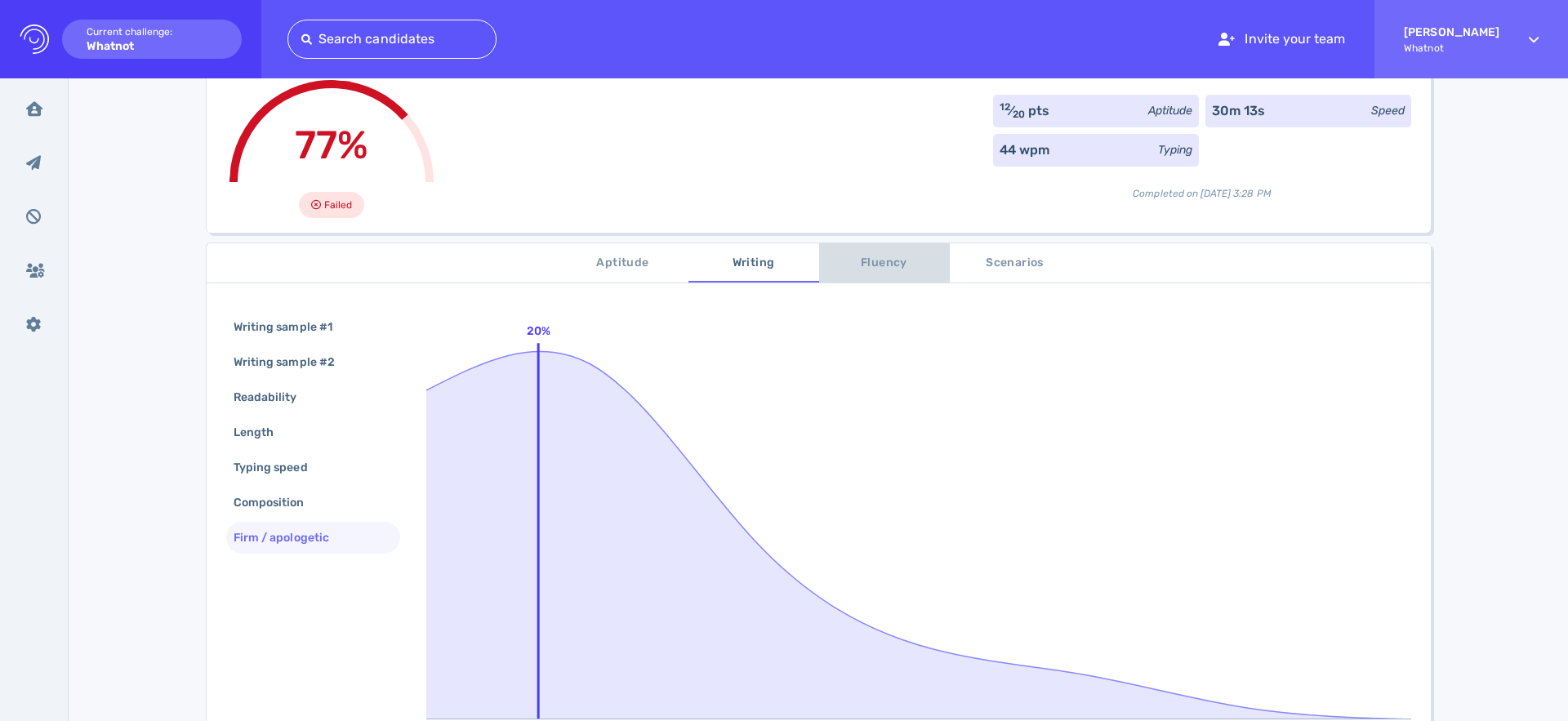
click at [883, 266] on span "Fluency" at bounding box center [884, 263] width 111 height 20
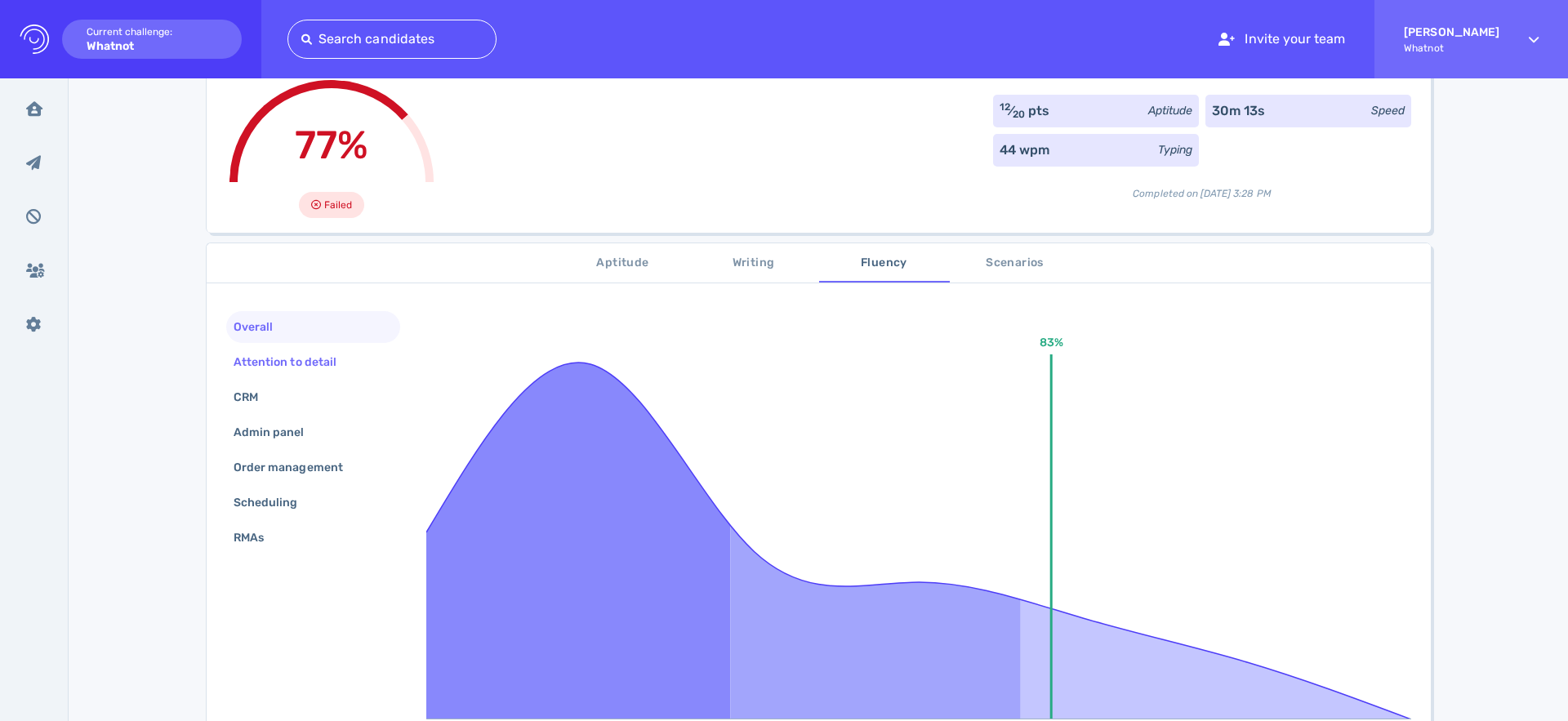
click at [325, 366] on div "Attention to detail" at bounding box center [293, 361] width 125 height 23
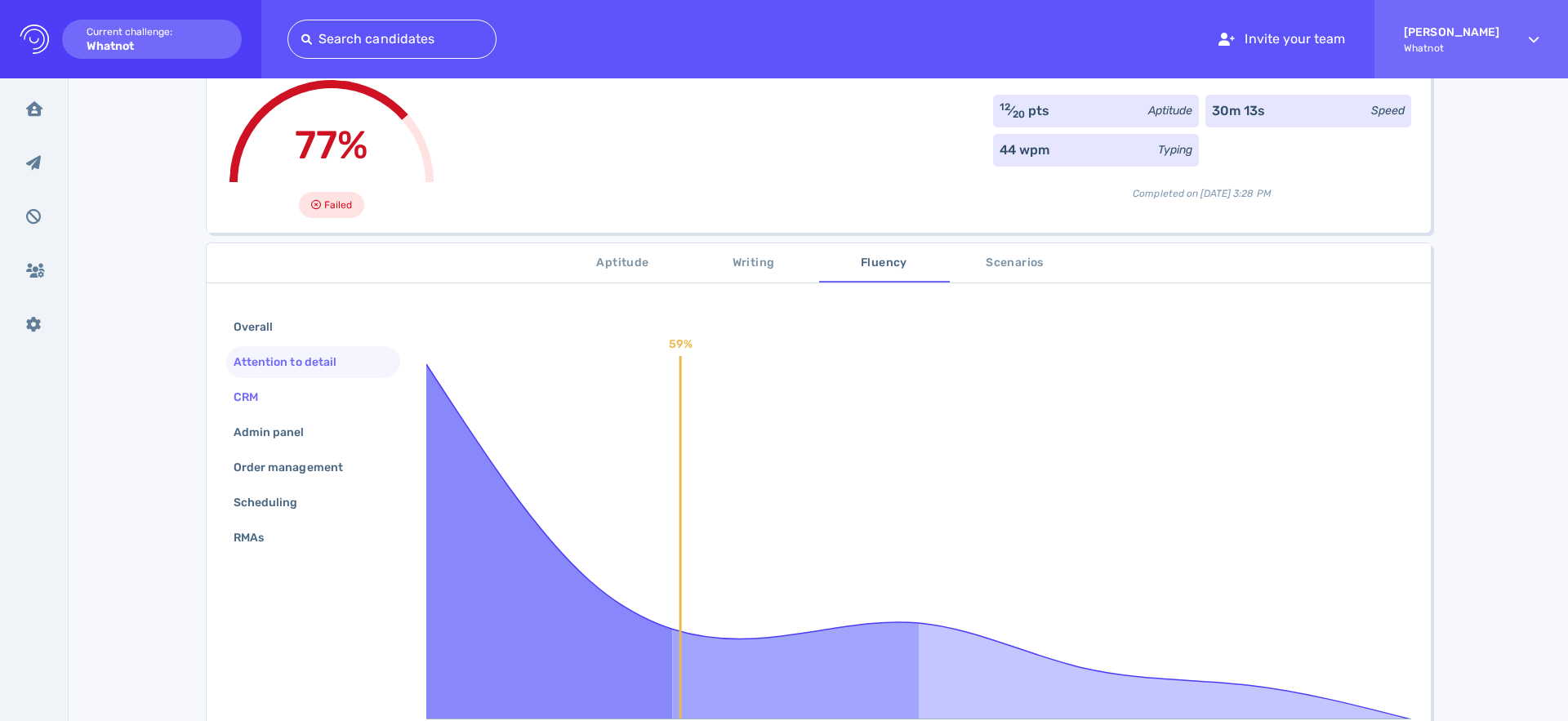
click at [322, 396] on div "CRM" at bounding box center [312, 397] width 174 height 32
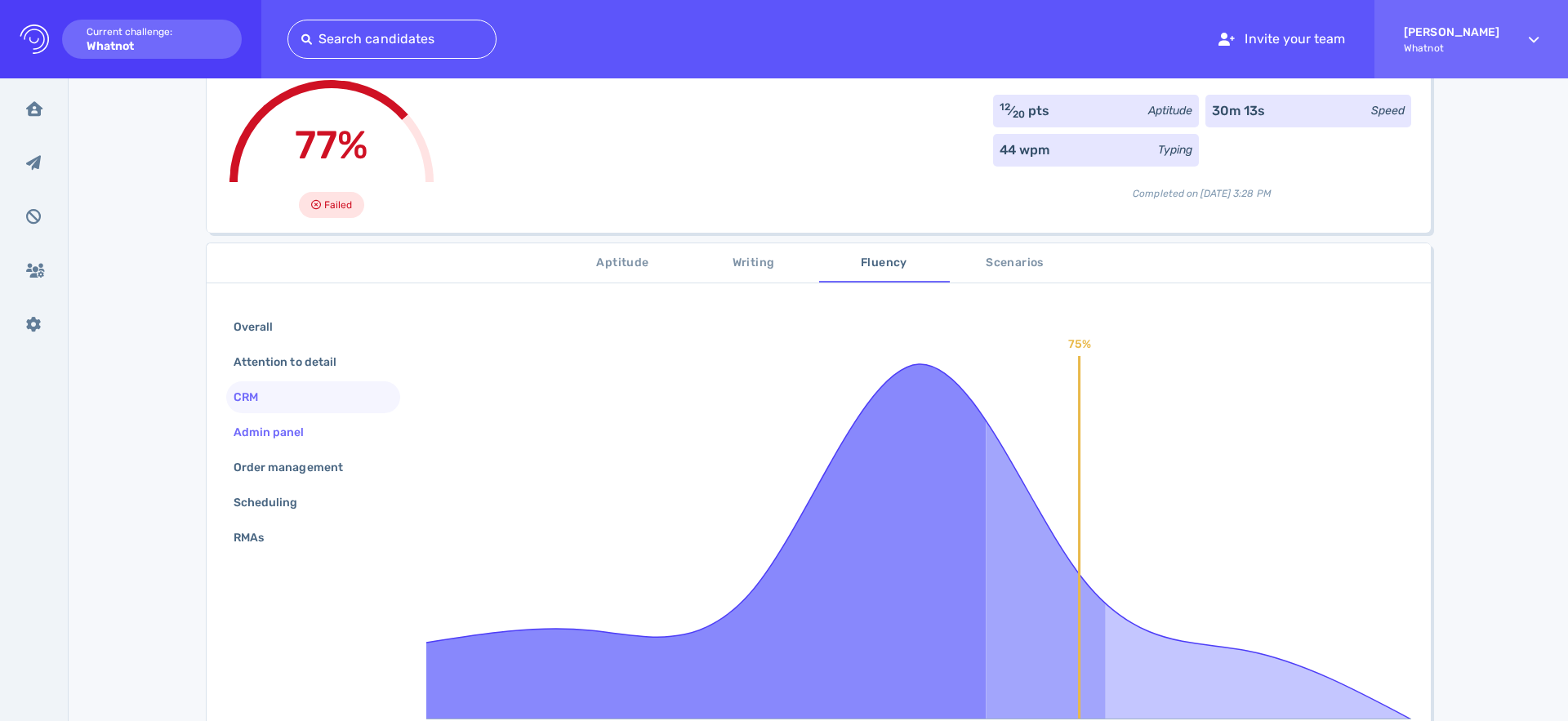
click at [336, 438] on div "Admin panel" at bounding box center [312, 432] width 174 height 32
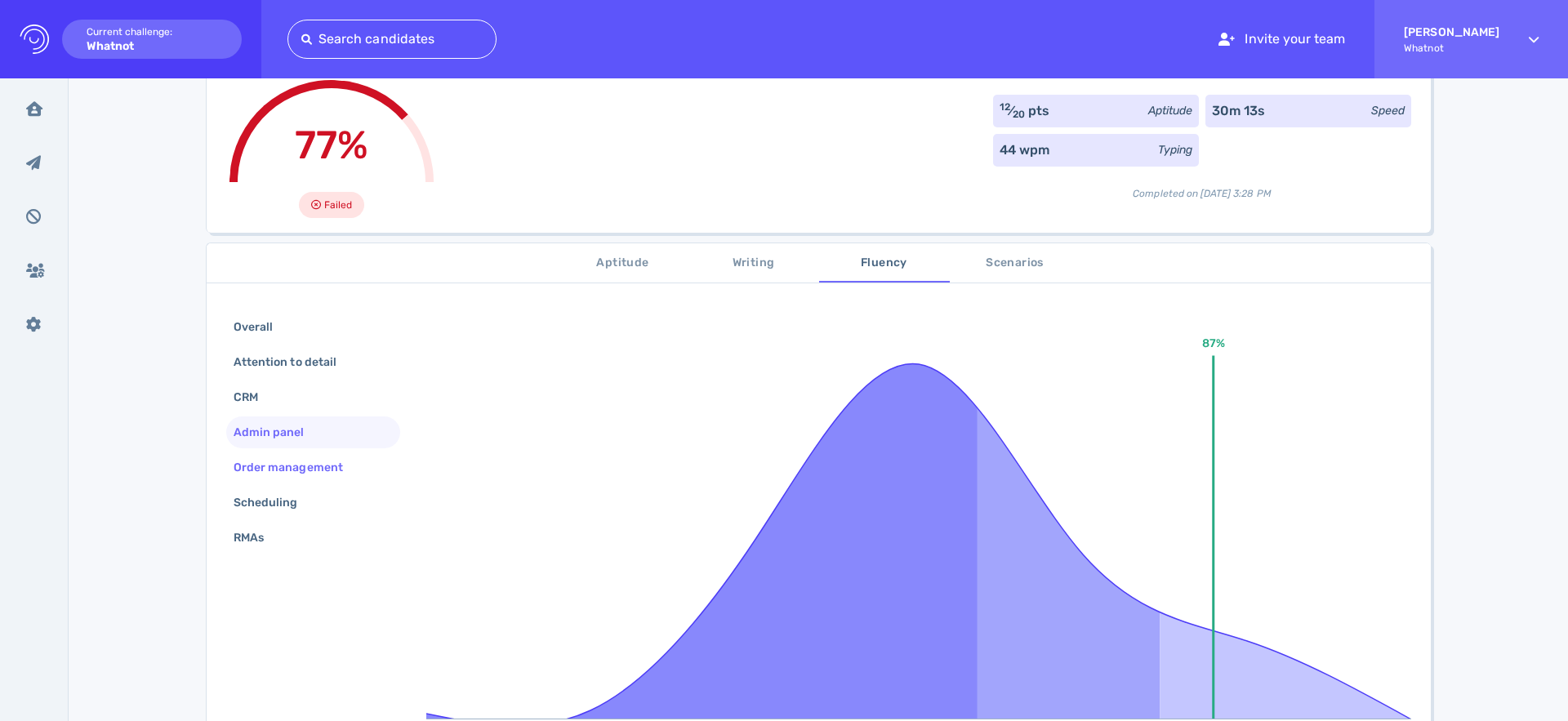
click at [347, 467] on div "Order management" at bounding box center [296, 466] width 132 height 23
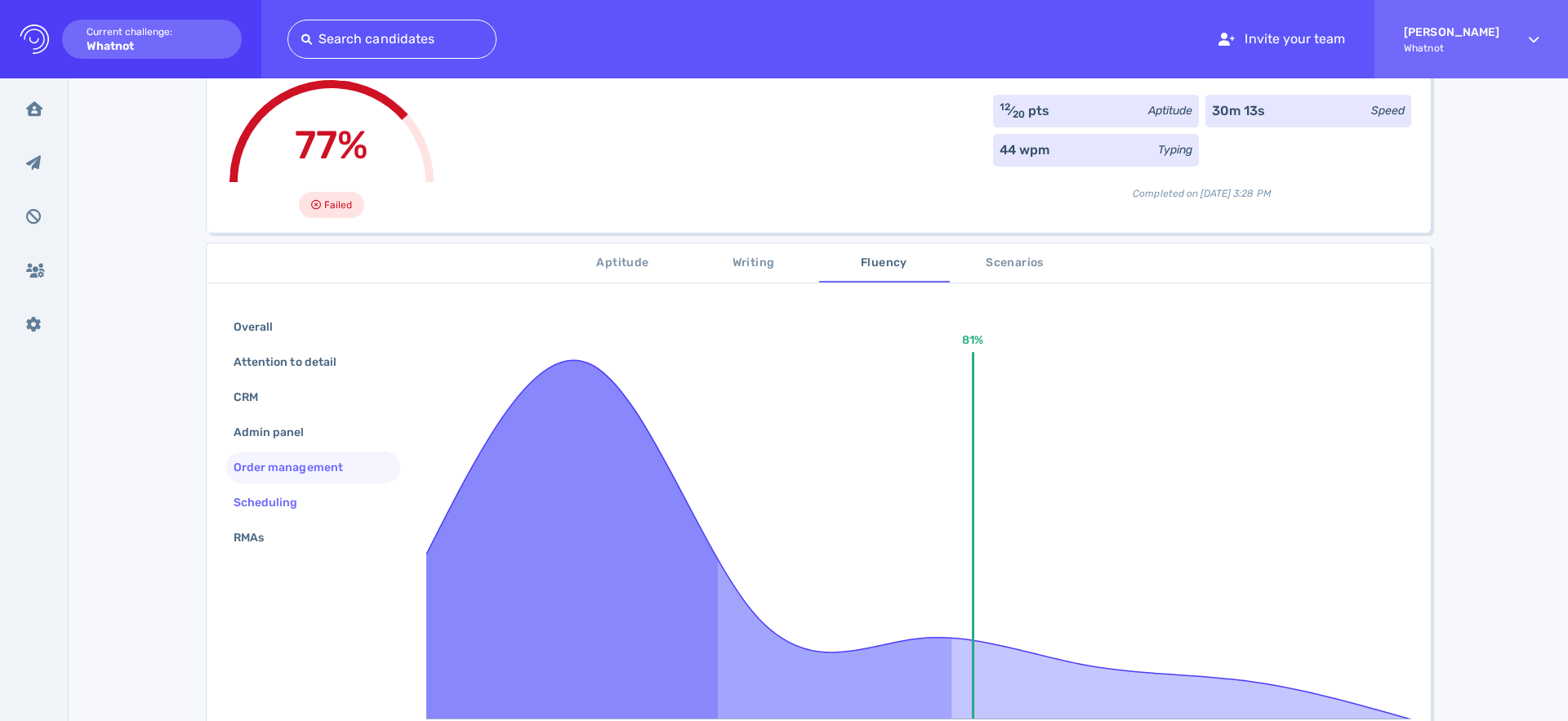
click at [334, 493] on div "Scheduling" at bounding box center [312, 503] width 174 height 32
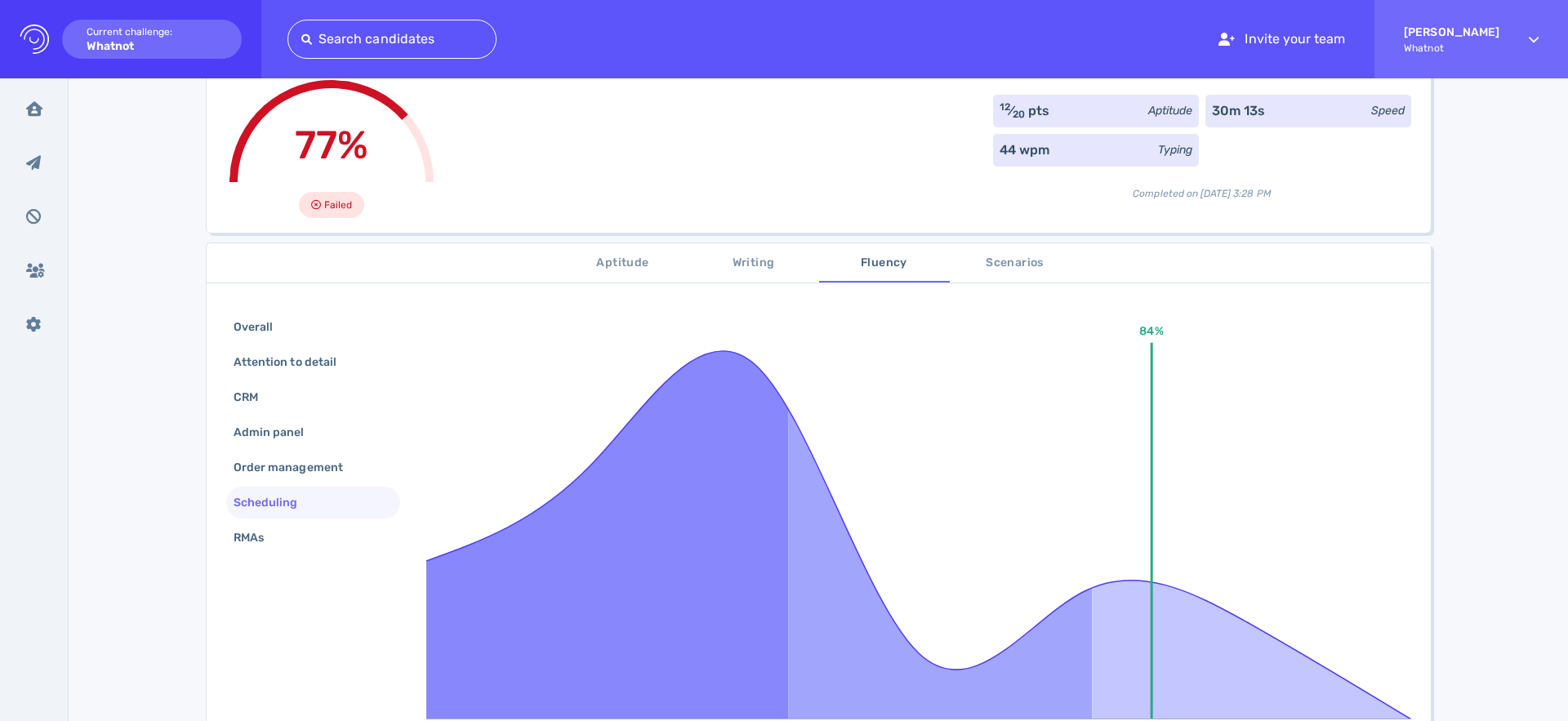
click at [316, 517] on div "Scheduling" at bounding box center [312, 503] width 174 height 32
click at [321, 534] on div "RMAs" at bounding box center [312, 537] width 174 height 32
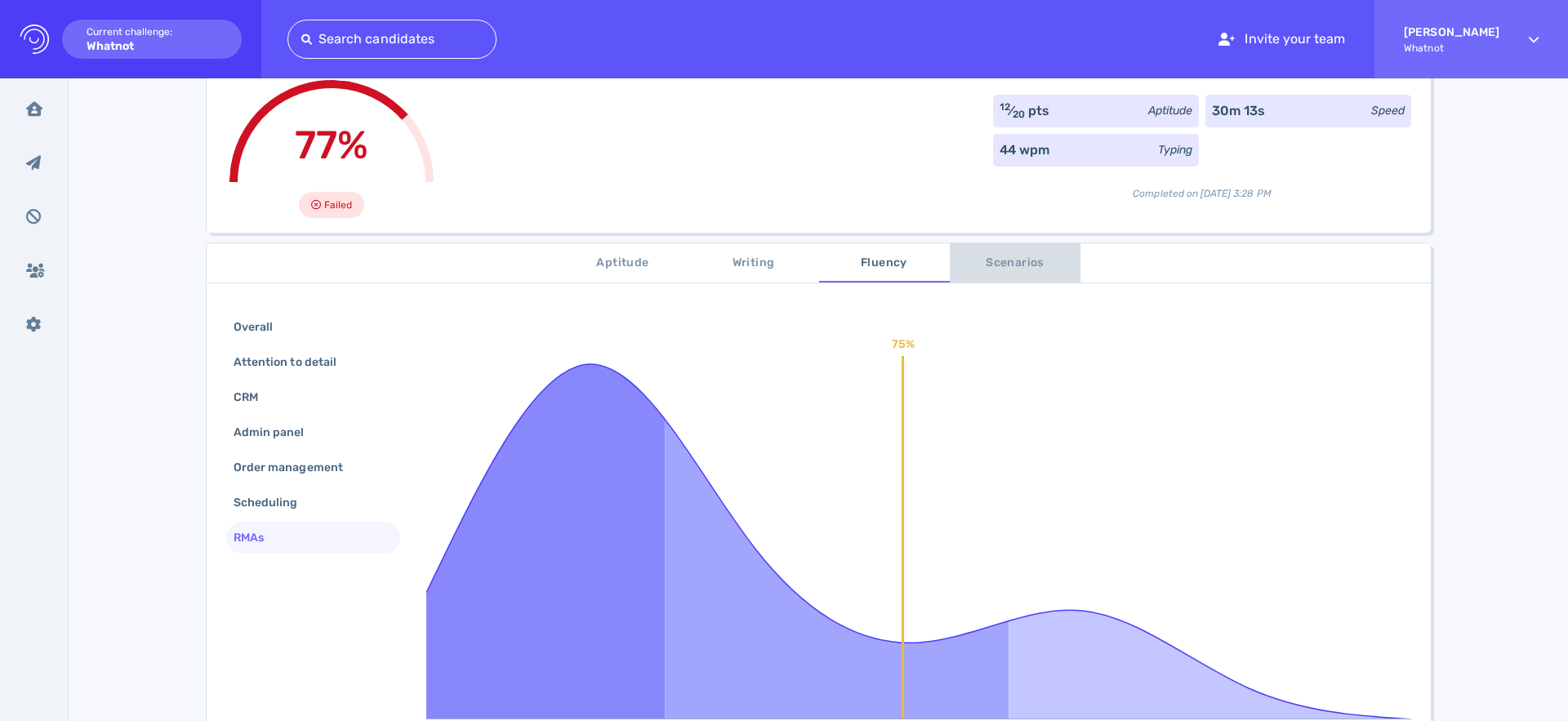
click at [1009, 272] on span "Scenarios" at bounding box center [1014, 263] width 111 height 20
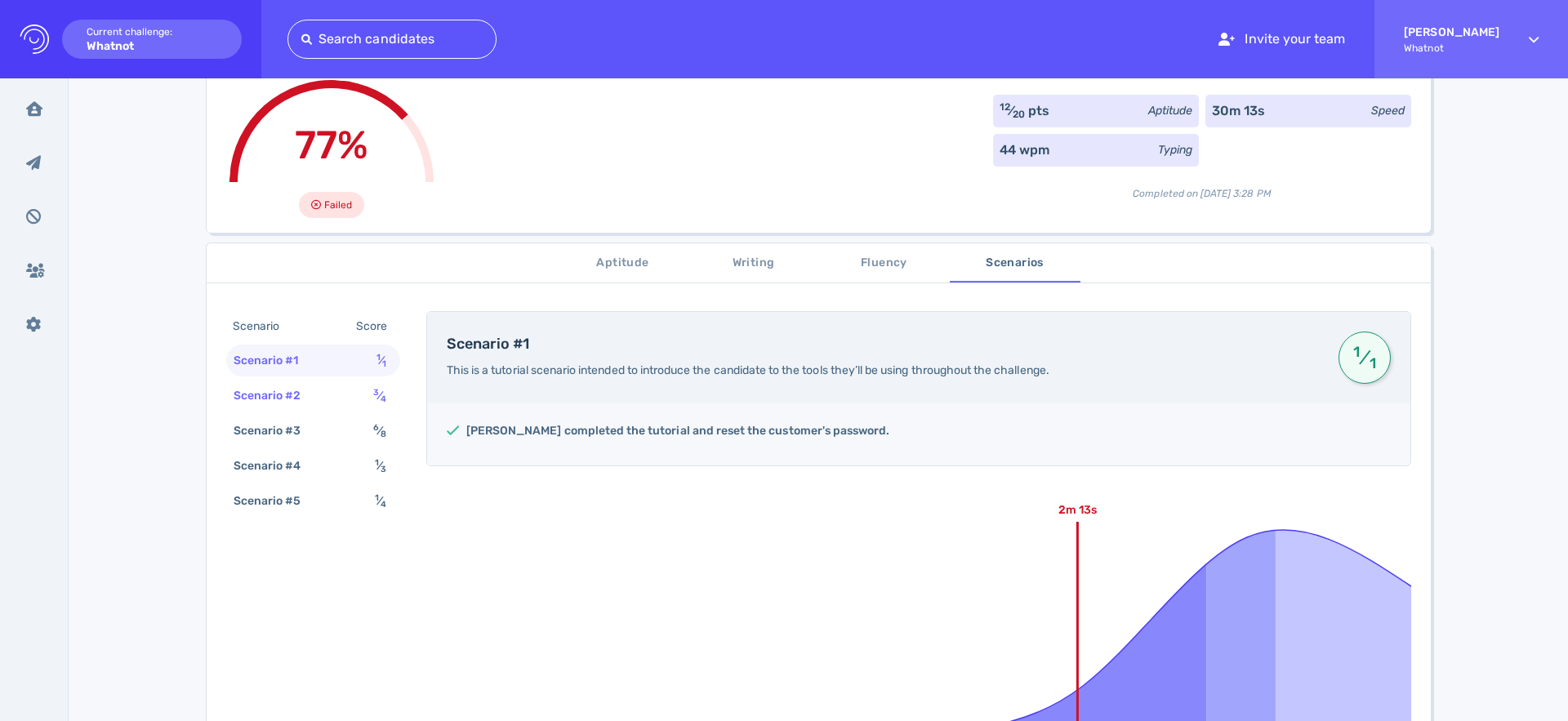
click at [374, 387] on sup "3" at bounding box center [376, 391] width 6 height 10
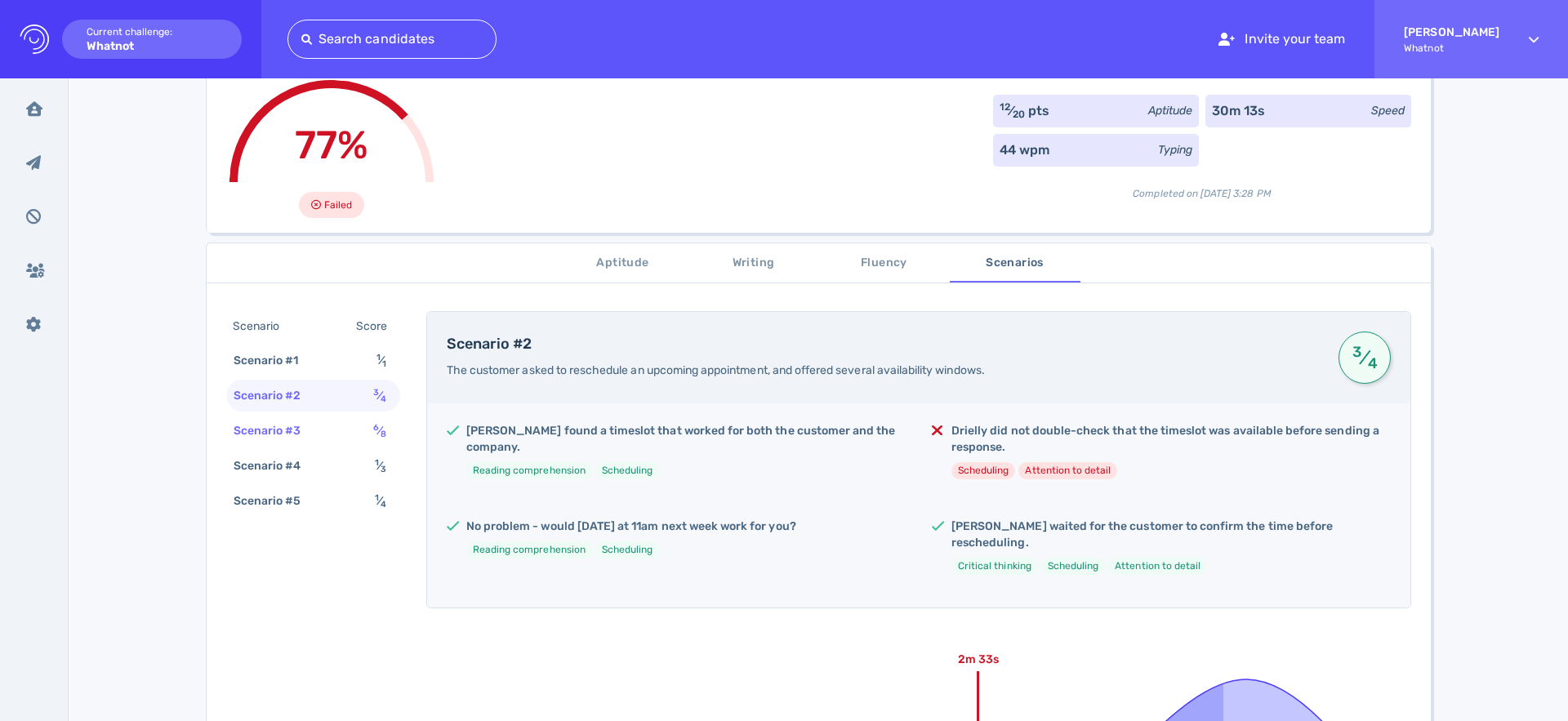
click at [304, 437] on div "Scenario #3" at bounding box center [276, 430] width 91 height 23
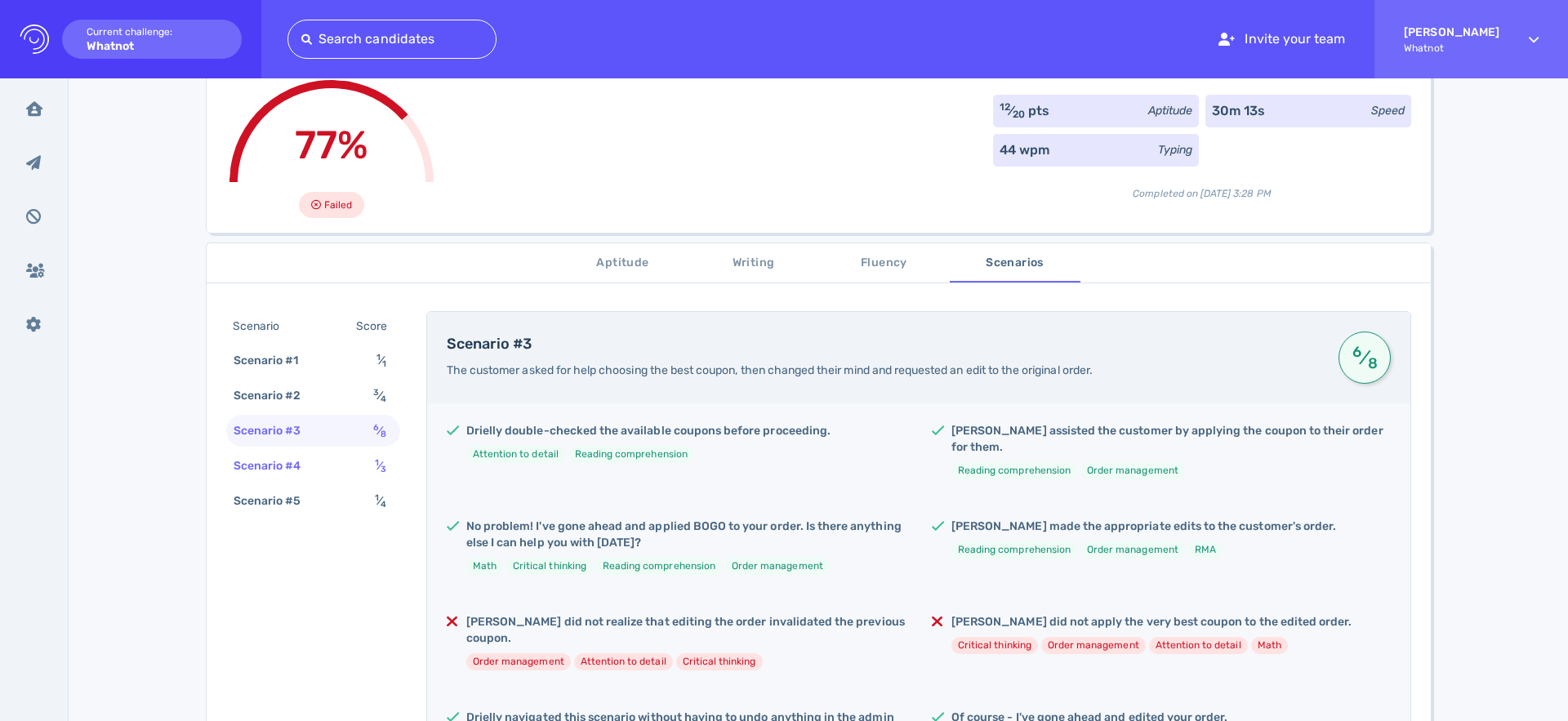
click at [310, 462] on div "Scenario #4" at bounding box center [276, 465] width 91 height 23
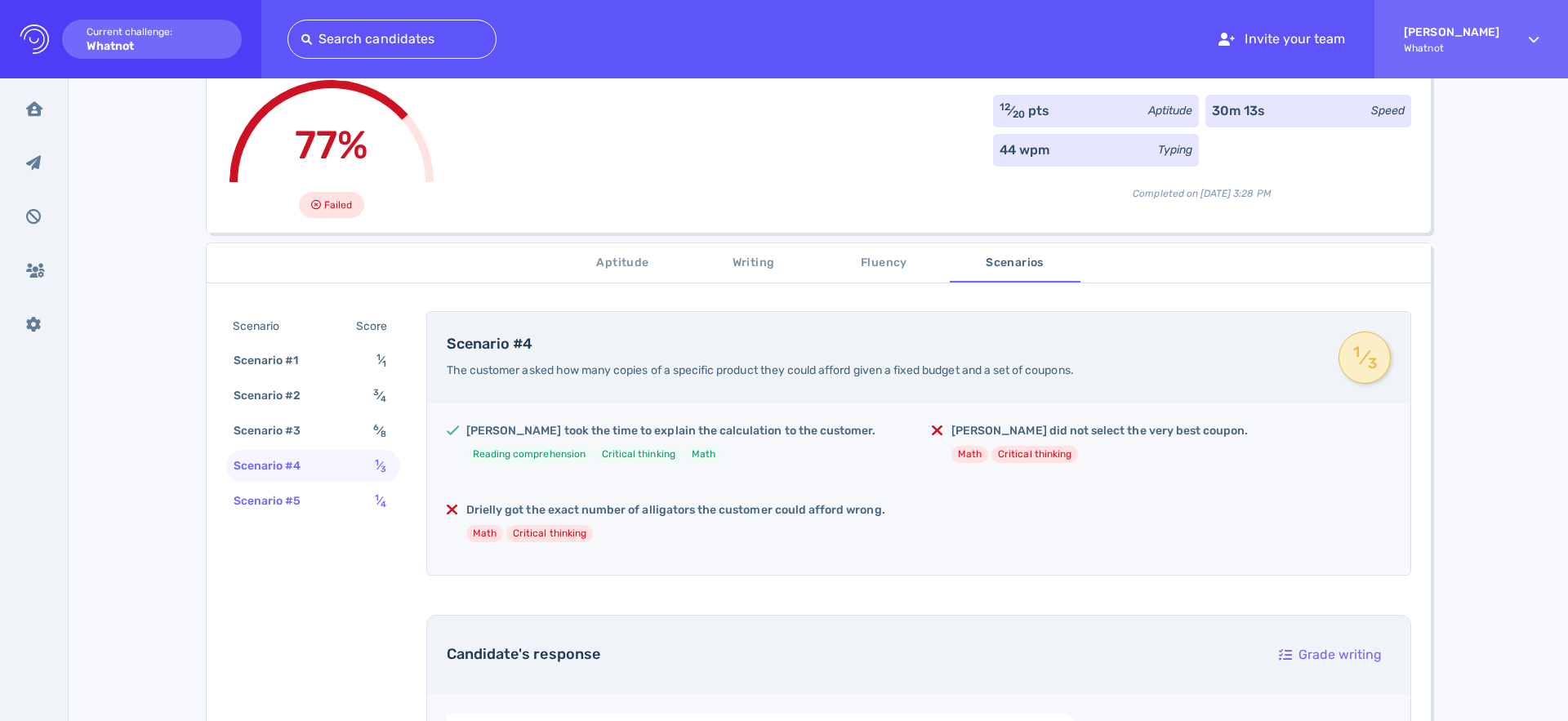
click at [306, 485] on div "Scenario #5 1 ⁄ 4" at bounding box center [312, 501] width 174 height 32
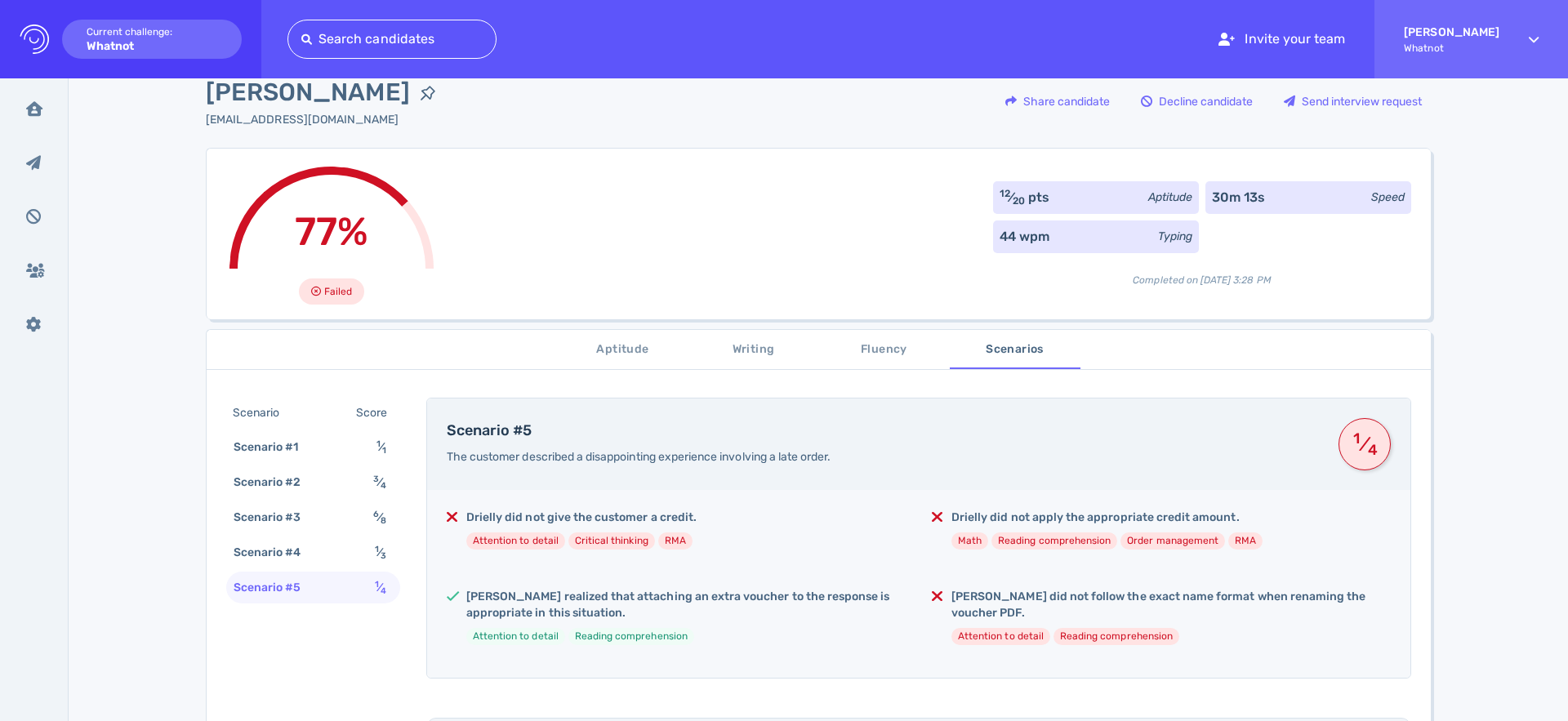
scroll to position [0, 0]
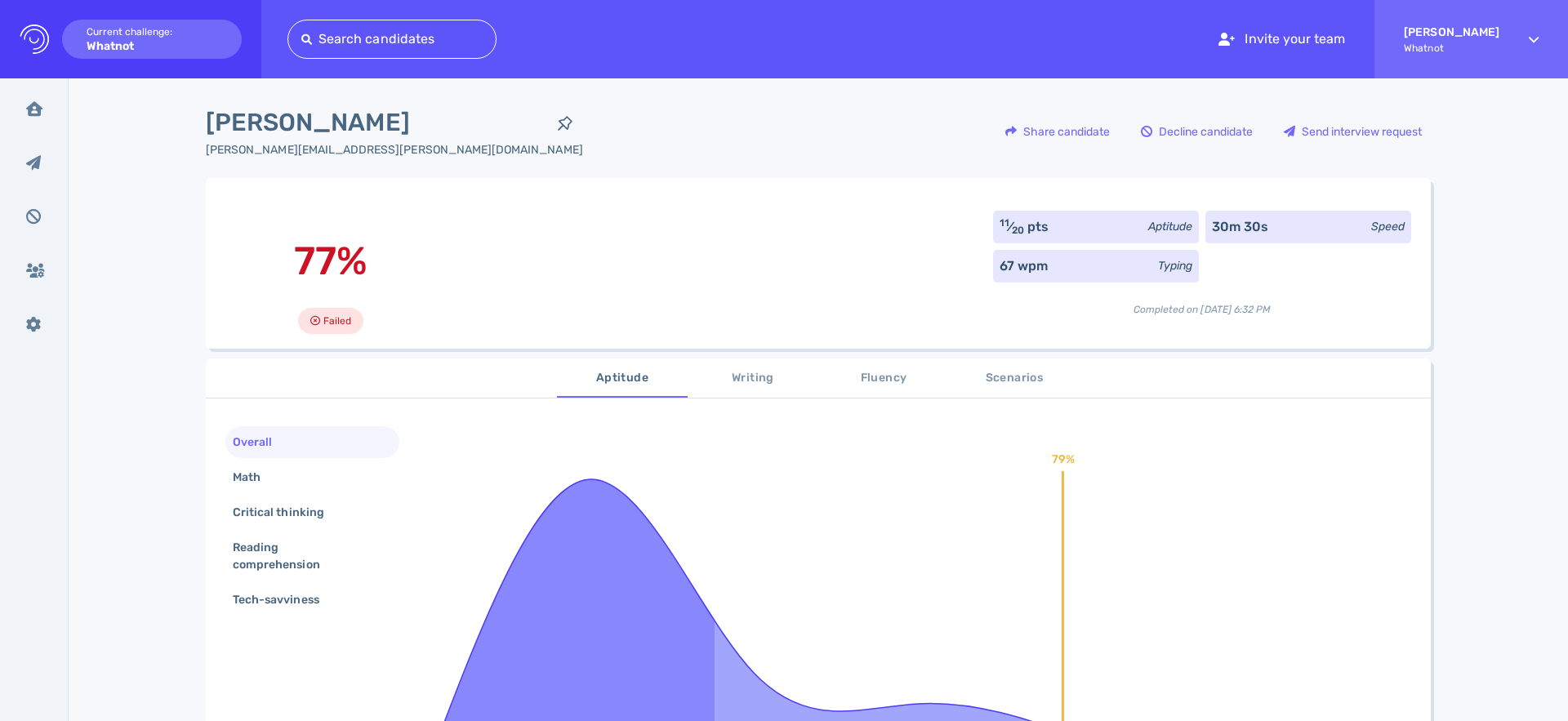
click at [167, 225] on div "Rachel Caldwell rachel.r.caldwell@gmail.com Share candidate Decline candidate S…" at bounding box center [818, 578] width 1499 height 1001
click at [333, 488] on div "Math" at bounding box center [311, 477] width 174 height 32
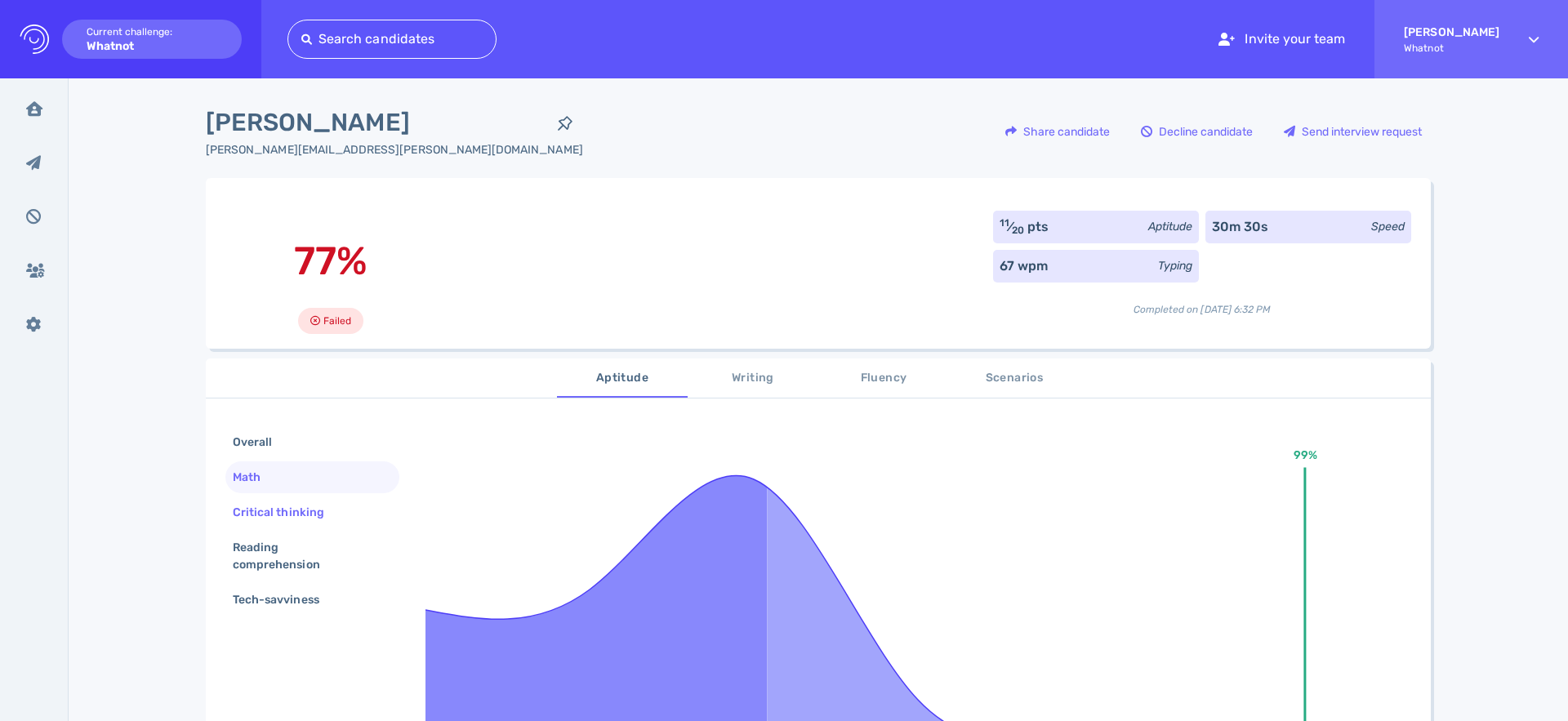
click at [322, 516] on div "Critical thinking" at bounding box center [286, 512] width 114 height 23
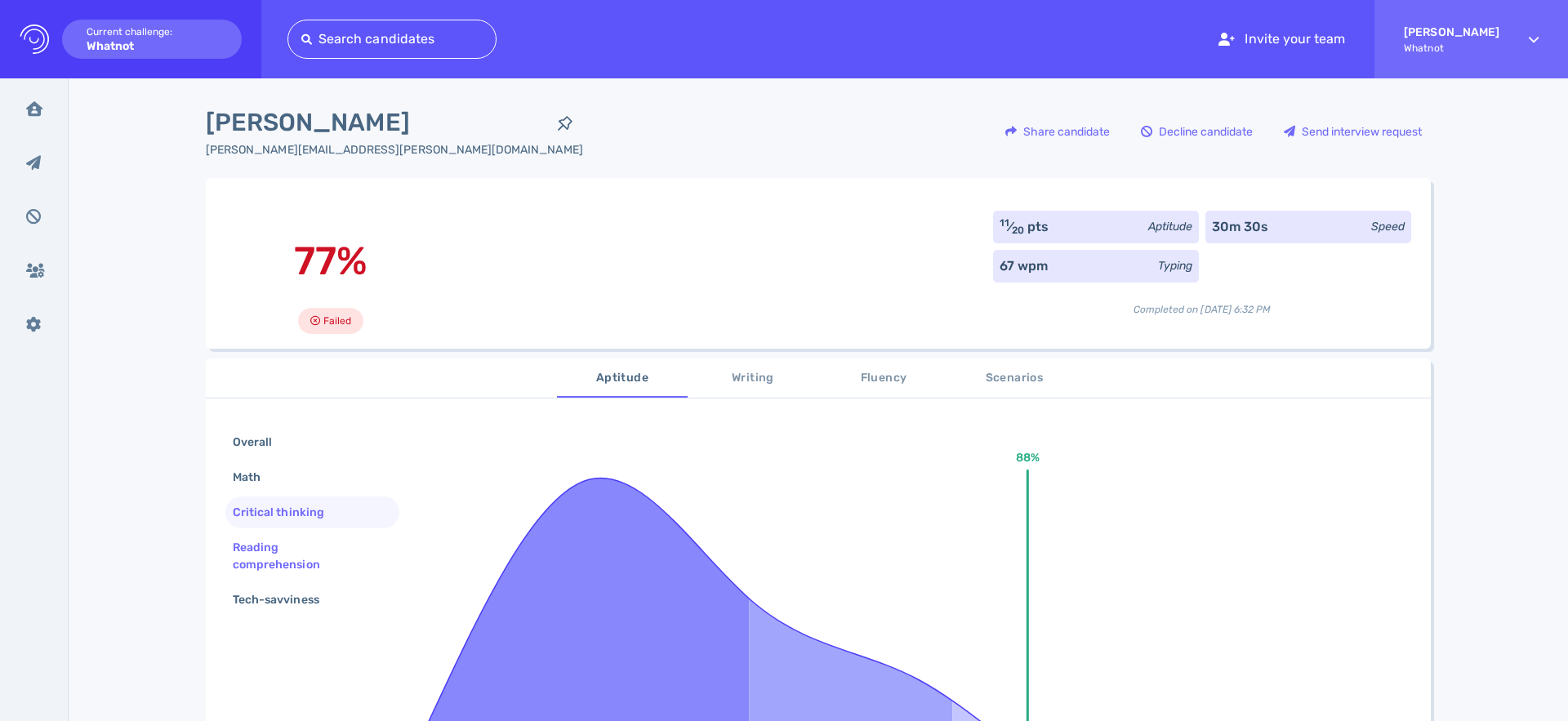
click at [301, 552] on div "Reading comprehension" at bounding box center [306, 556] width 152 height 41
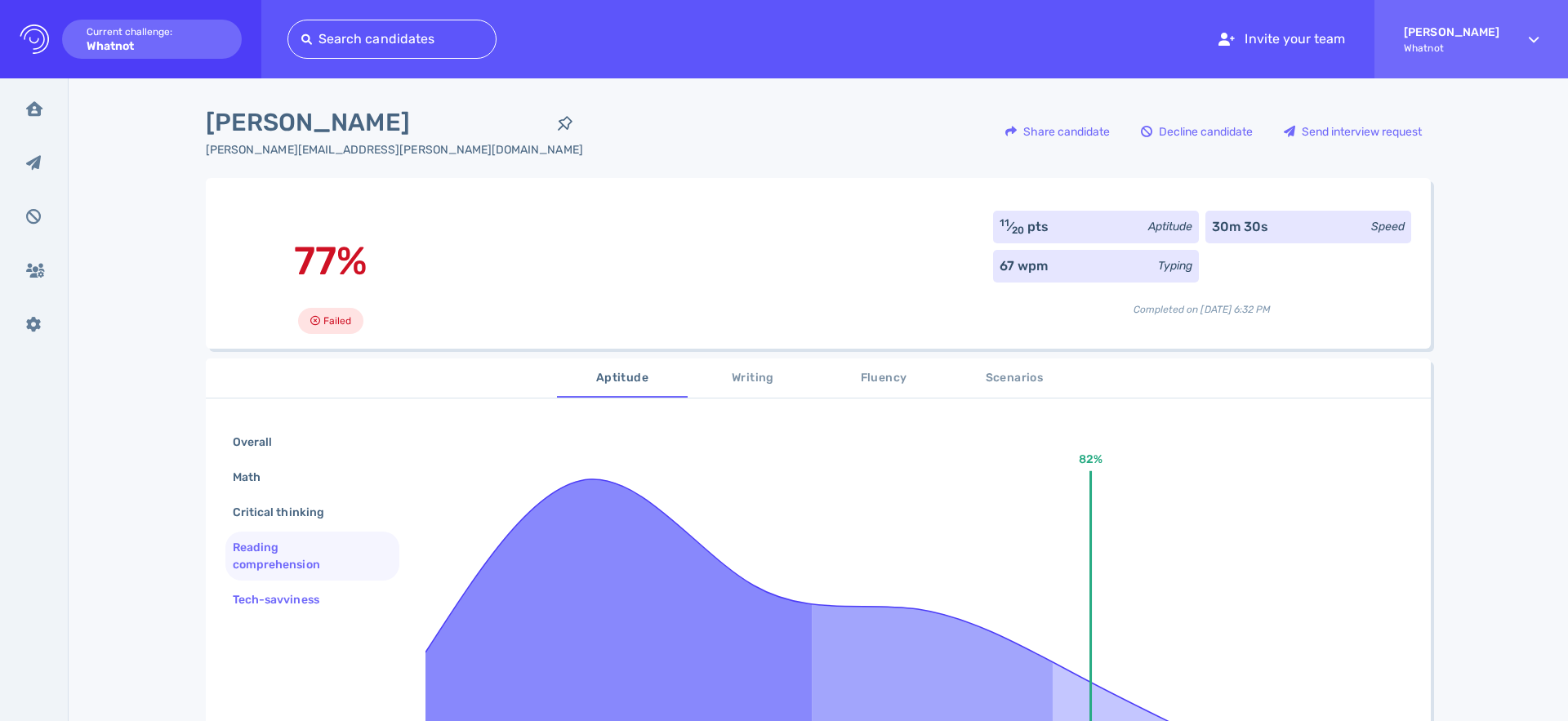
click at [288, 600] on div "Tech-savviness" at bounding box center [284, 599] width 110 height 23
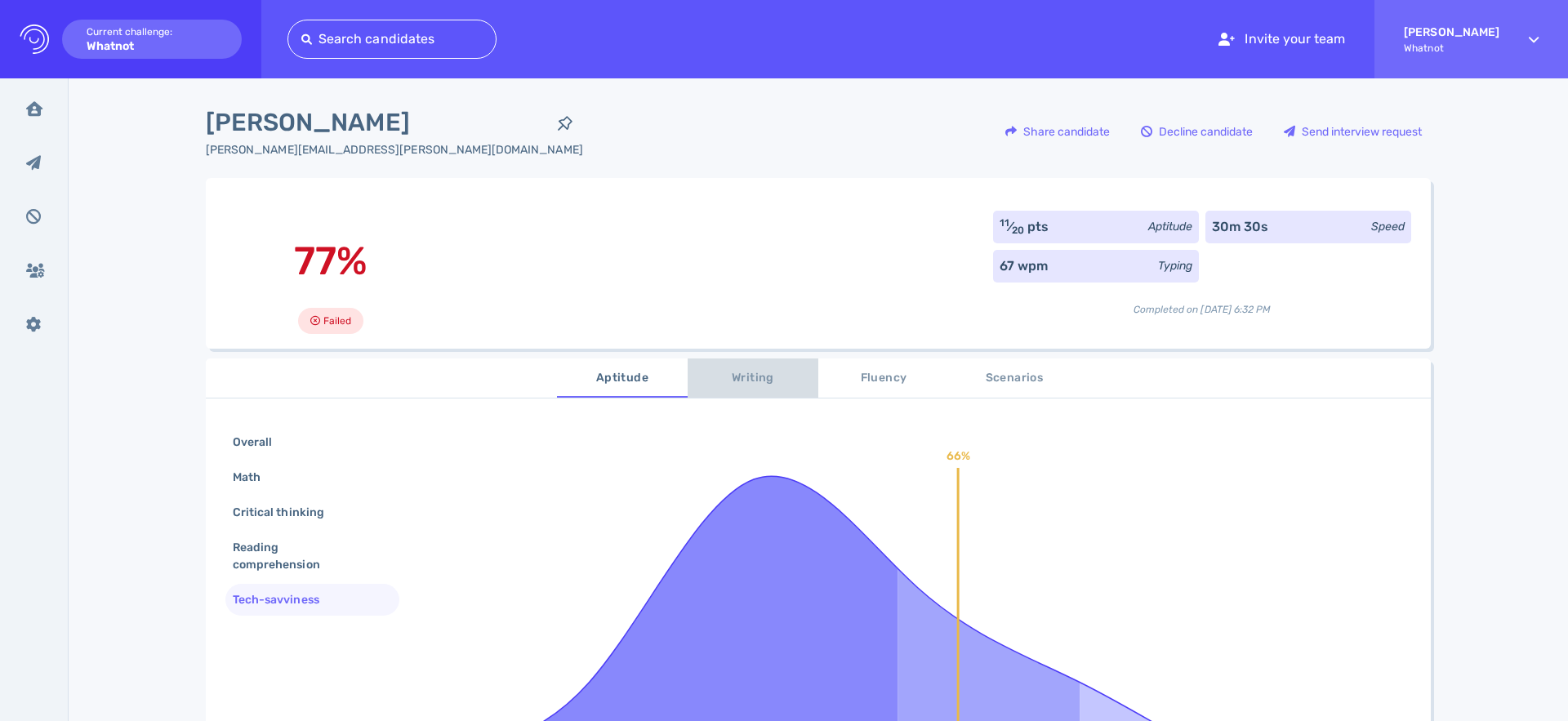
click at [723, 375] on span "Writing" at bounding box center [752, 378] width 111 height 20
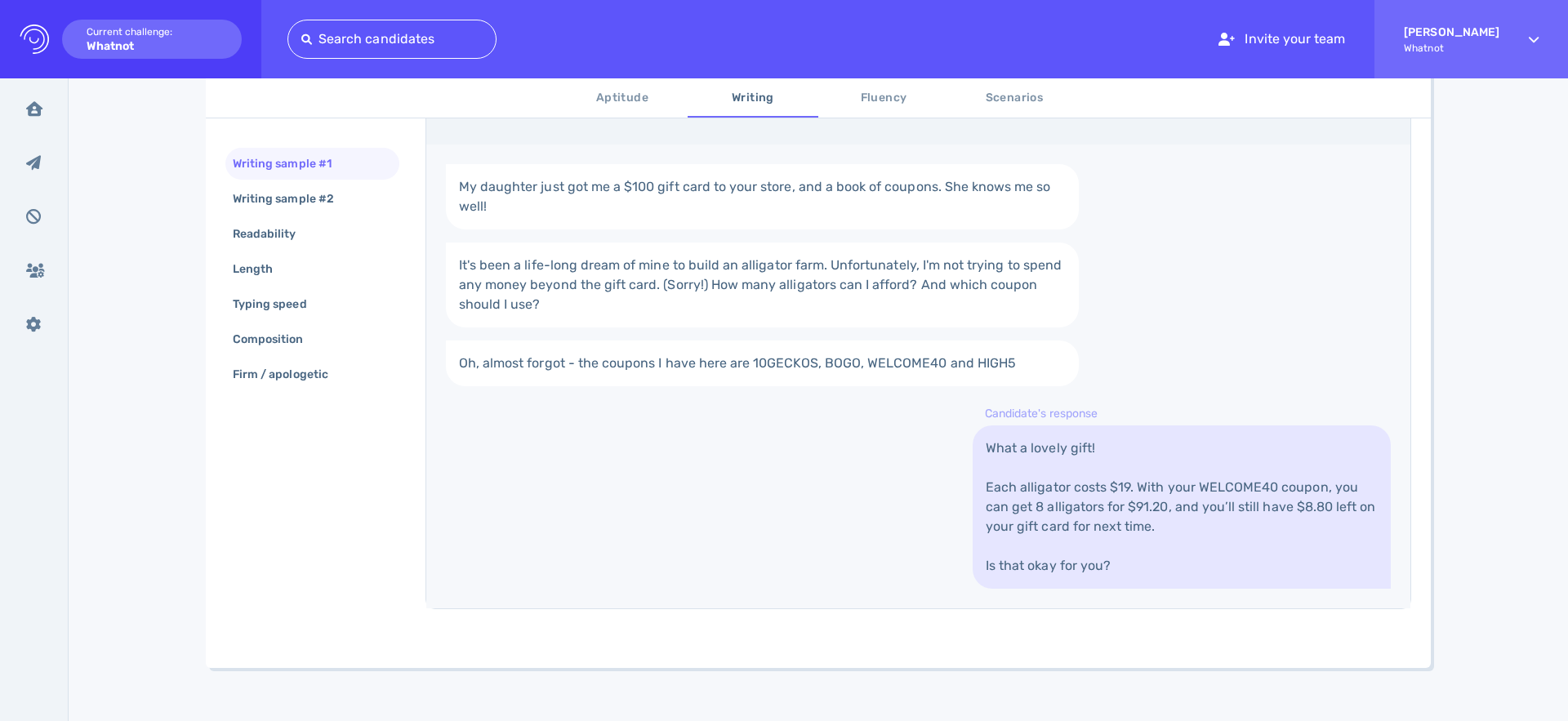
scroll to position [340, 0]
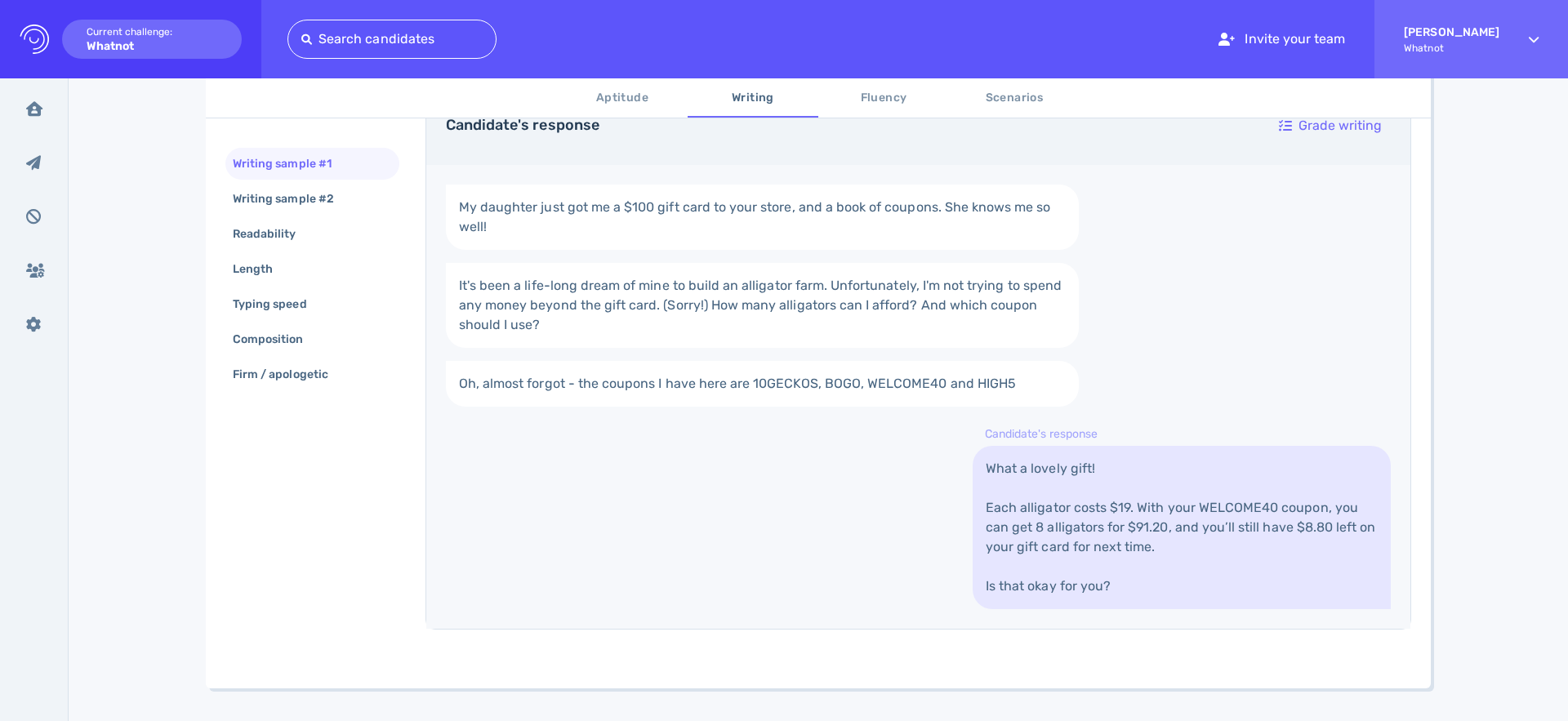
click at [146, 532] on div "Rachel Caldwell rachel.r.caldwell@gmail.com Share candidate Decline candidate S…" at bounding box center [818, 245] width 1499 height 1016
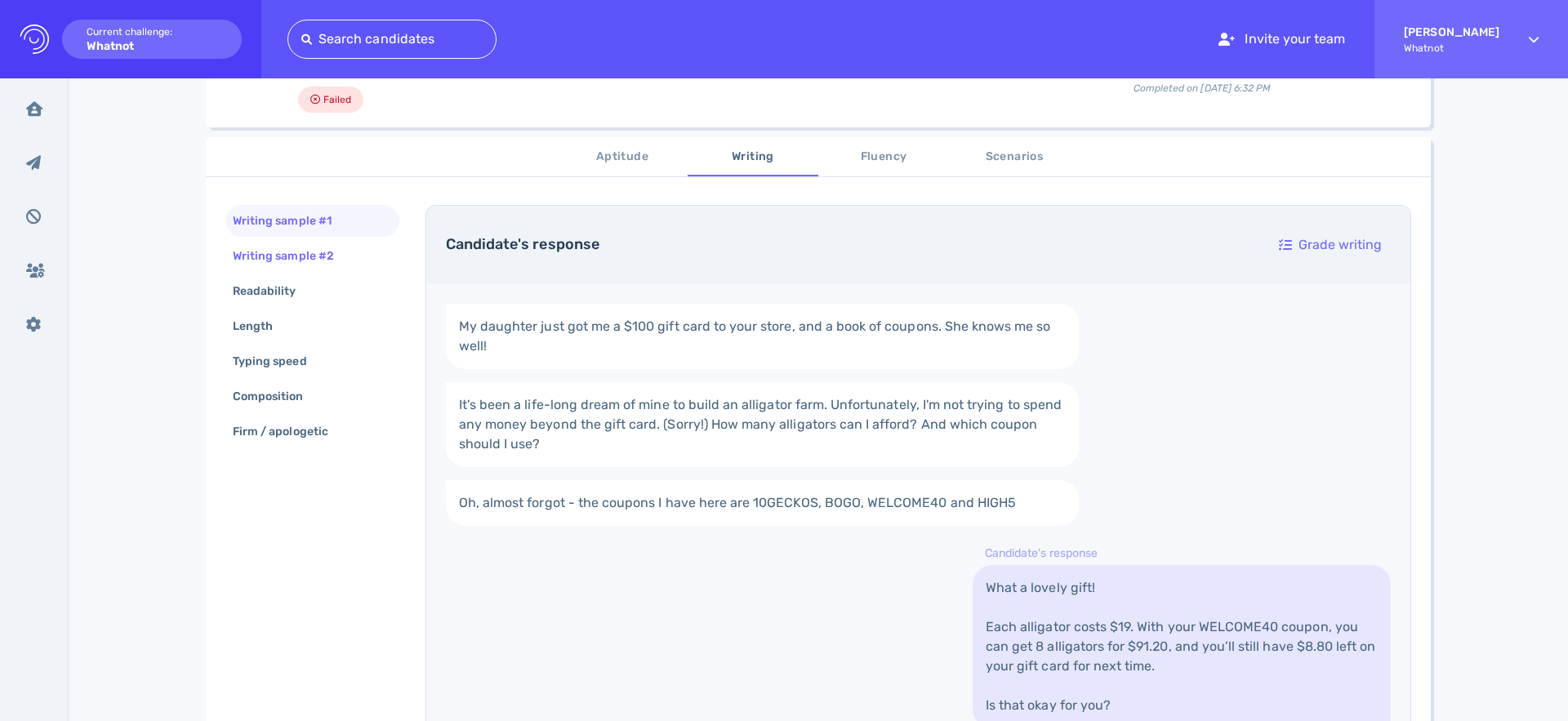
click at [281, 258] on div "Writing sample #2" at bounding box center [292, 256] width 125 height 23
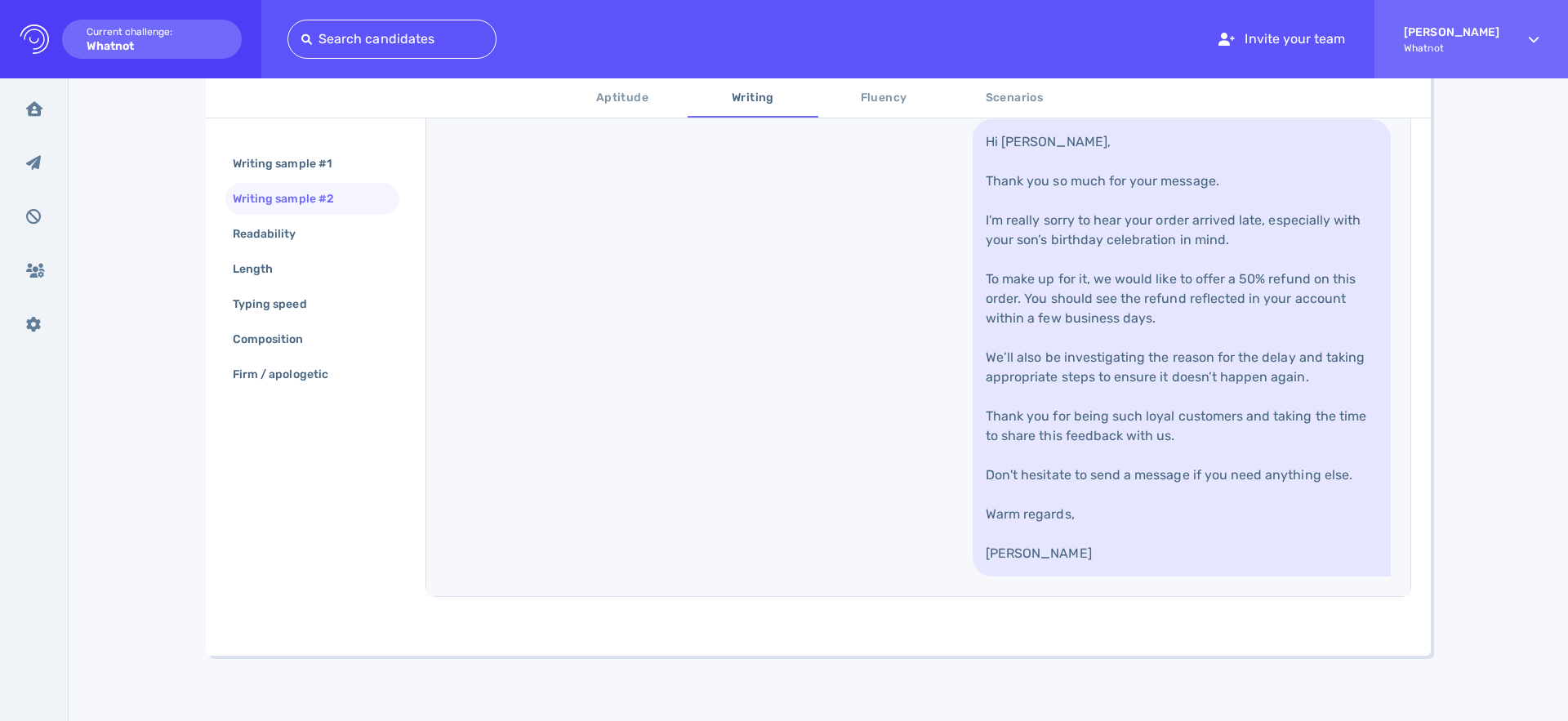
scroll to position [791, 0]
click at [1119, 389] on link "Hi Mateo, Thank you so much for your message. I'm really sorry to hear your ord…" at bounding box center [1181, 347] width 418 height 457
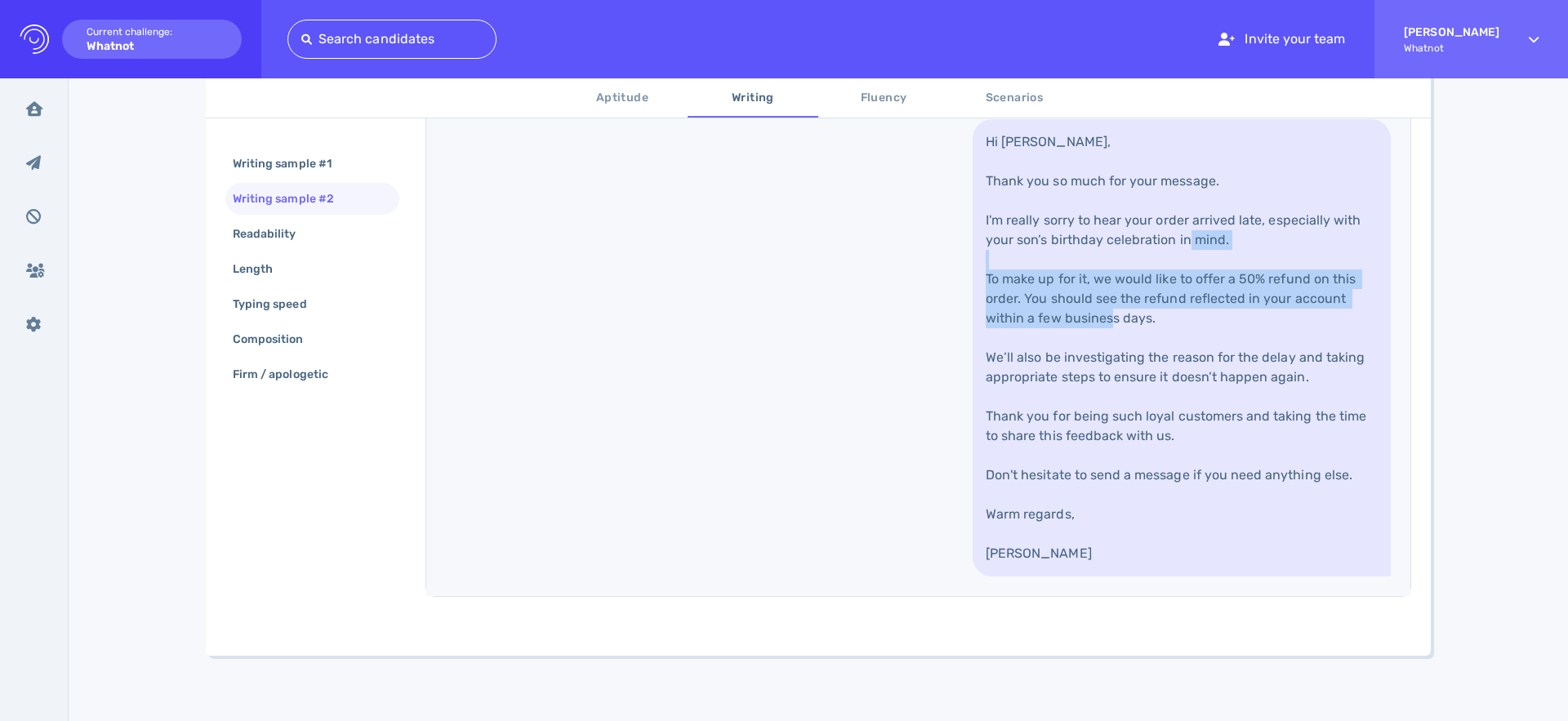
click at [1119, 389] on link "Hi Mateo, Thank you so much for your message. I'm really sorry to hear your ord…" at bounding box center [1181, 347] width 418 height 457
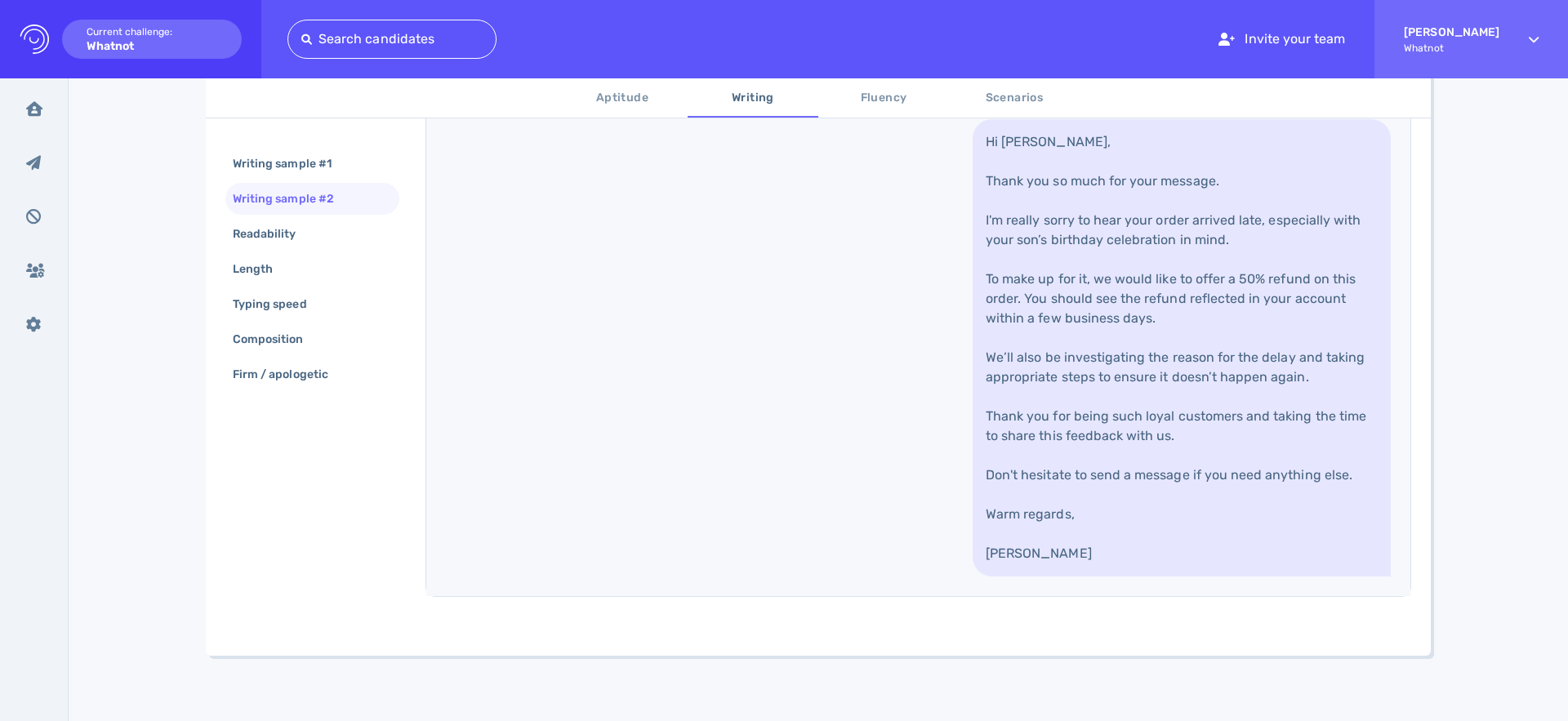
click at [1043, 447] on link "Hi Mateo, Thank you so much for your message. I'm really sorry to hear your ord…" at bounding box center [1181, 347] width 418 height 457
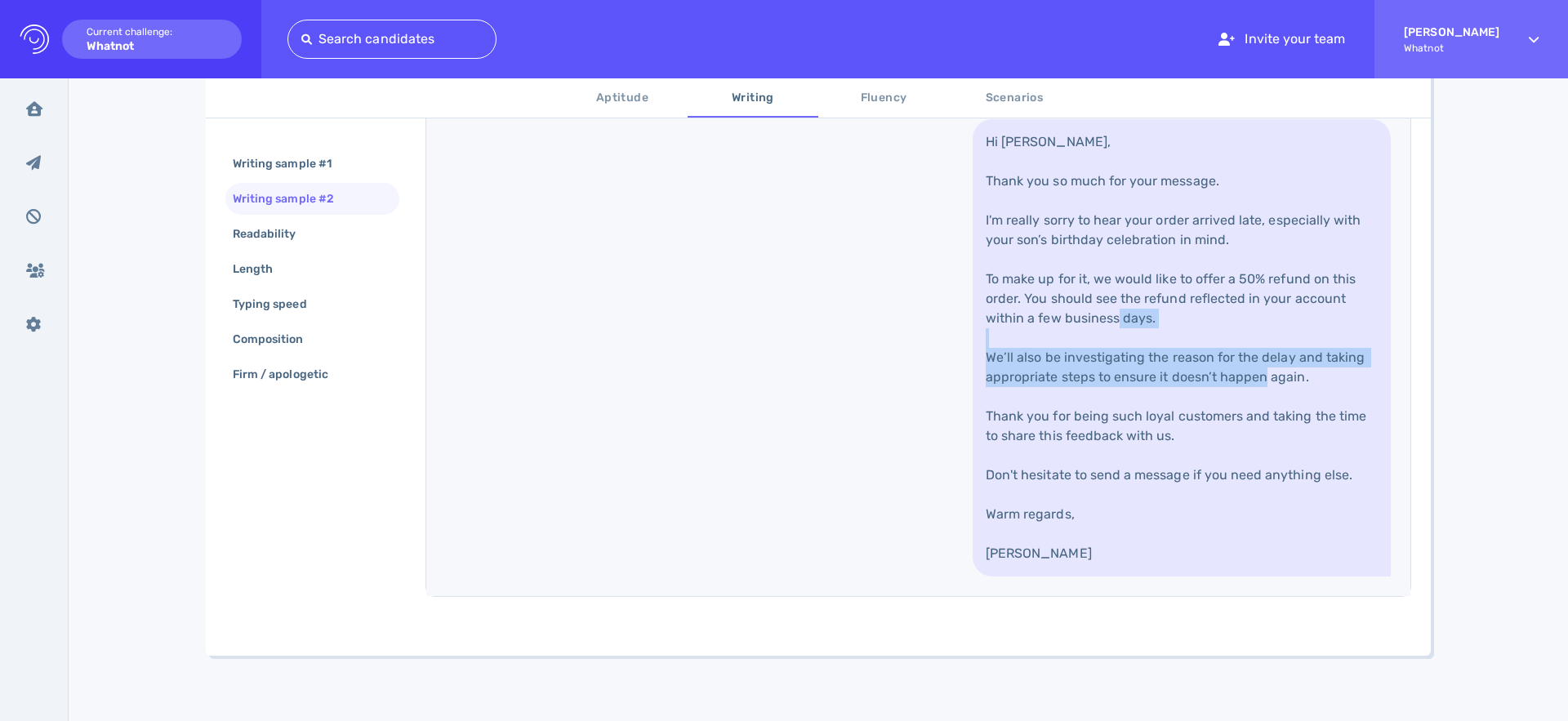
click at [1043, 447] on link "Hi Mateo, Thank you so much for your message. I'm really sorry to hear your ord…" at bounding box center [1181, 347] width 418 height 457
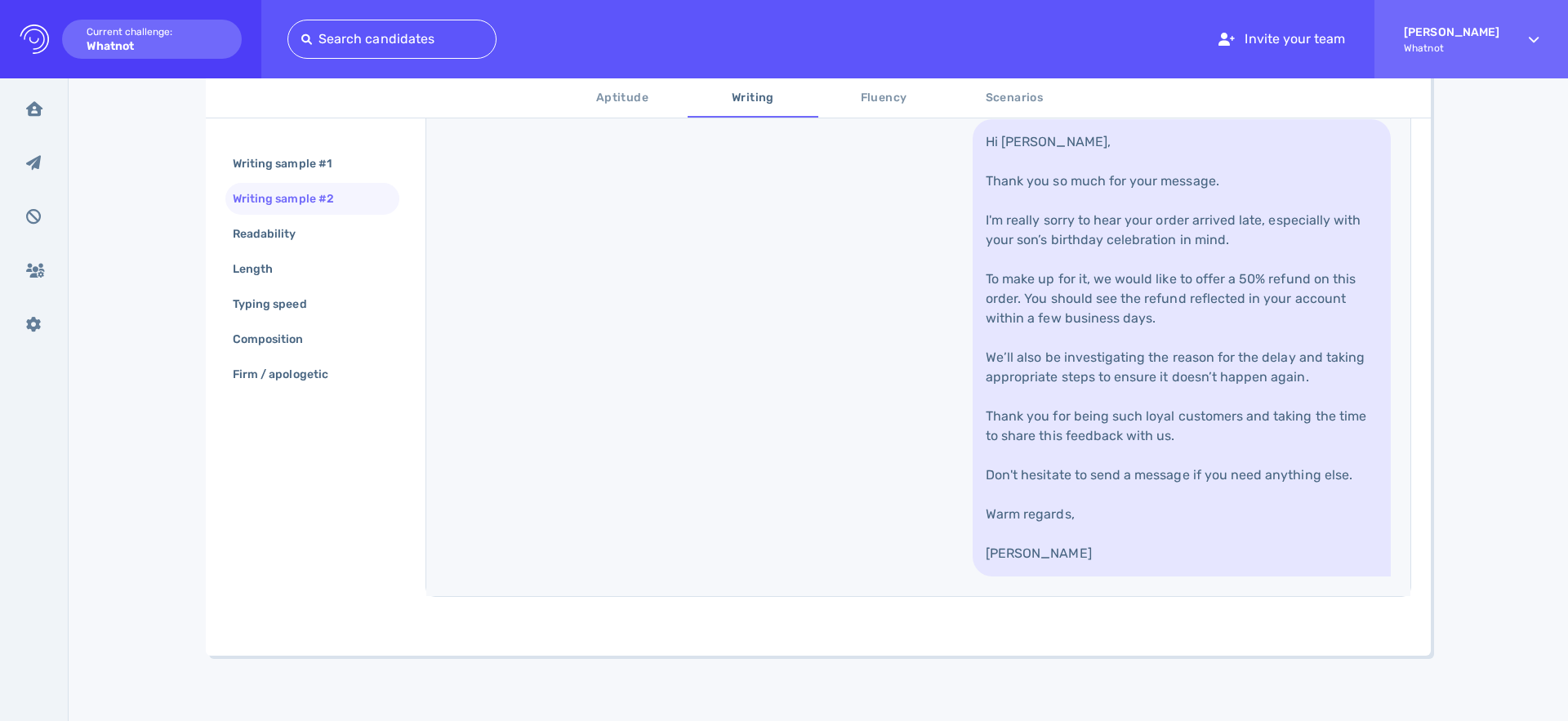
click at [875, 406] on div "Hi, I hope it's going well. We've been customers for a long time, and our famil…" at bounding box center [918, 207] width 984 height 777
click at [293, 233] on div "Readability" at bounding box center [272, 233] width 86 height 23
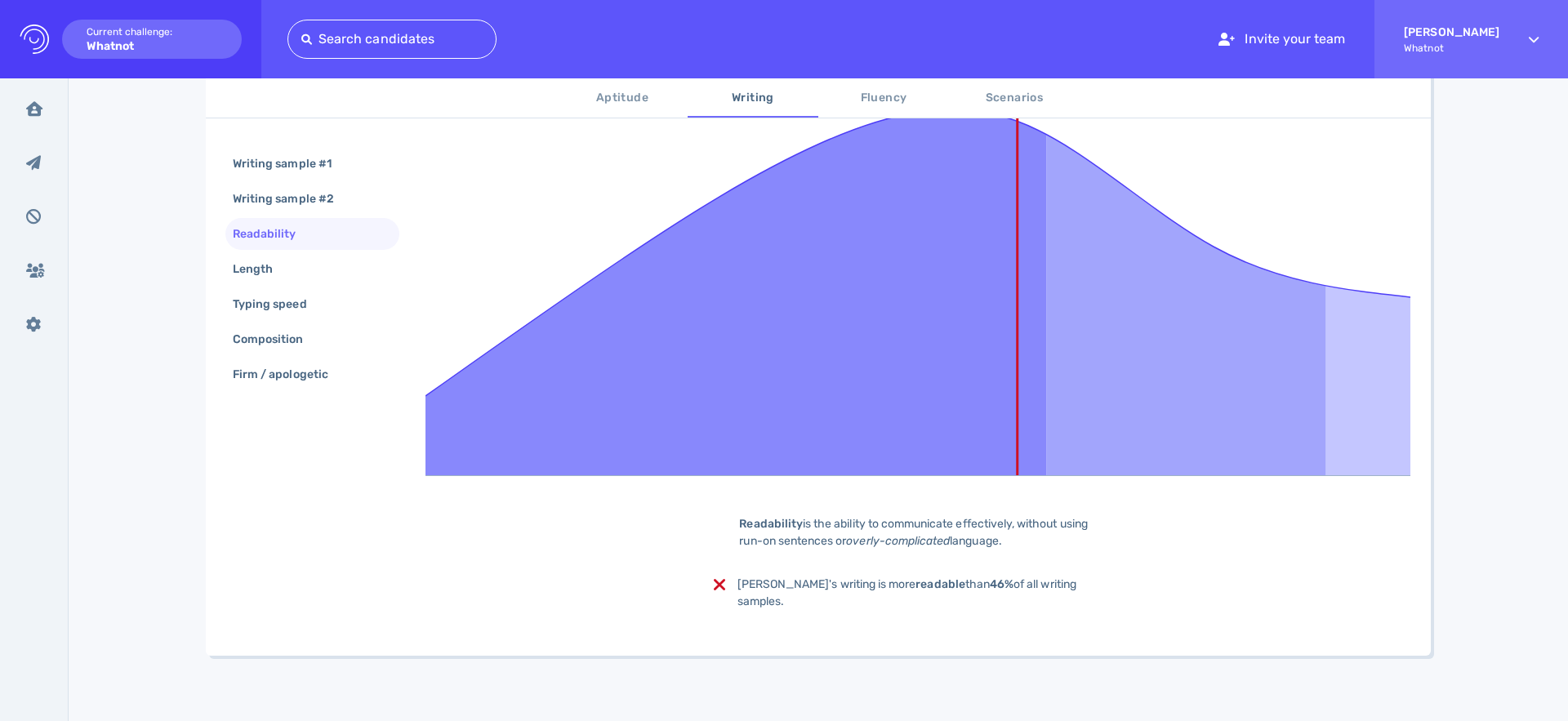
scroll to position [344, 0]
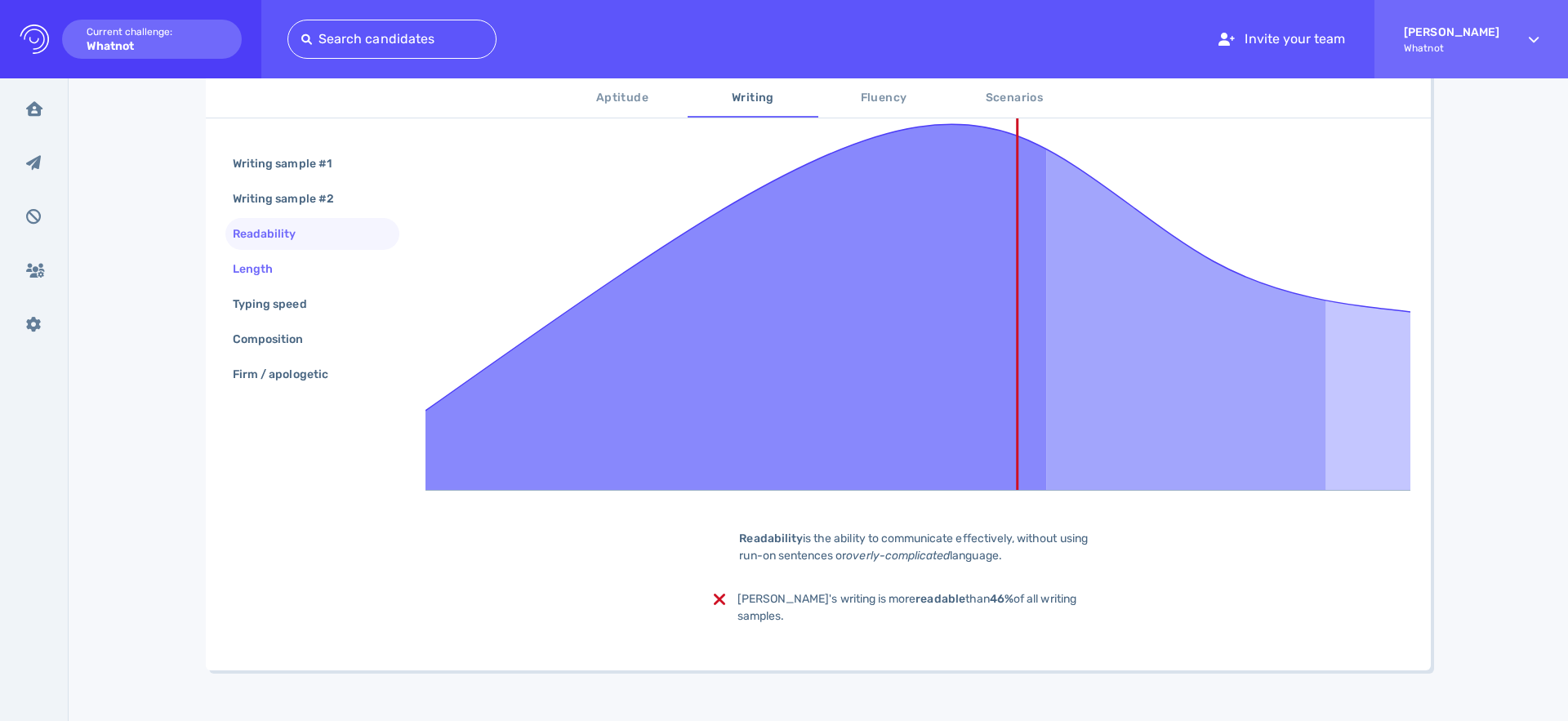
click at [280, 264] on div "Length" at bounding box center [261, 269] width 63 height 23
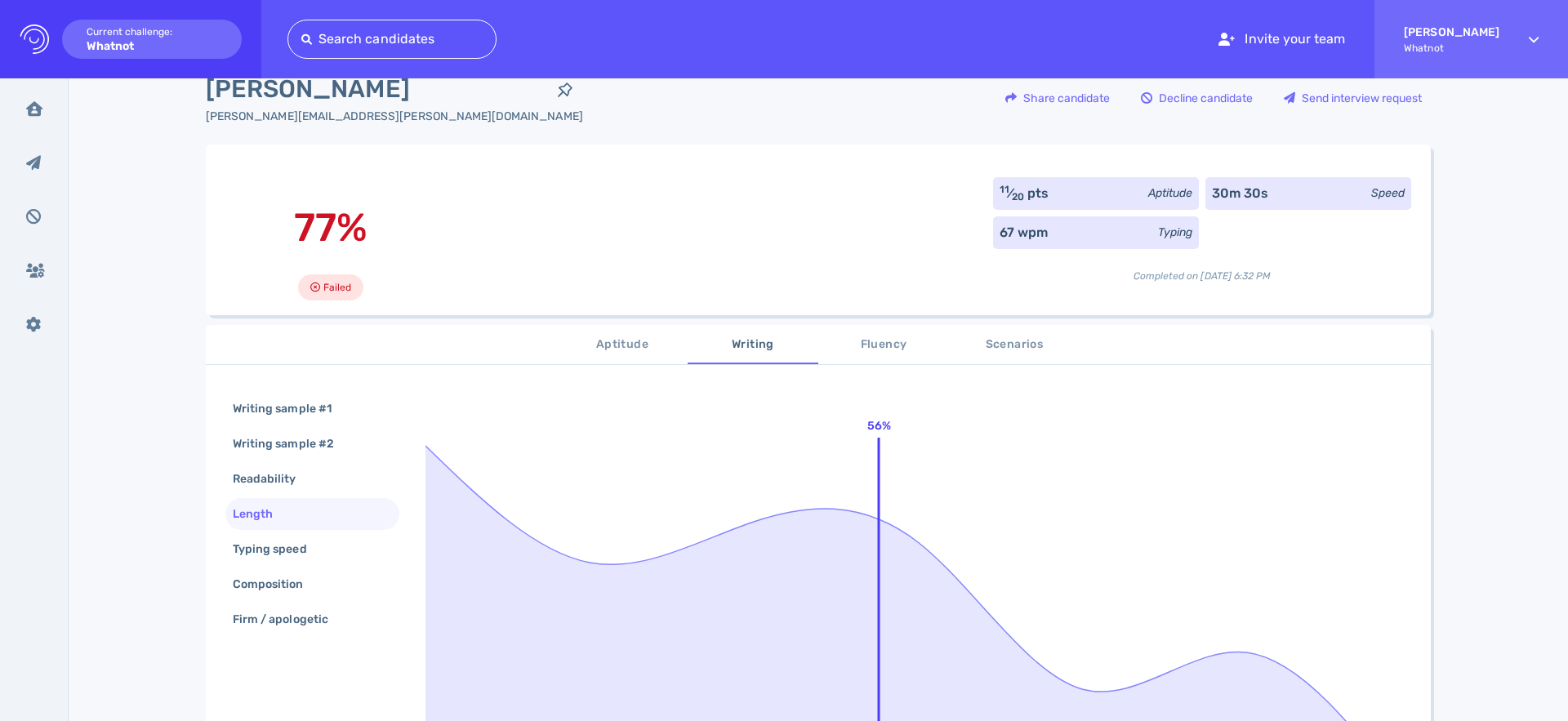
scroll to position [120, 0]
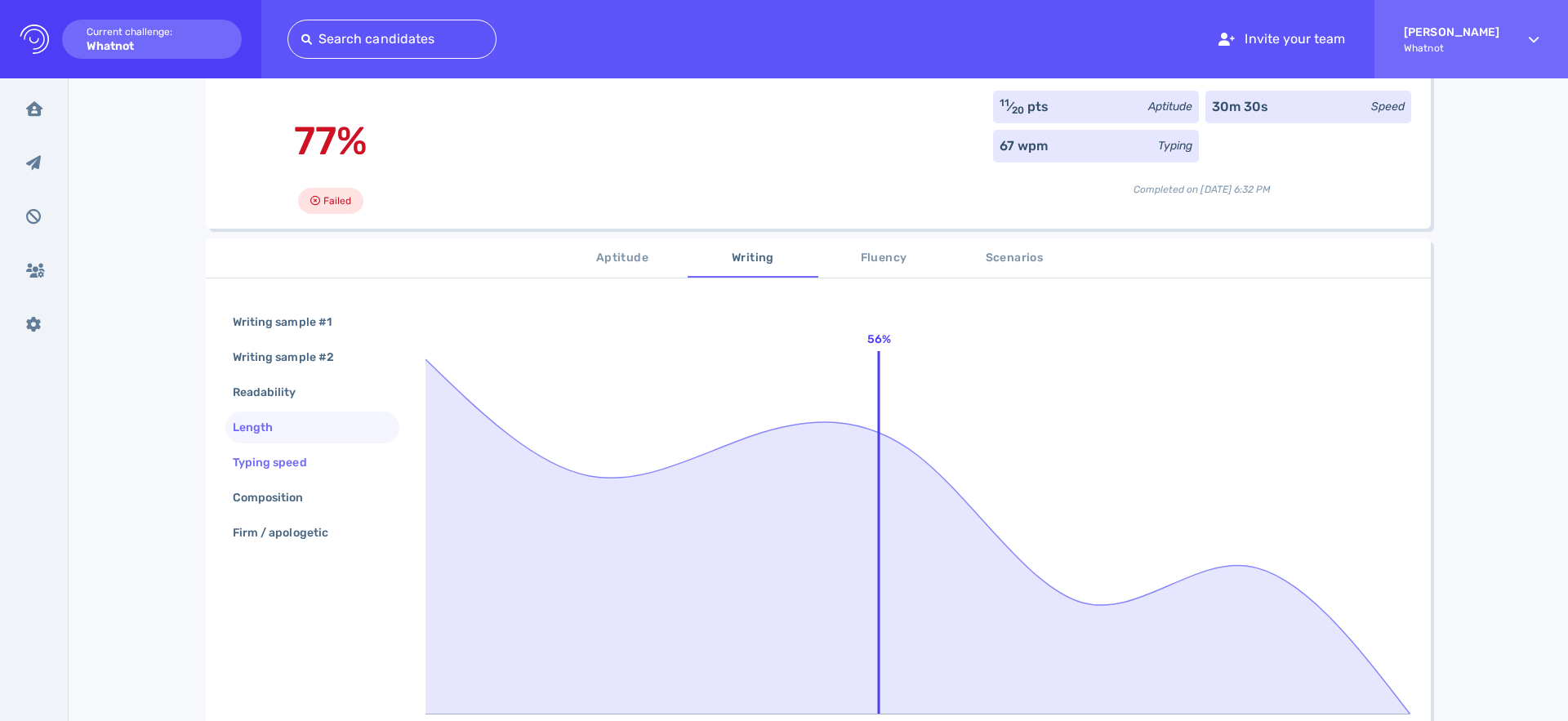
click at [287, 460] on div "Typing speed" at bounding box center [278, 462] width 98 height 23
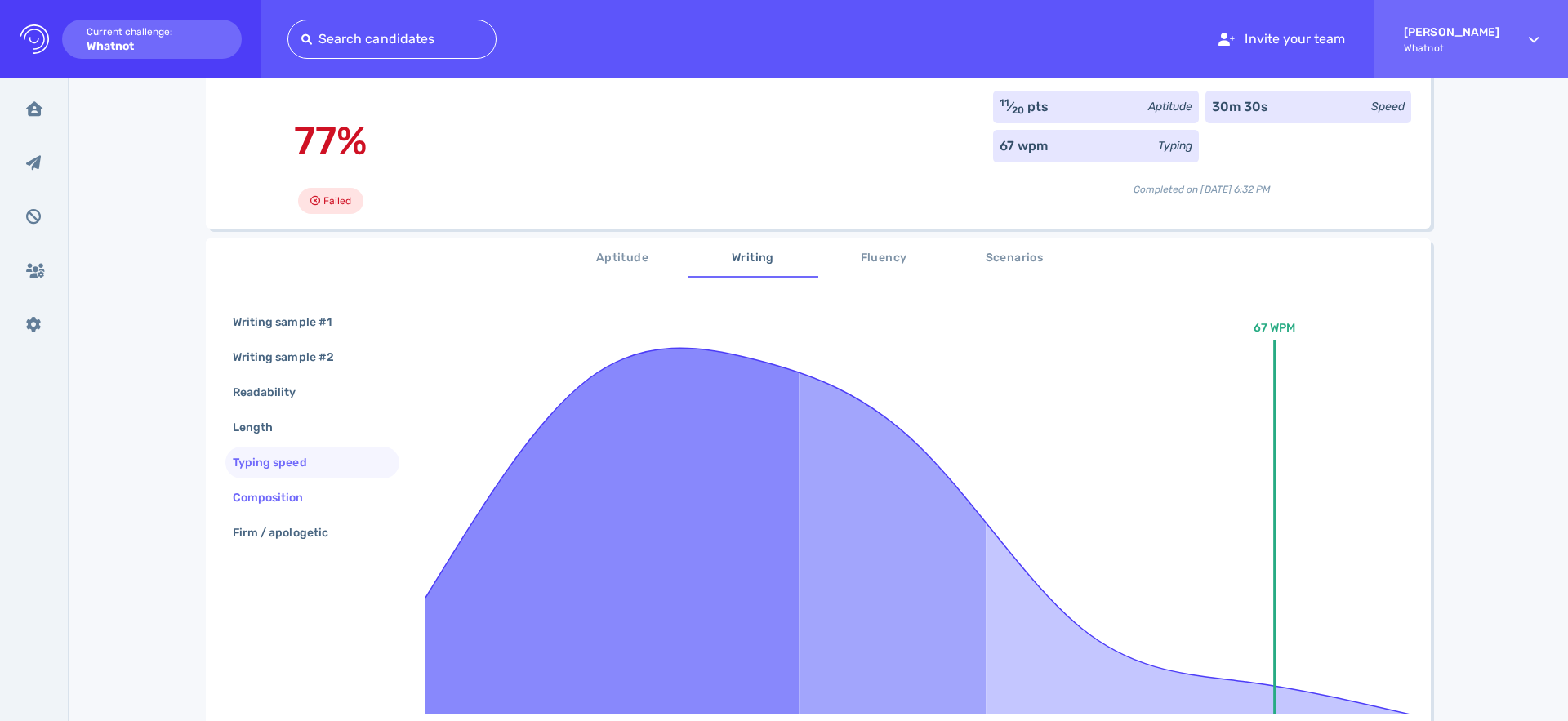
click at [283, 493] on div "Composition" at bounding box center [276, 497] width 94 height 23
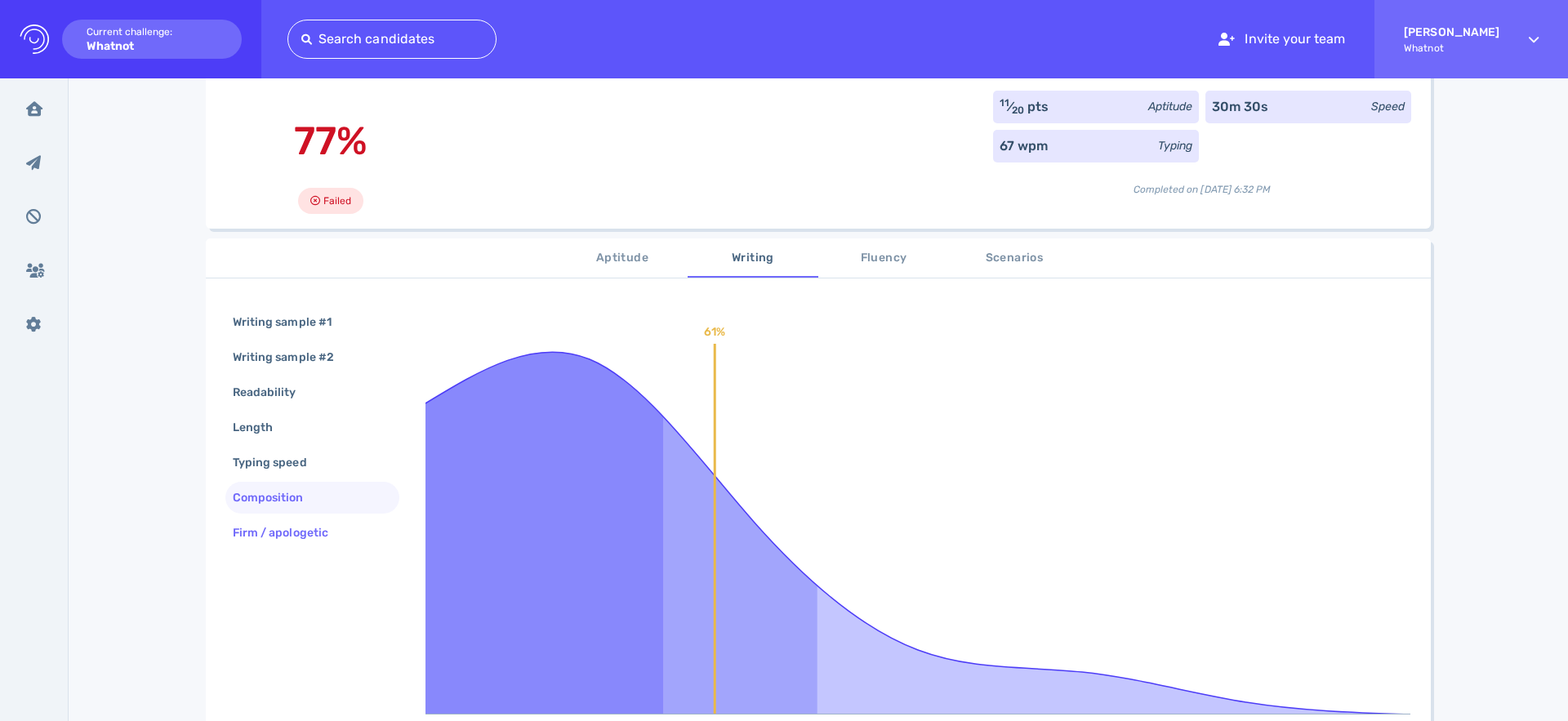
click at [310, 535] on div "Firm / apologetic" at bounding box center [288, 532] width 118 height 23
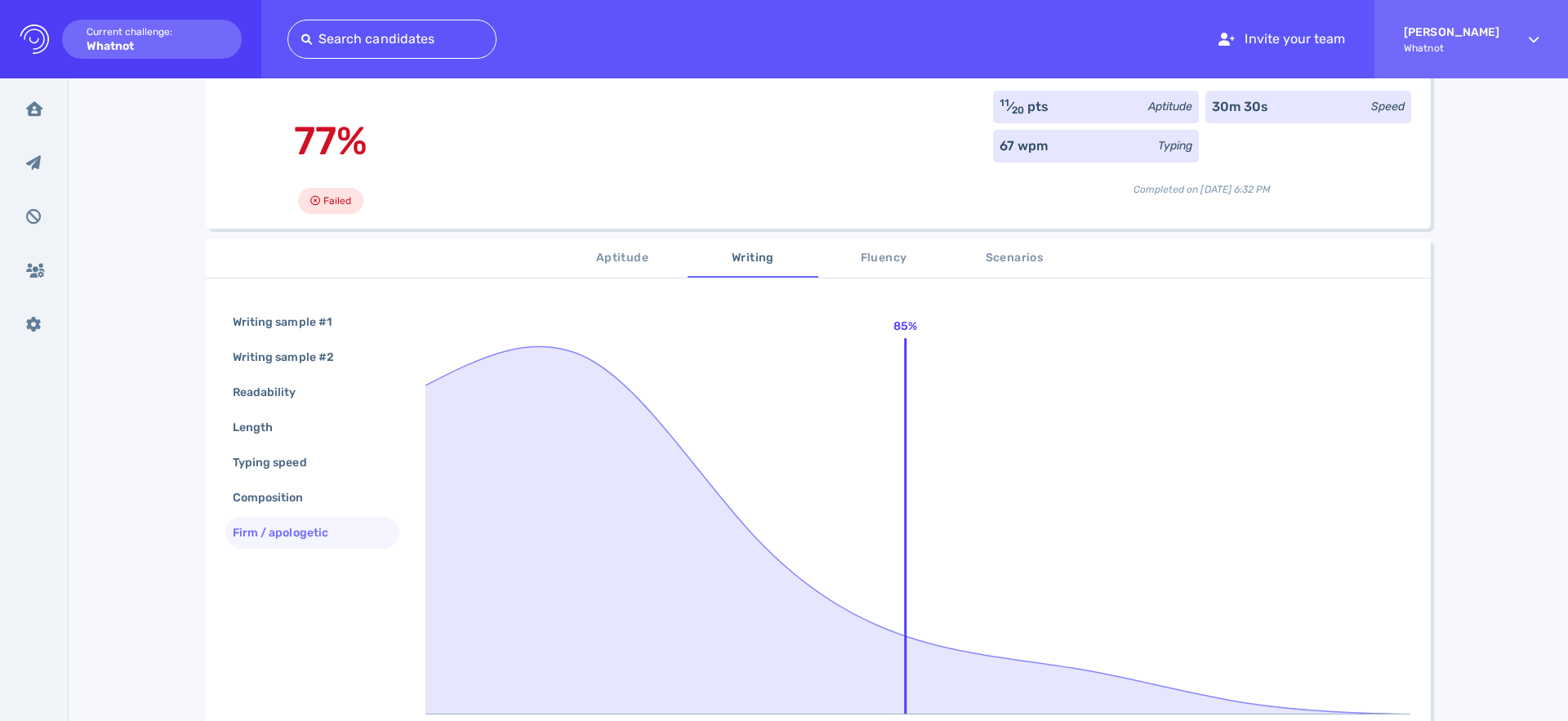
click at [894, 262] on span "Fluency" at bounding box center [883, 258] width 111 height 20
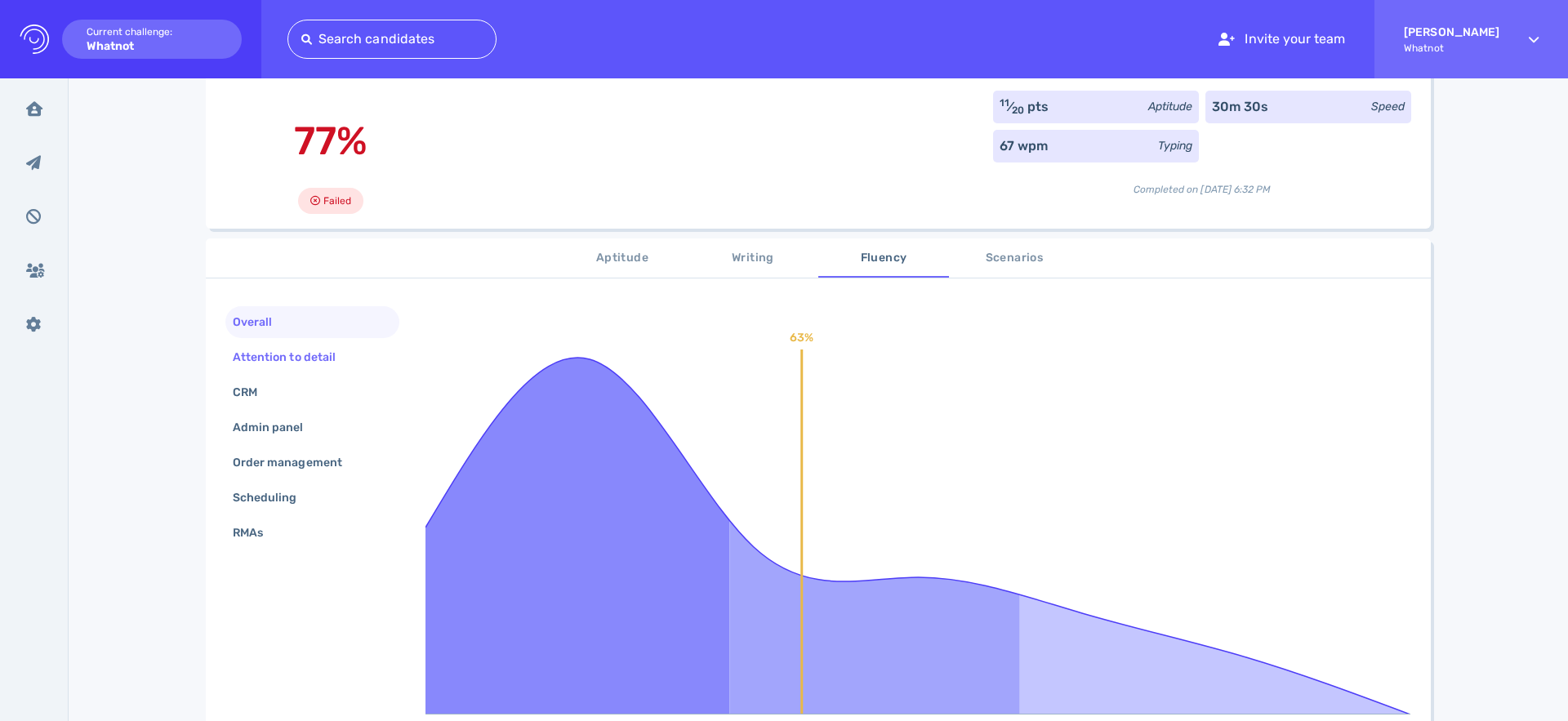
click at [311, 365] on div "Attention to detail" at bounding box center [292, 357] width 125 height 23
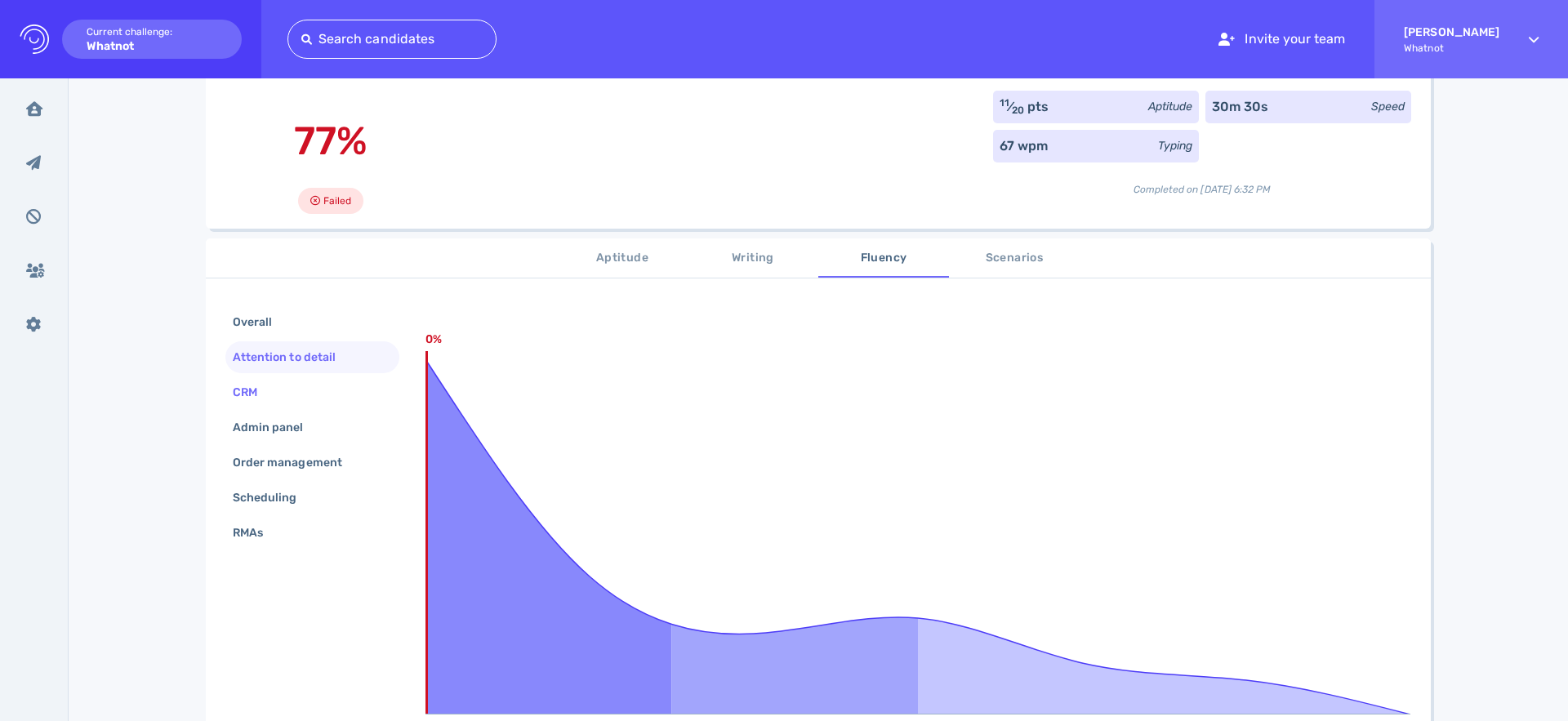
click at [272, 395] on div "CRM" at bounding box center [253, 391] width 47 height 23
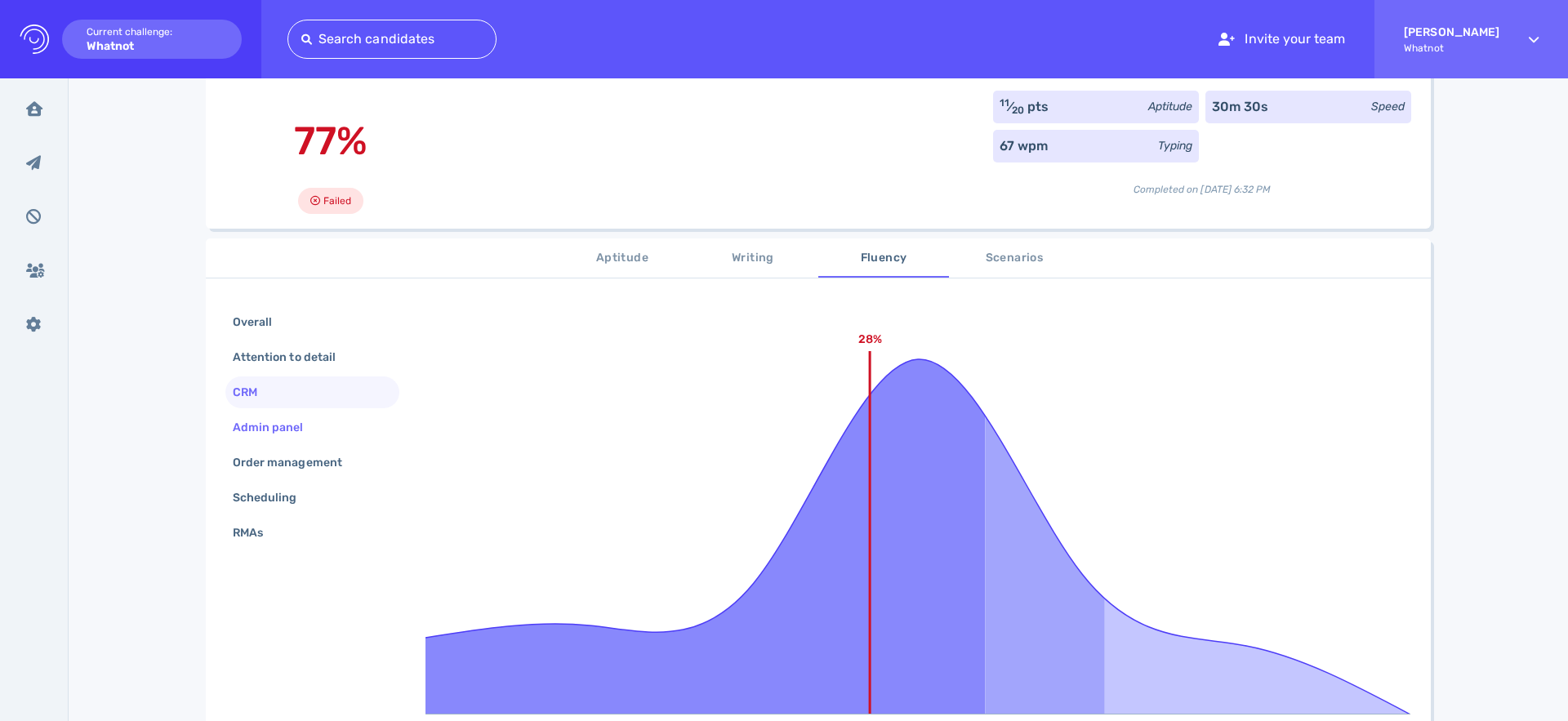
click at [279, 425] on div "Admin panel" at bounding box center [276, 426] width 94 height 23
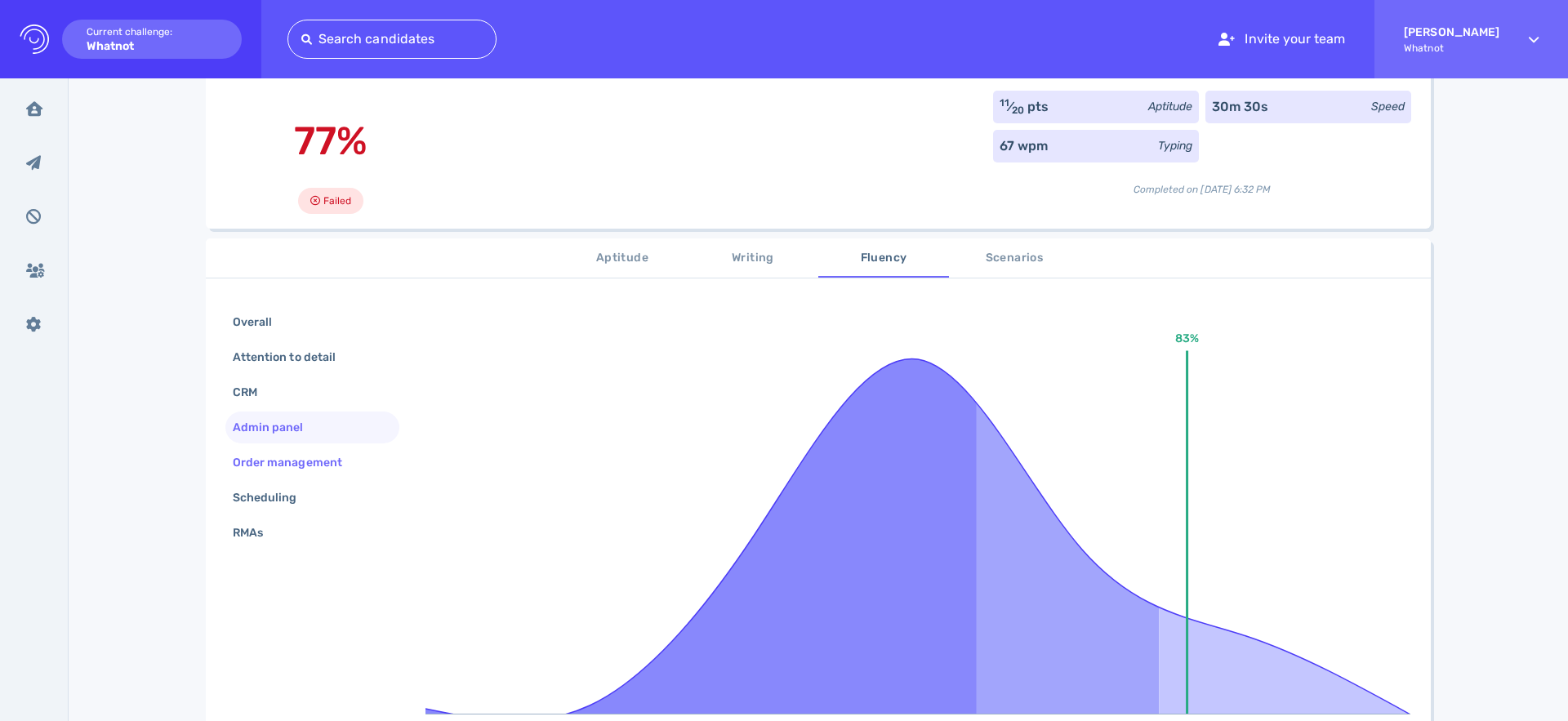
click at [275, 460] on div "Order management" at bounding box center [296, 462] width 132 height 23
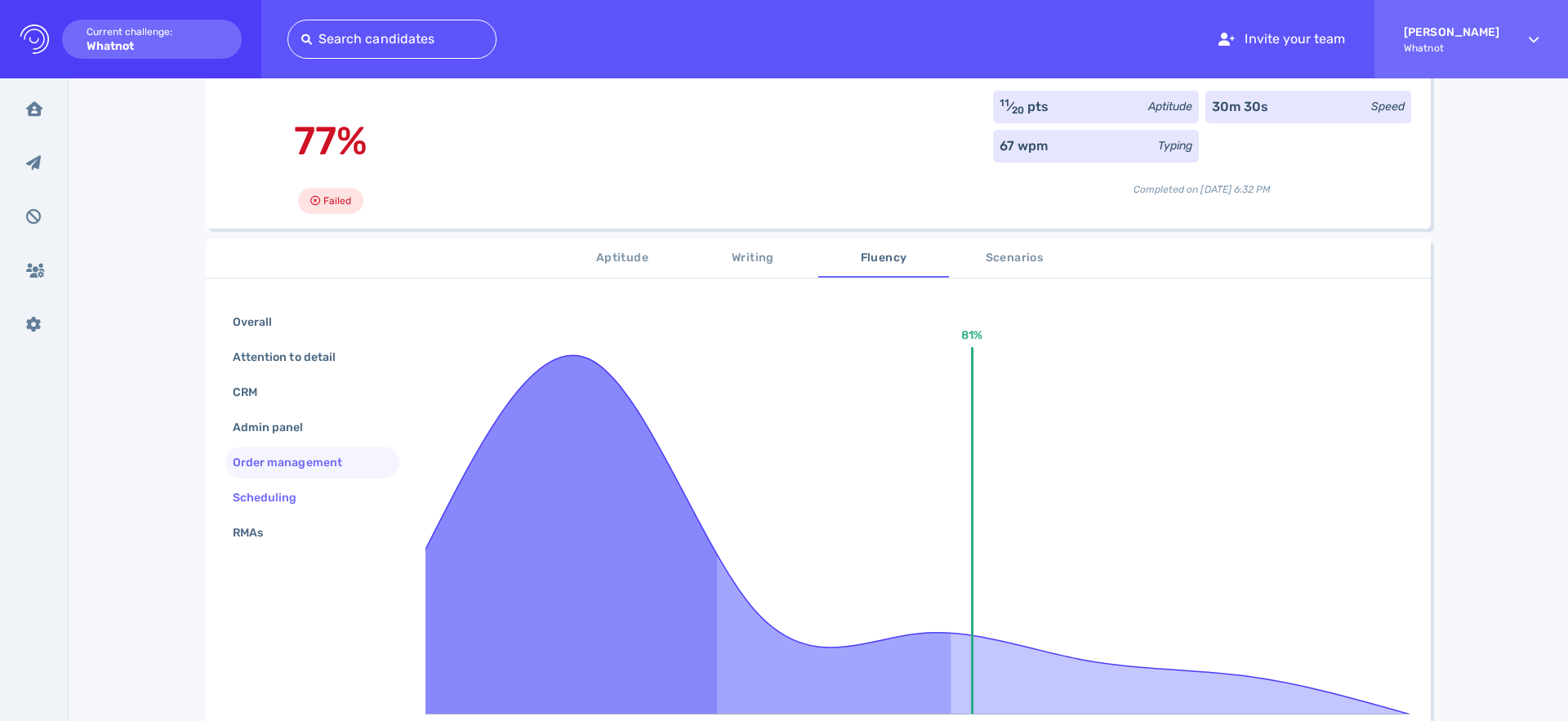
click at [279, 508] on div "Scheduling" at bounding box center [273, 497] width 87 height 23
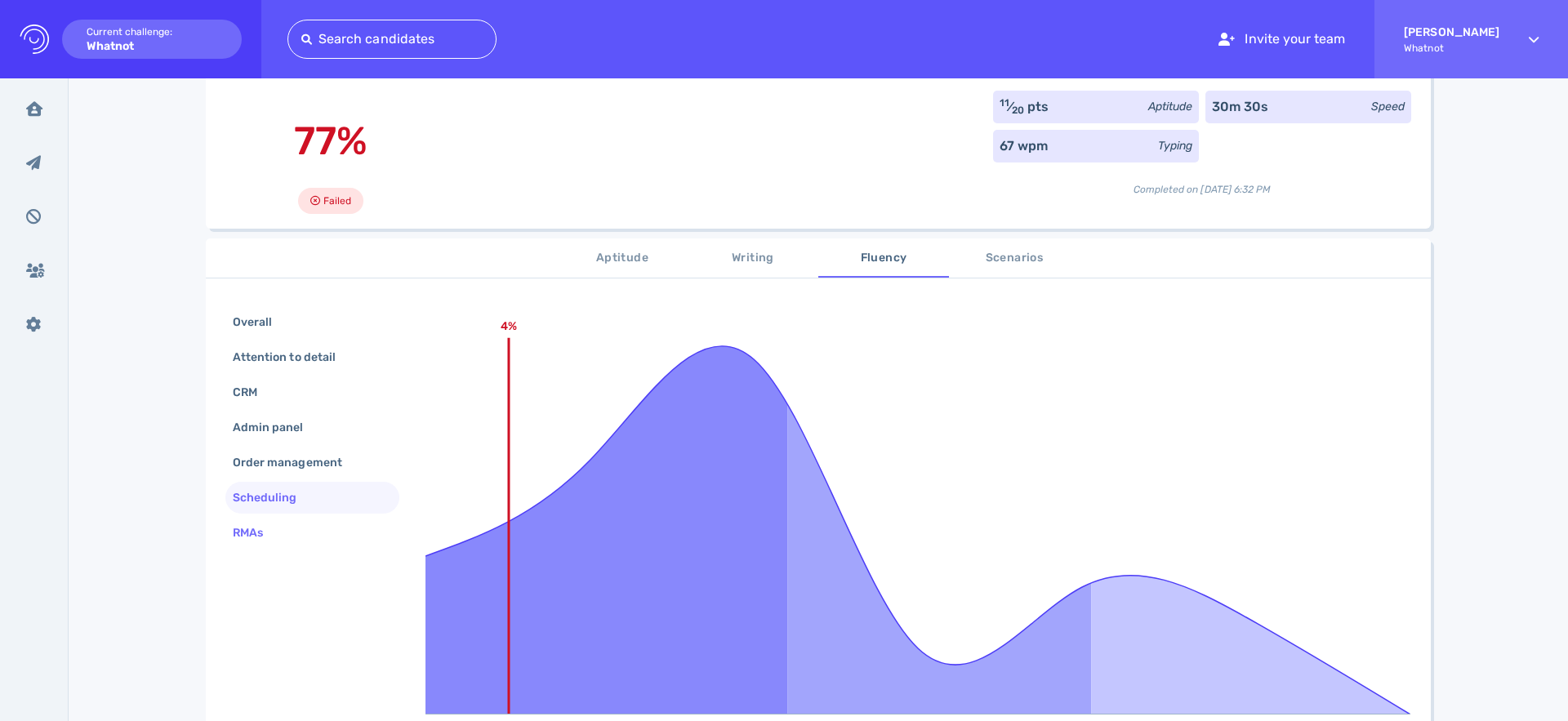
click at [279, 537] on div "RMAs" at bounding box center [256, 532] width 53 height 23
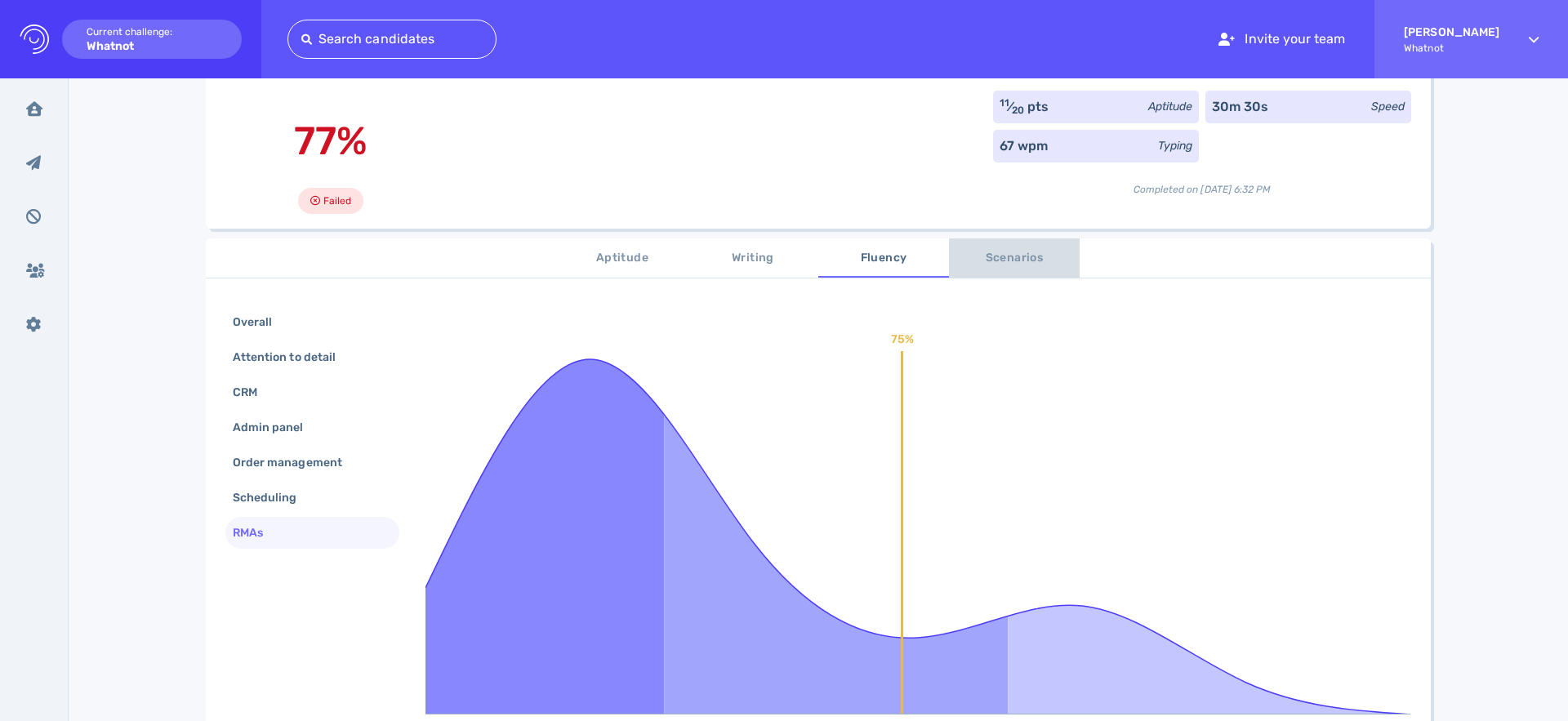
click at [1026, 266] on span "Scenarios" at bounding box center [1013, 258] width 111 height 20
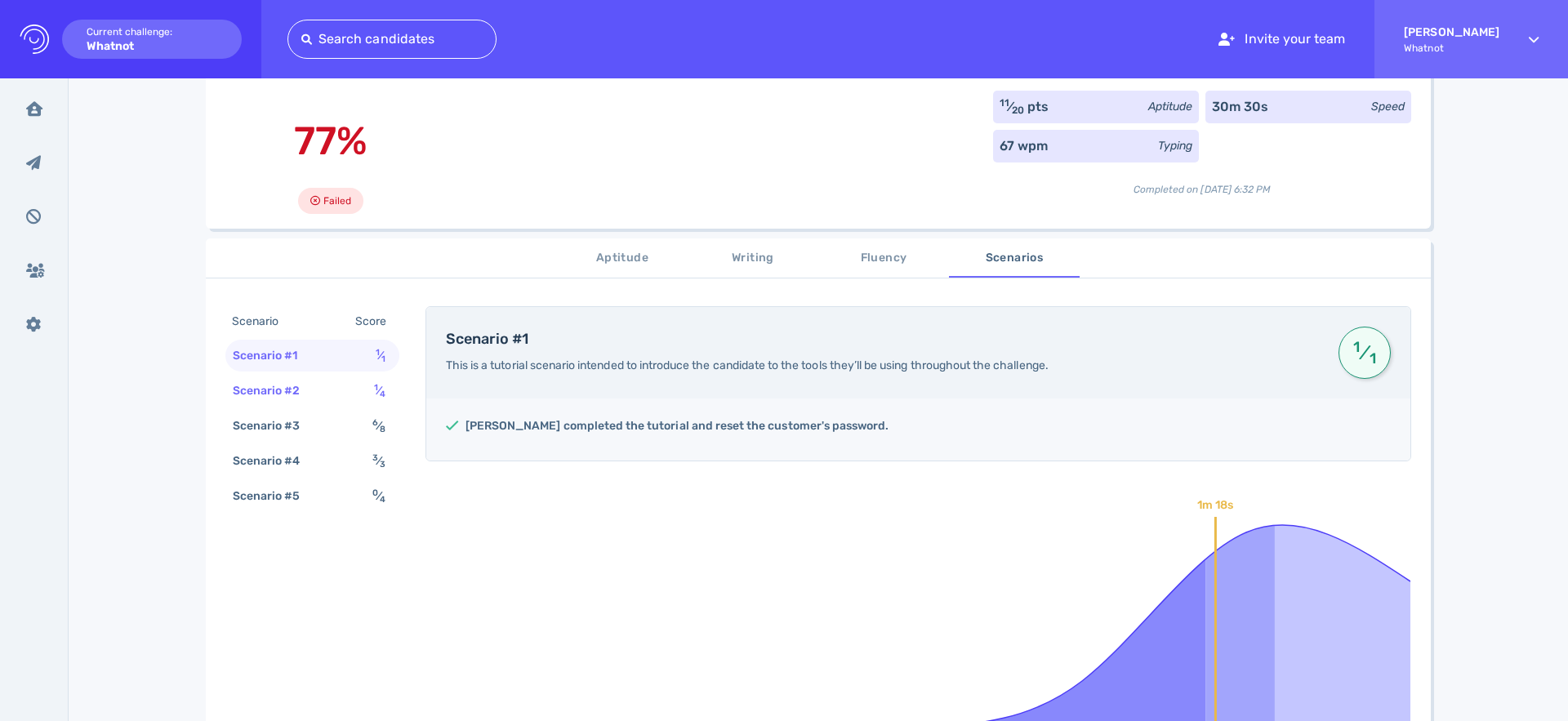
click at [270, 400] on div "Scenario #2" at bounding box center [275, 390] width 91 height 23
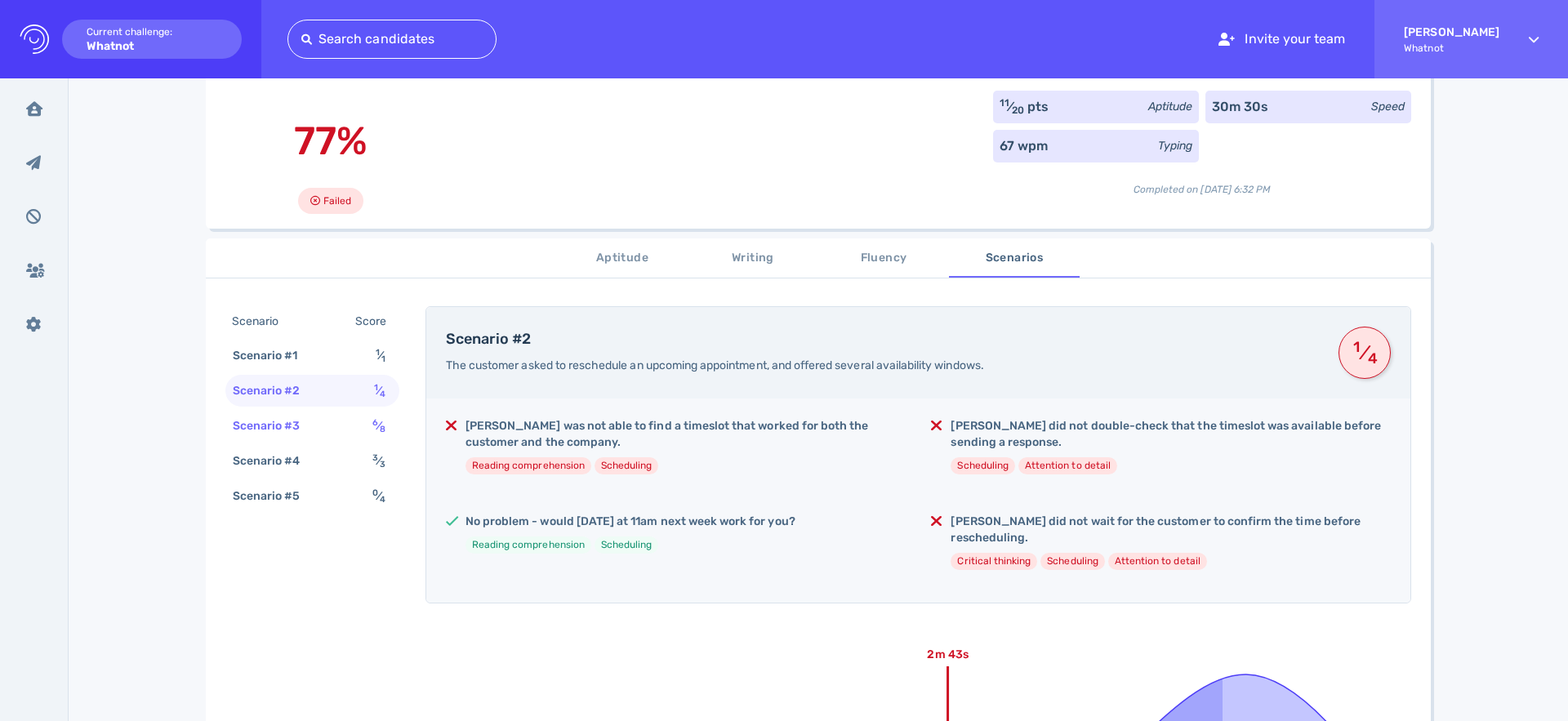
click at [274, 430] on div "Scenario #3" at bounding box center [275, 425] width 91 height 23
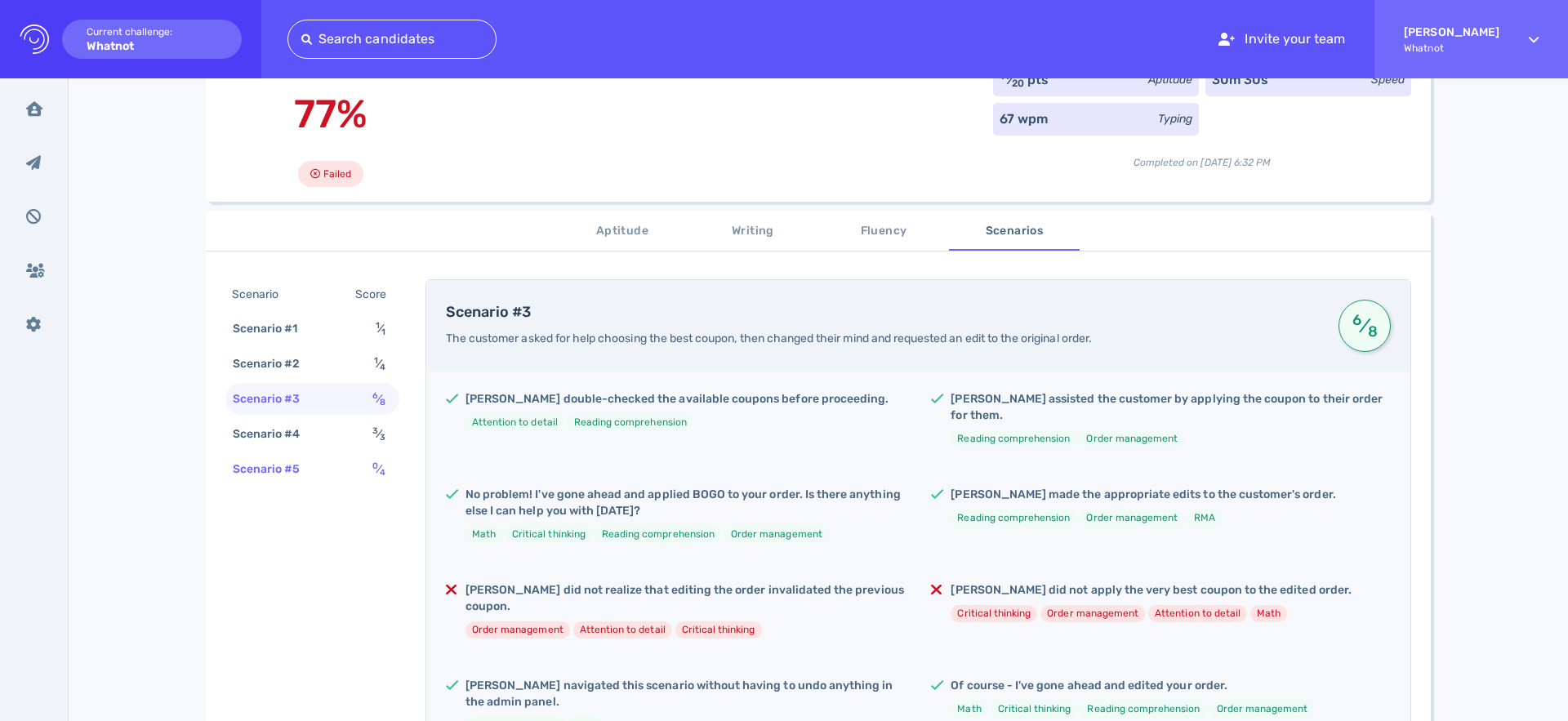
scroll to position [161, 0]
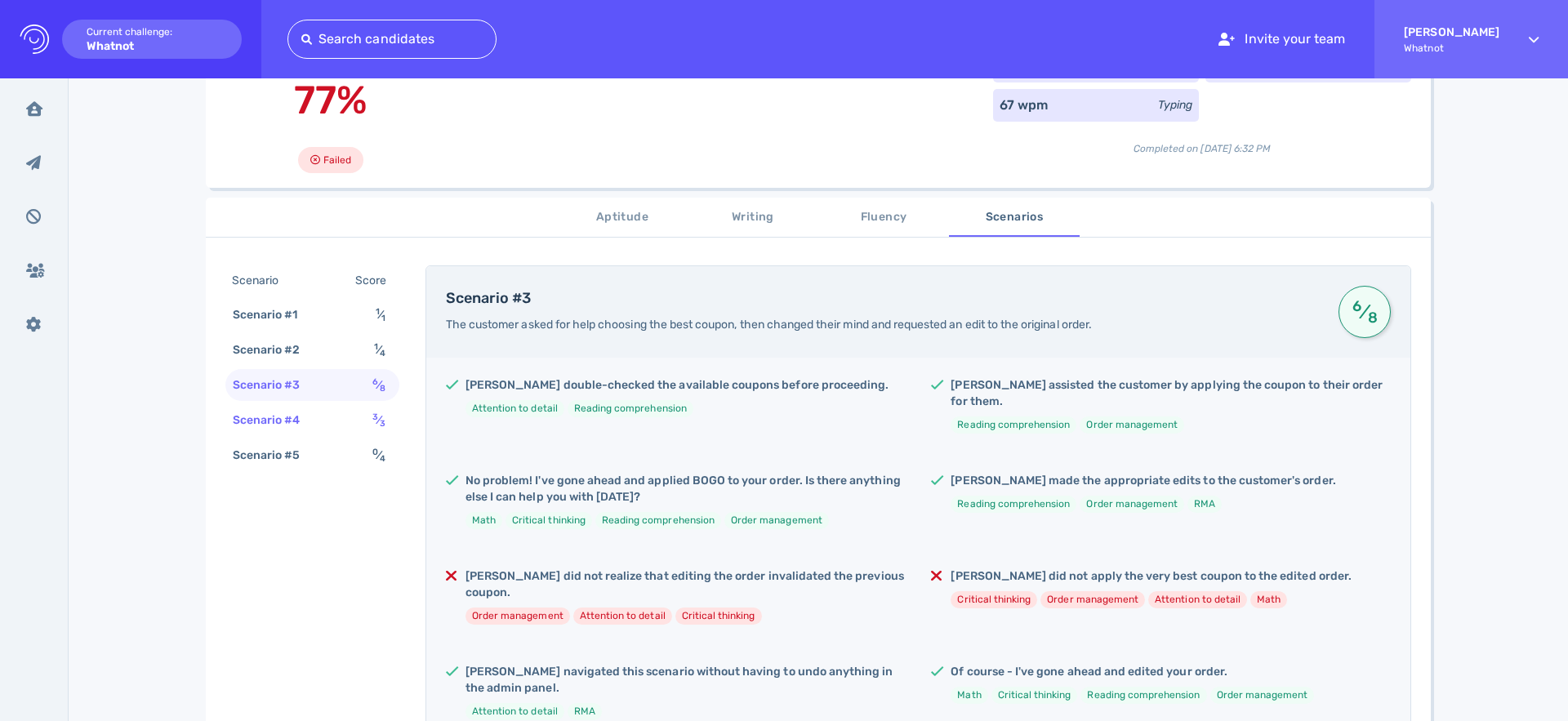
click at [268, 416] on div "Scenario #4" at bounding box center [275, 419] width 91 height 23
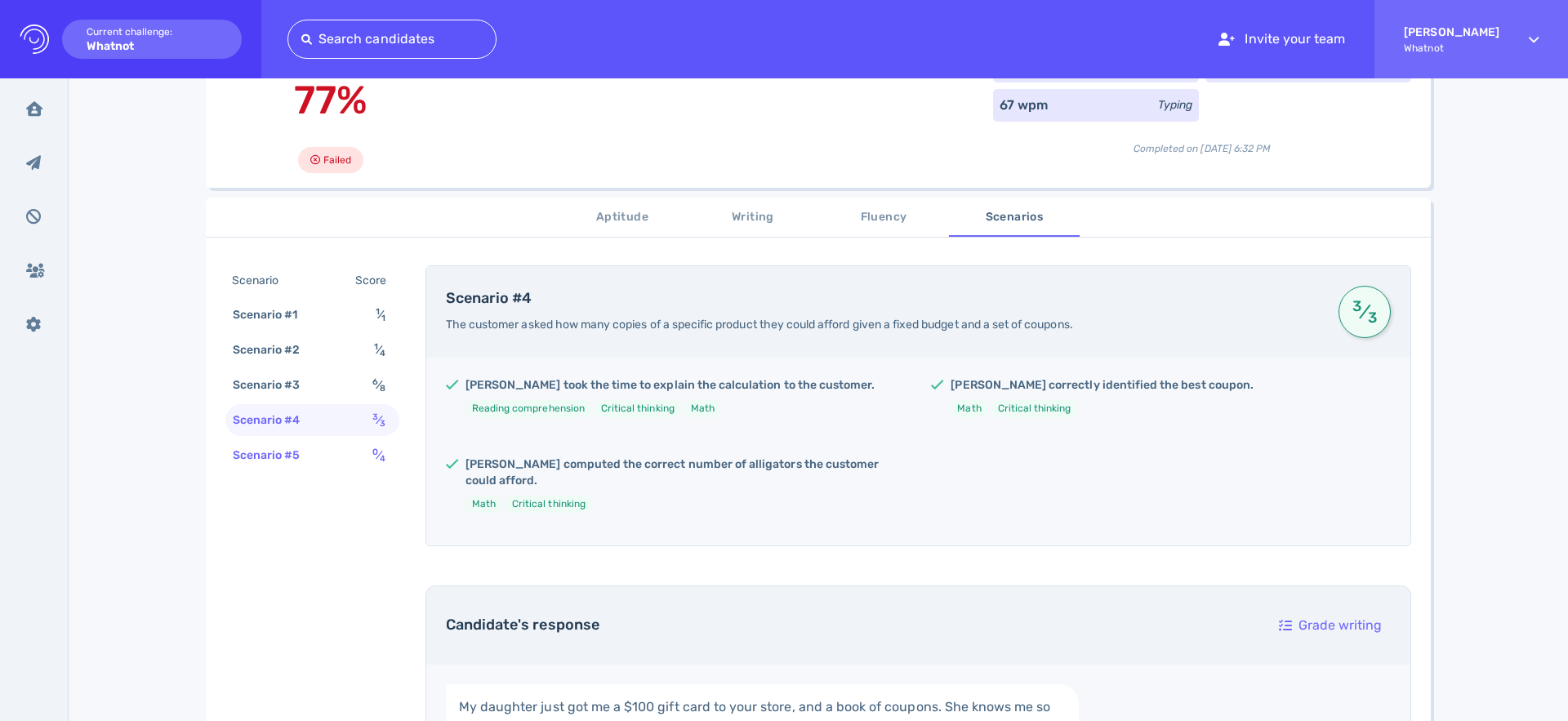
click at [282, 449] on div "Scenario #5" at bounding box center [275, 454] width 91 height 23
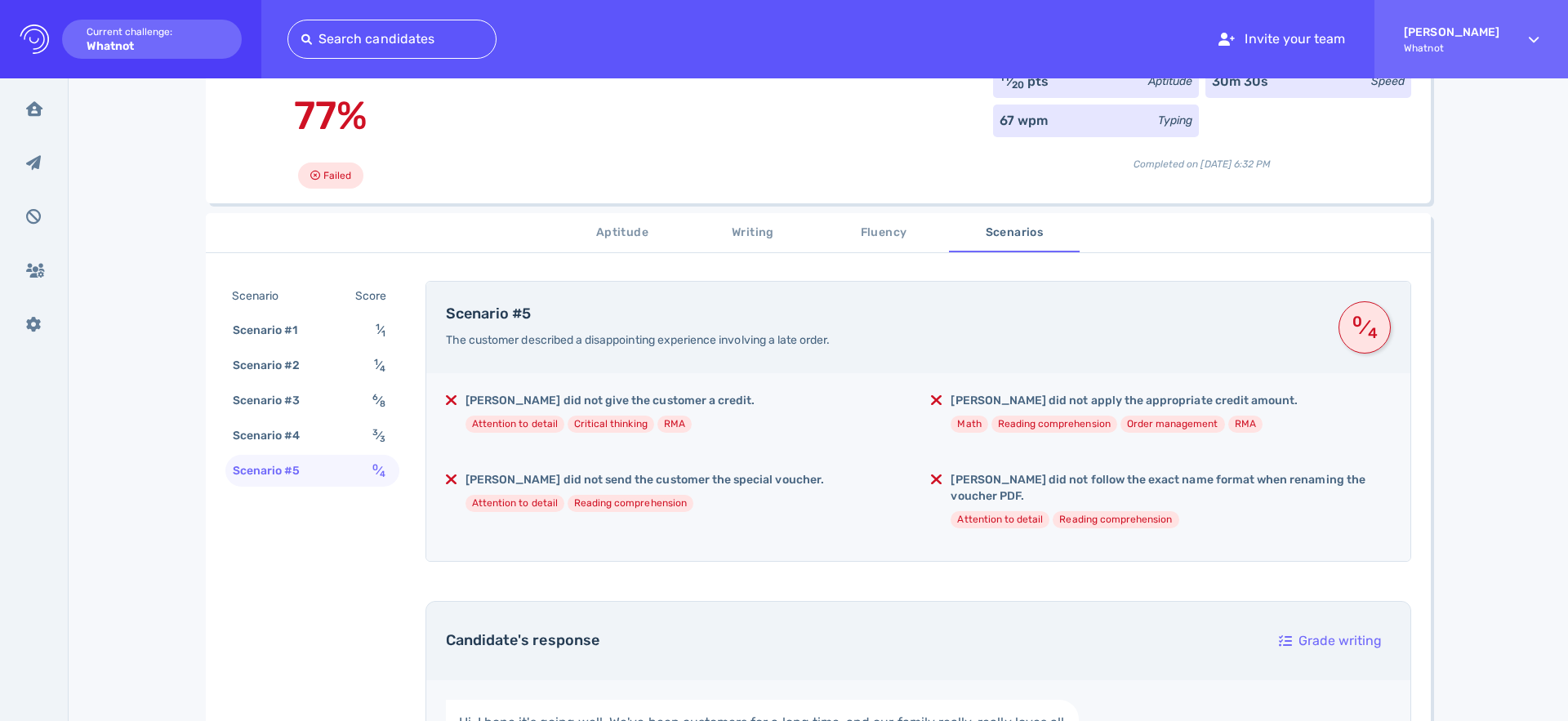
scroll to position [126, 0]
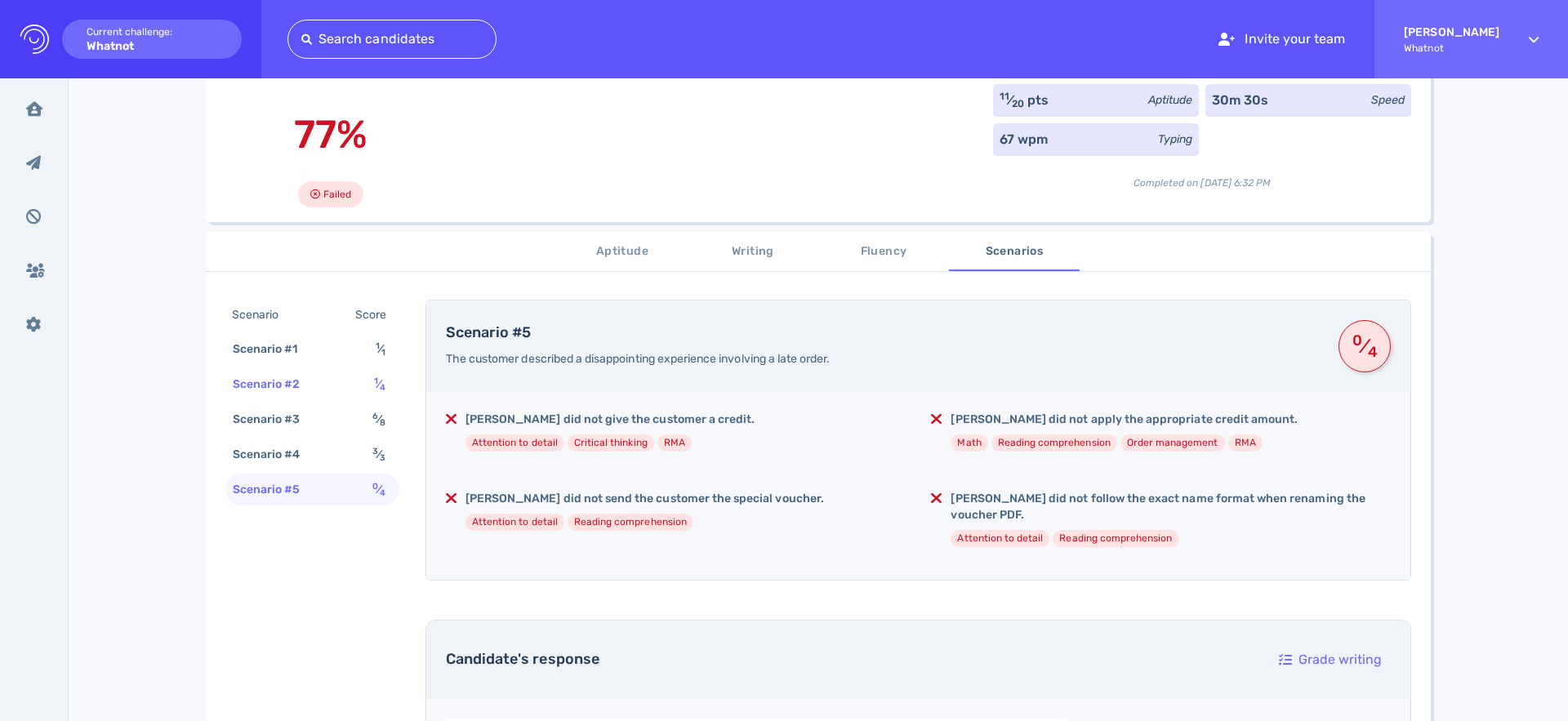
click at [380, 393] on sub "4" at bounding box center [383, 387] width 6 height 10
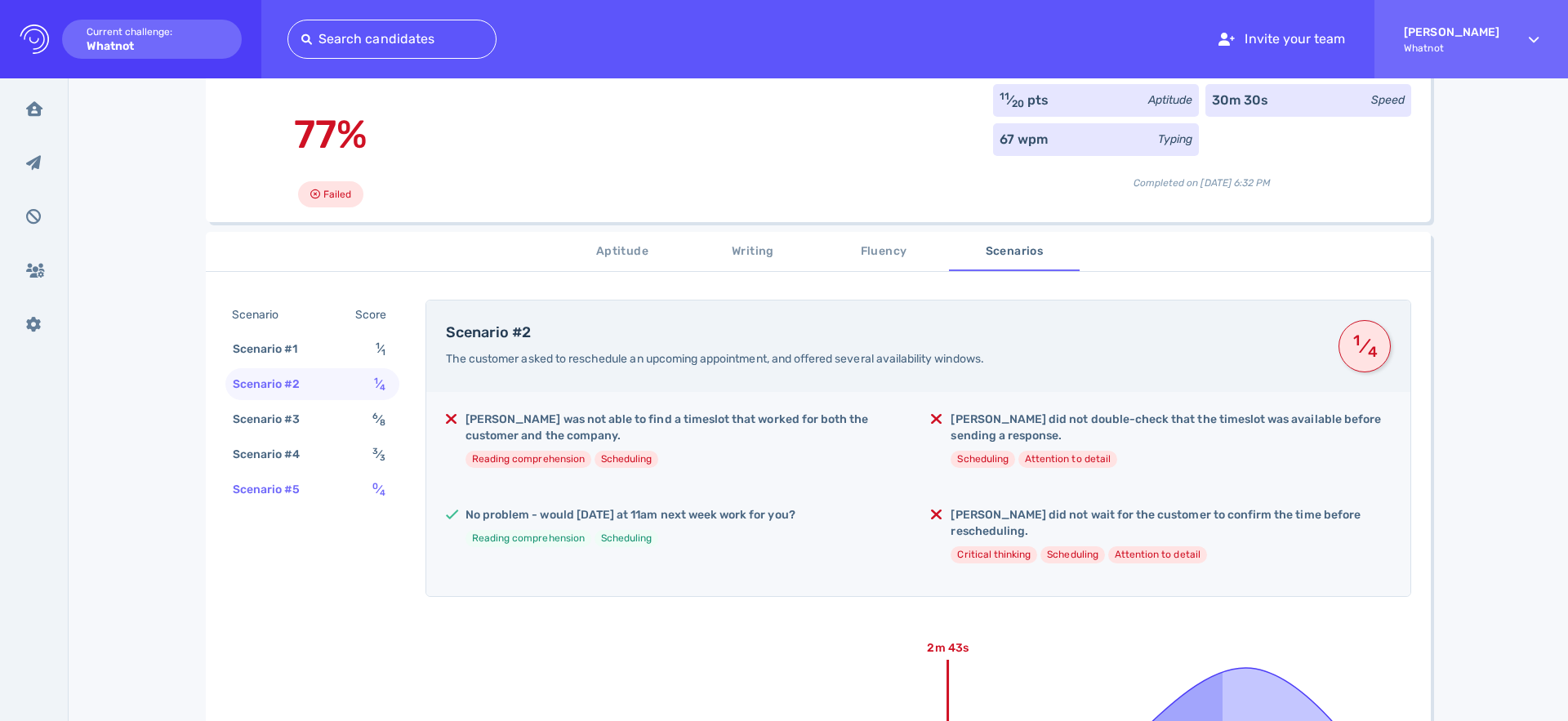
click at [353, 494] on div "Scenario #5 0 ⁄ 4" at bounding box center [311, 490] width 174 height 32
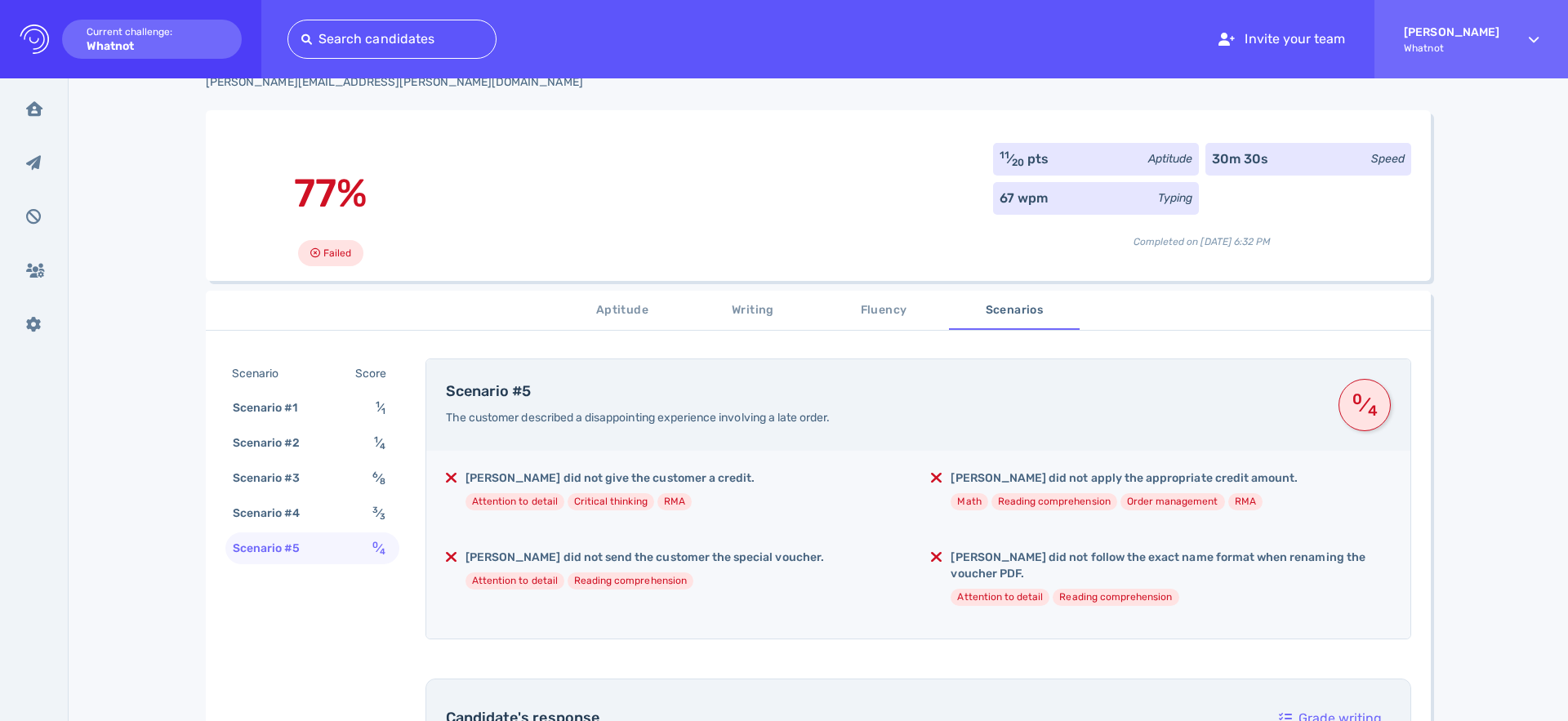
scroll to position [0, 0]
